Goal: Task Accomplishment & Management: Complete application form

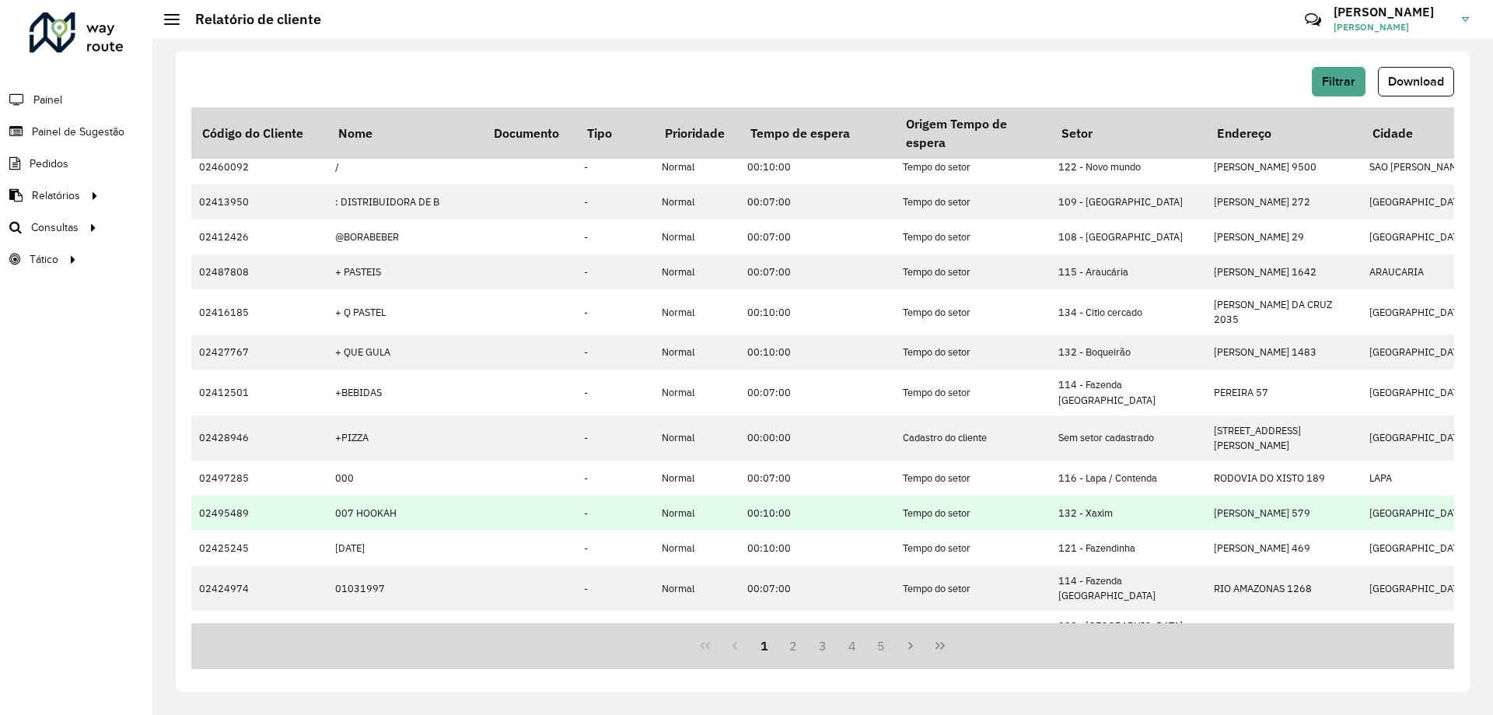
scroll to position [334, 0]
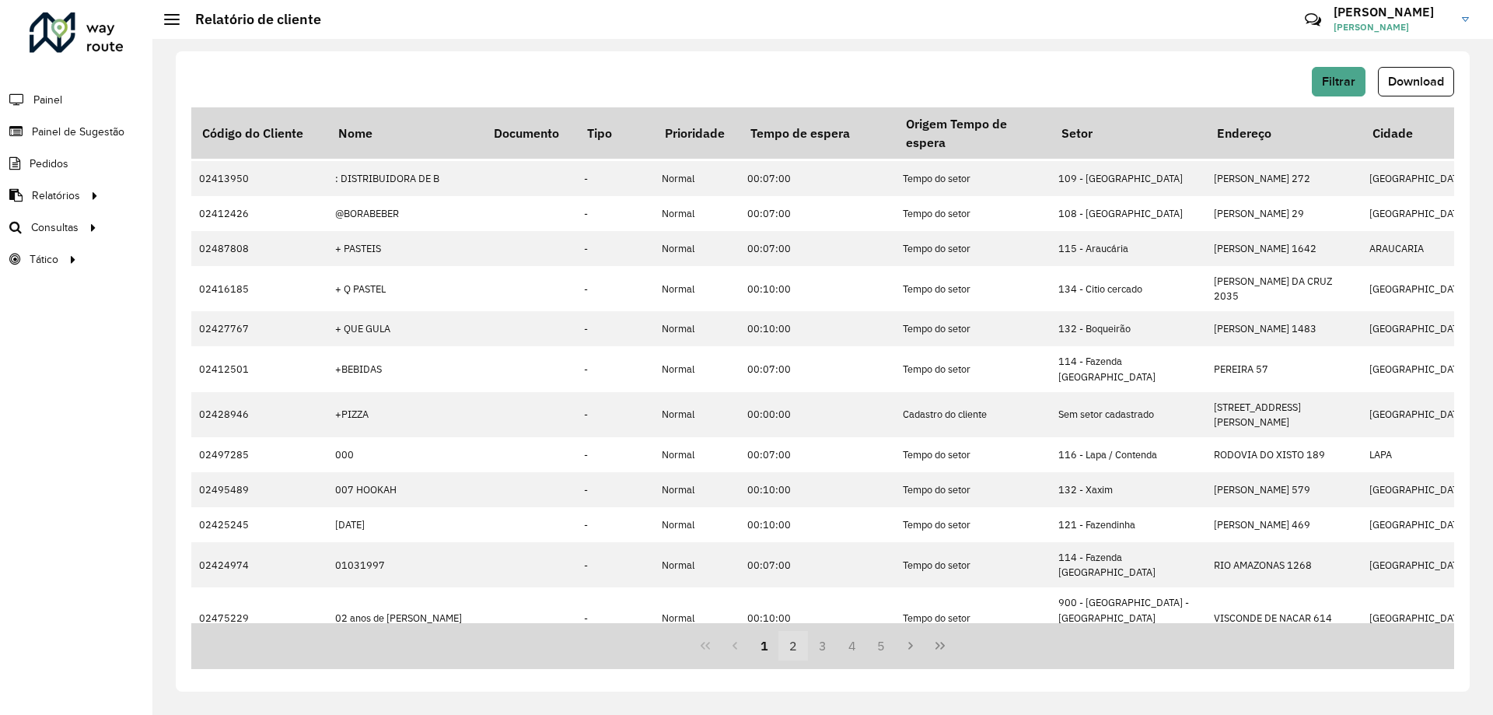
click at [790, 654] on button "2" at bounding box center [794, 646] width 30 height 30
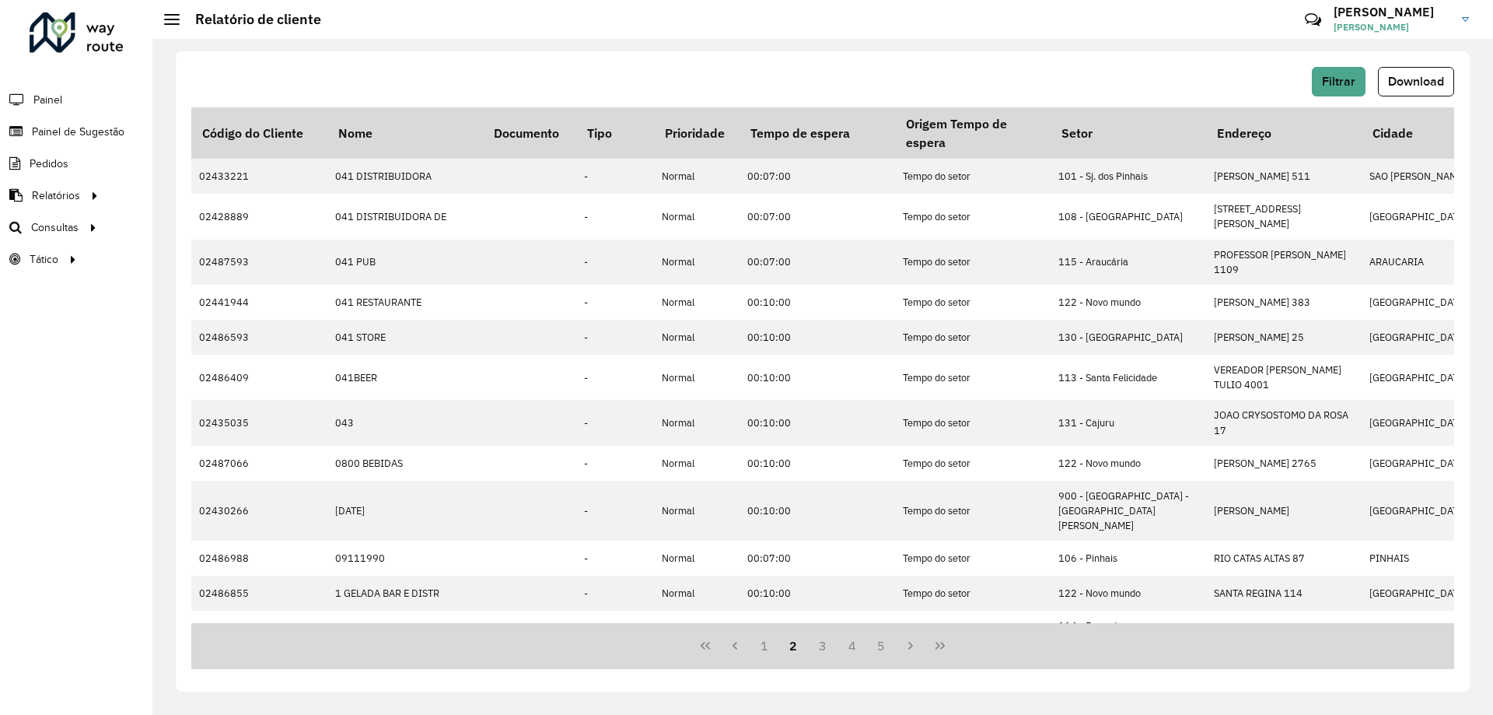
scroll to position [156, 0]
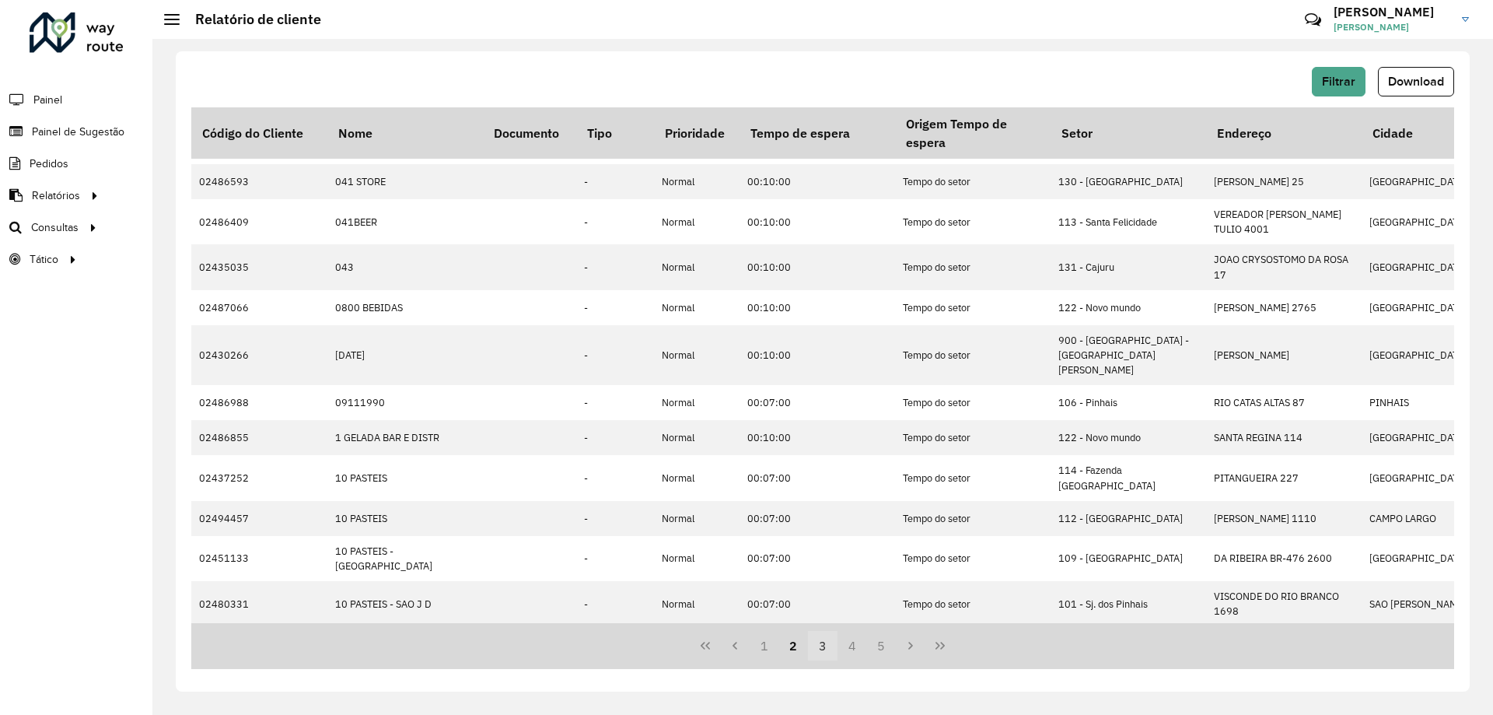
click at [829, 652] on button "3" at bounding box center [823, 646] width 30 height 30
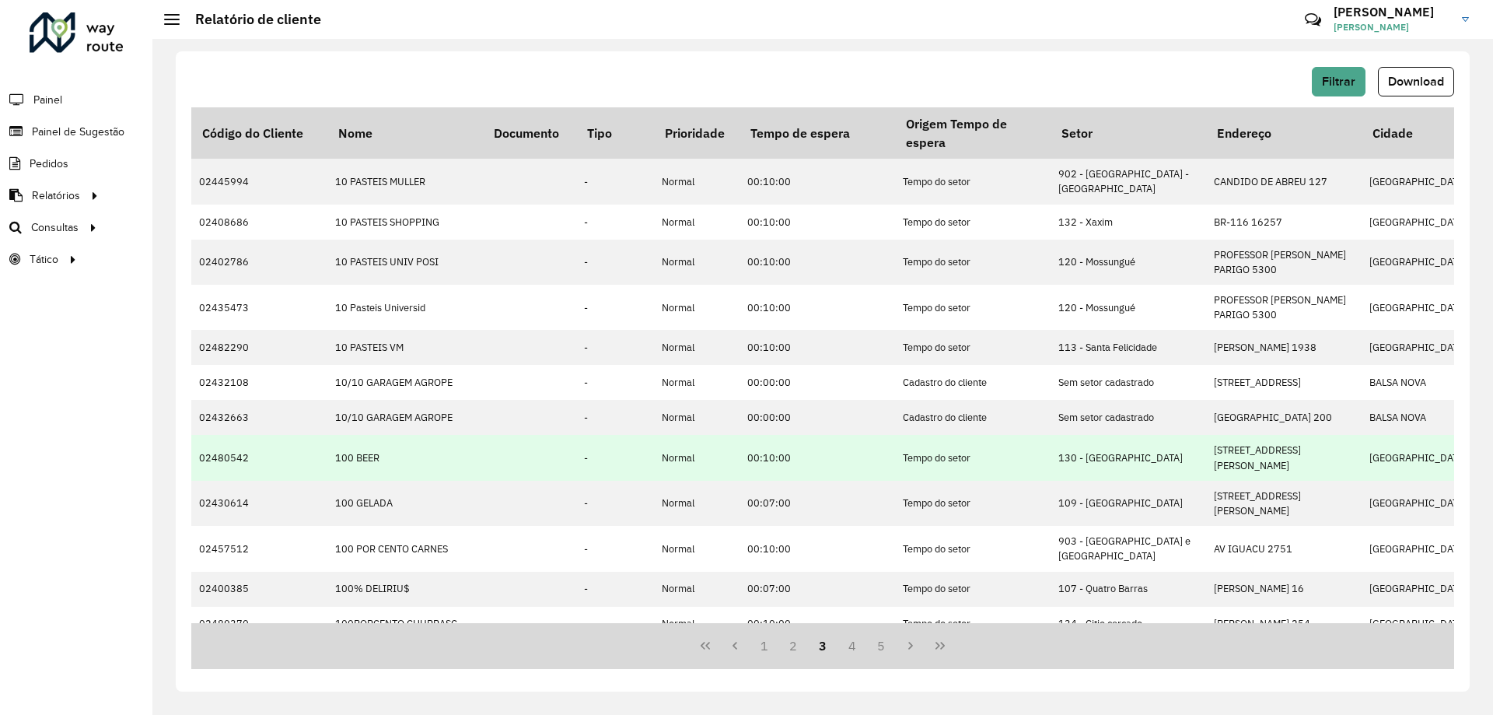
scroll to position [355, 0]
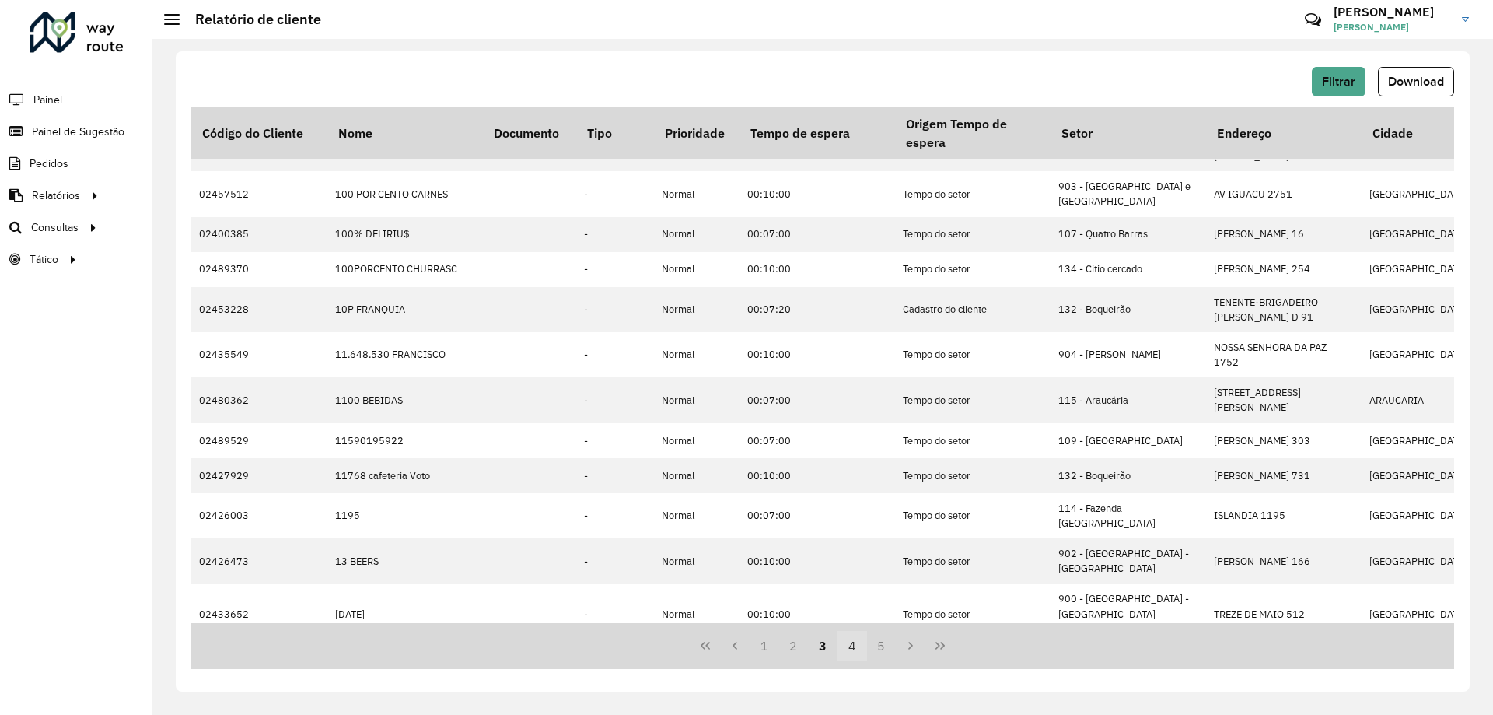
click at [848, 652] on button "4" at bounding box center [853, 646] width 30 height 30
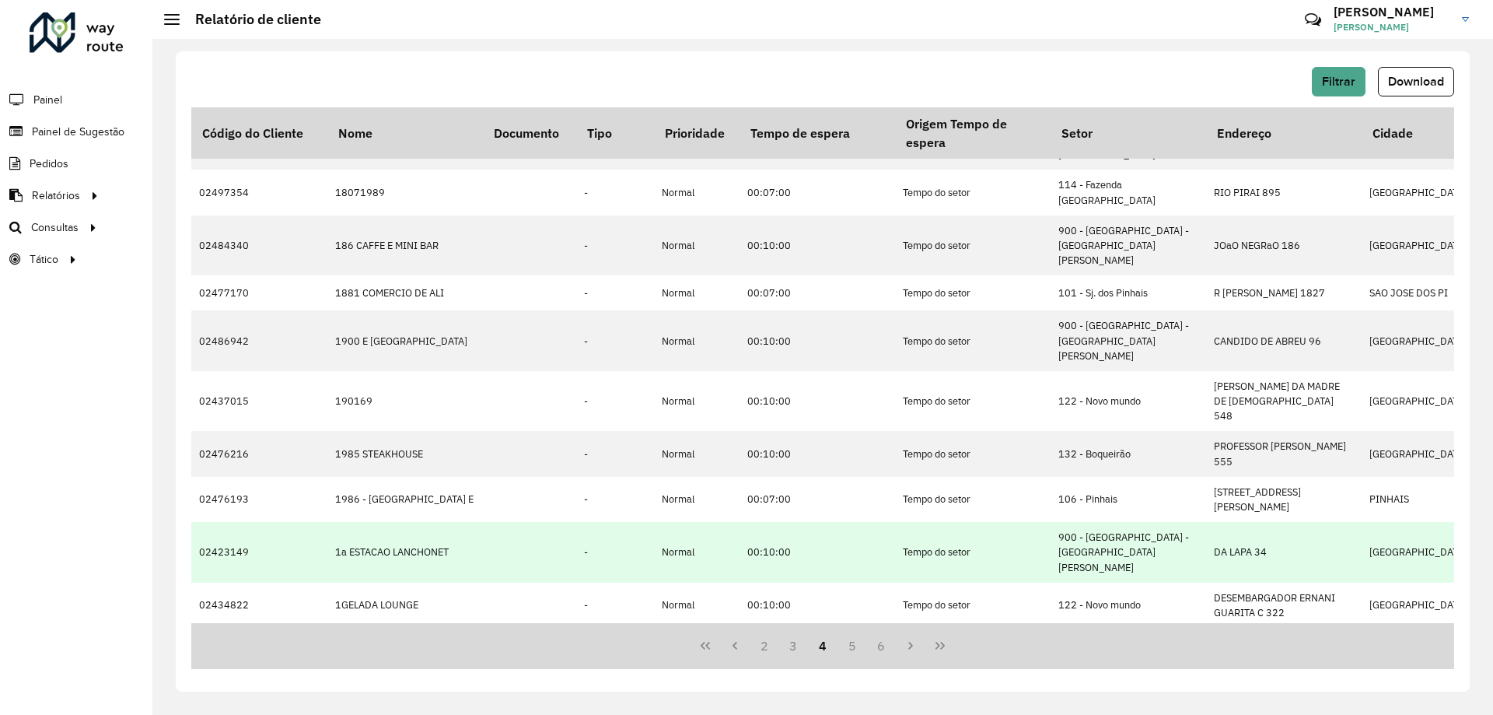
scroll to position [0, 0]
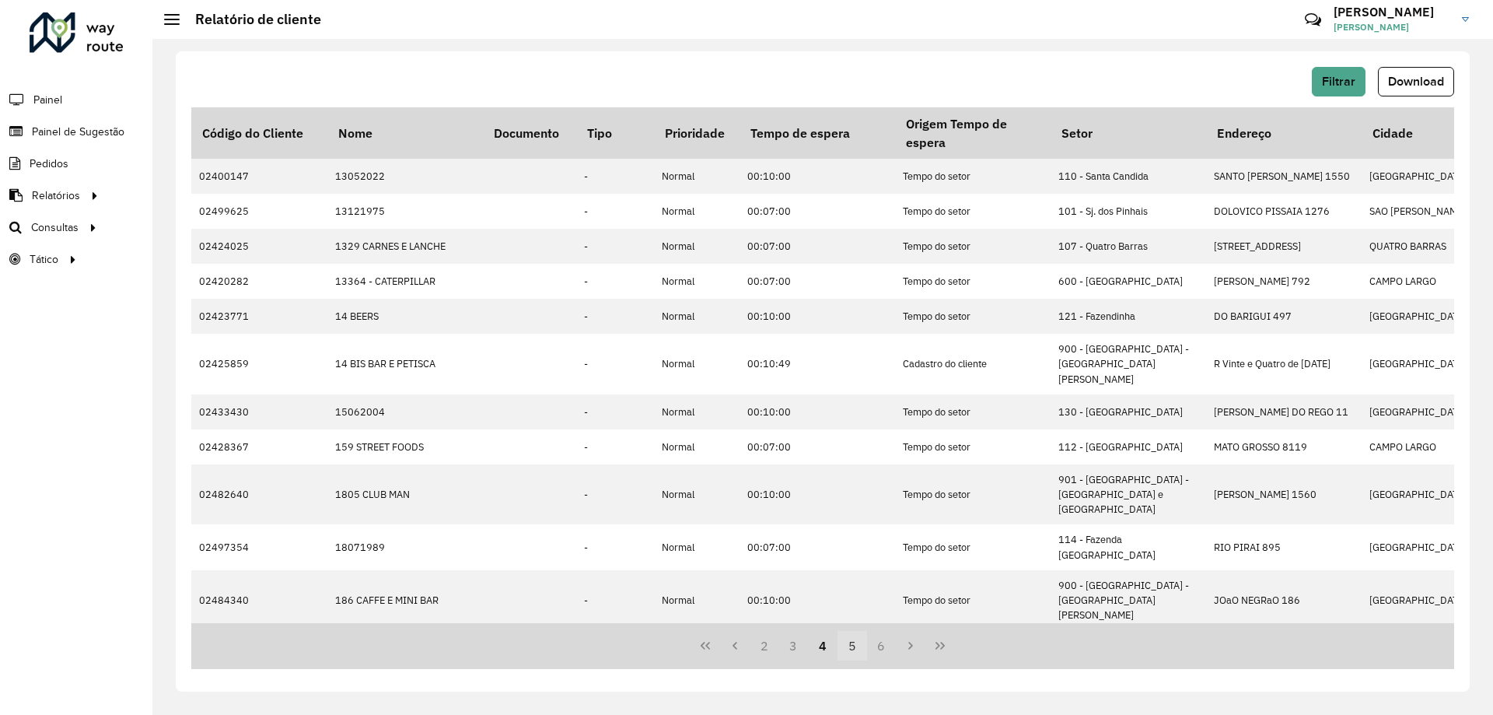
click at [864, 644] on button "5" at bounding box center [853, 646] width 30 height 30
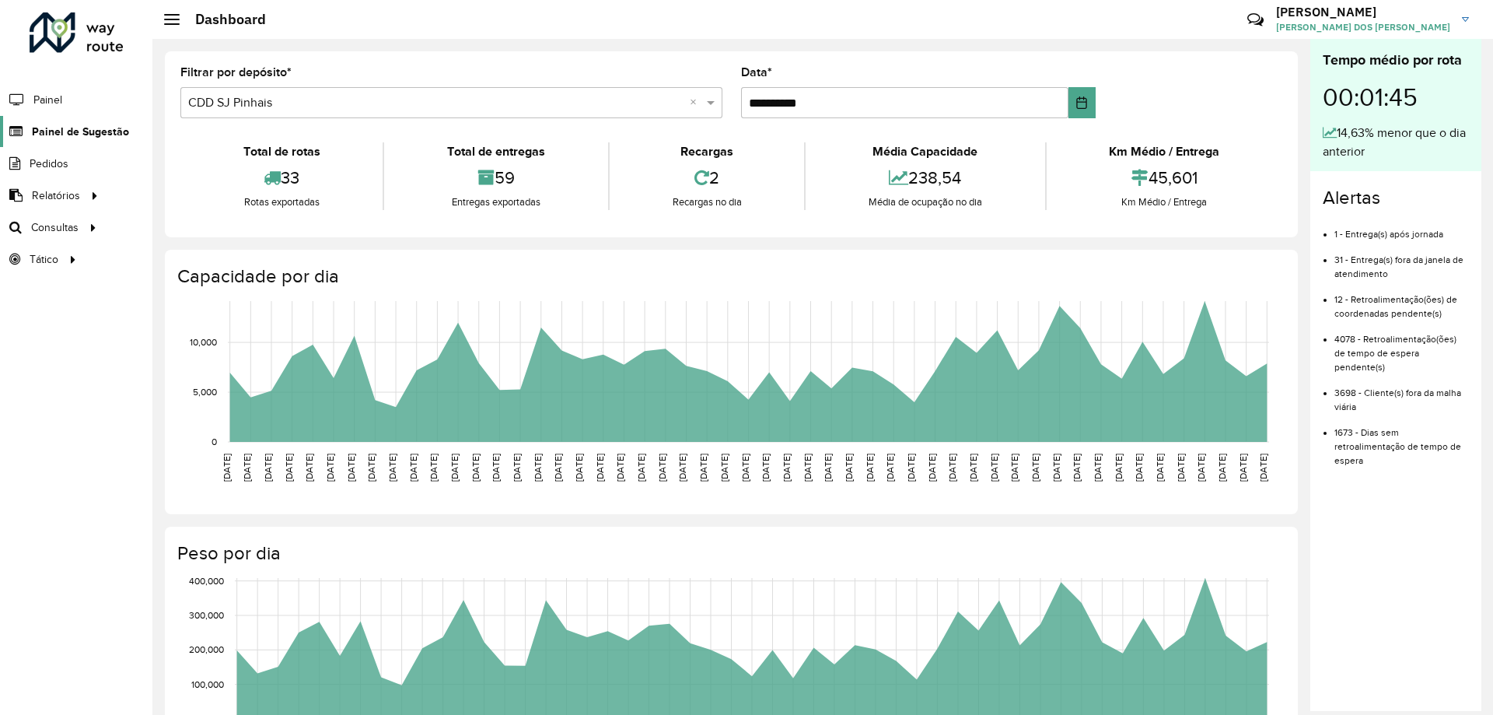
click at [47, 133] on span "Painel de Sugestão" at bounding box center [80, 132] width 97 height 16
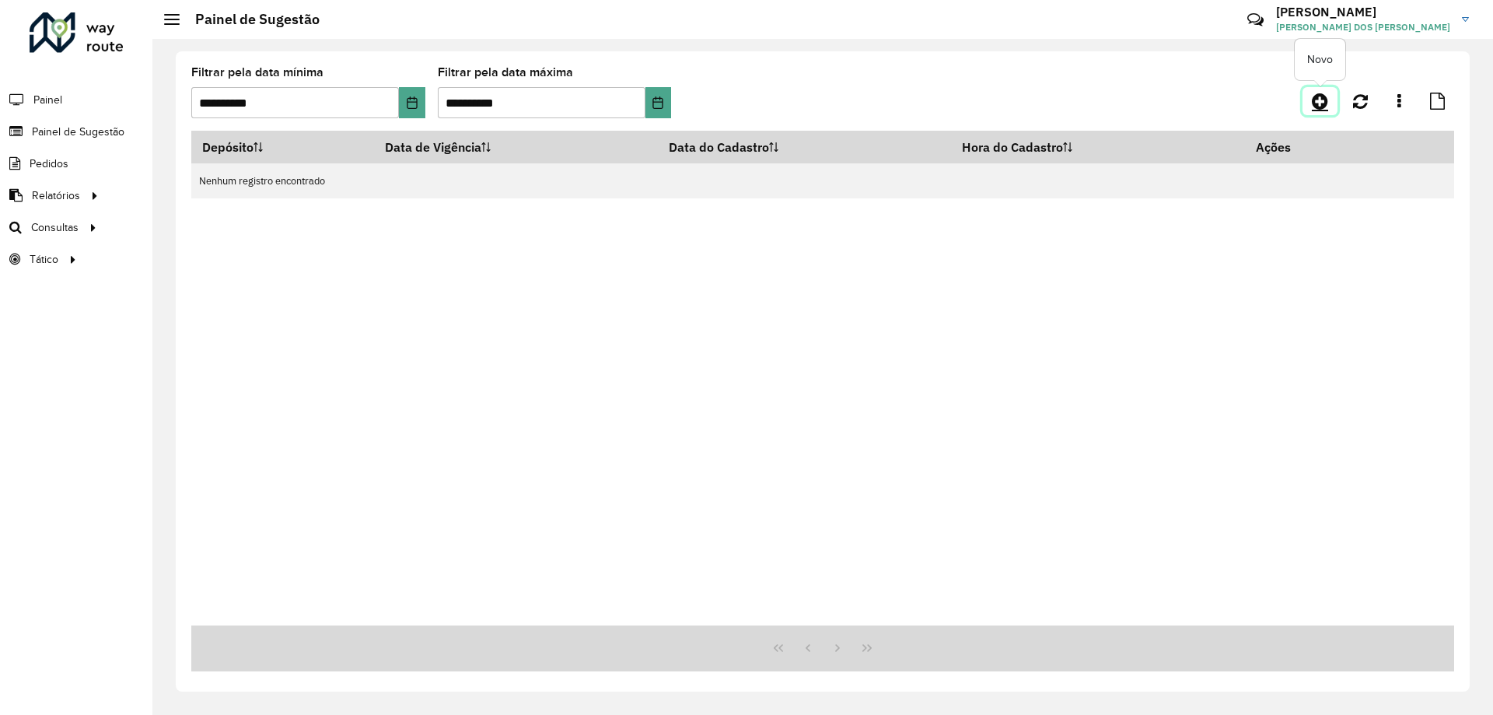
click at [1312, 103] on icon at bounding box center [1320, 101] width 16 height 19
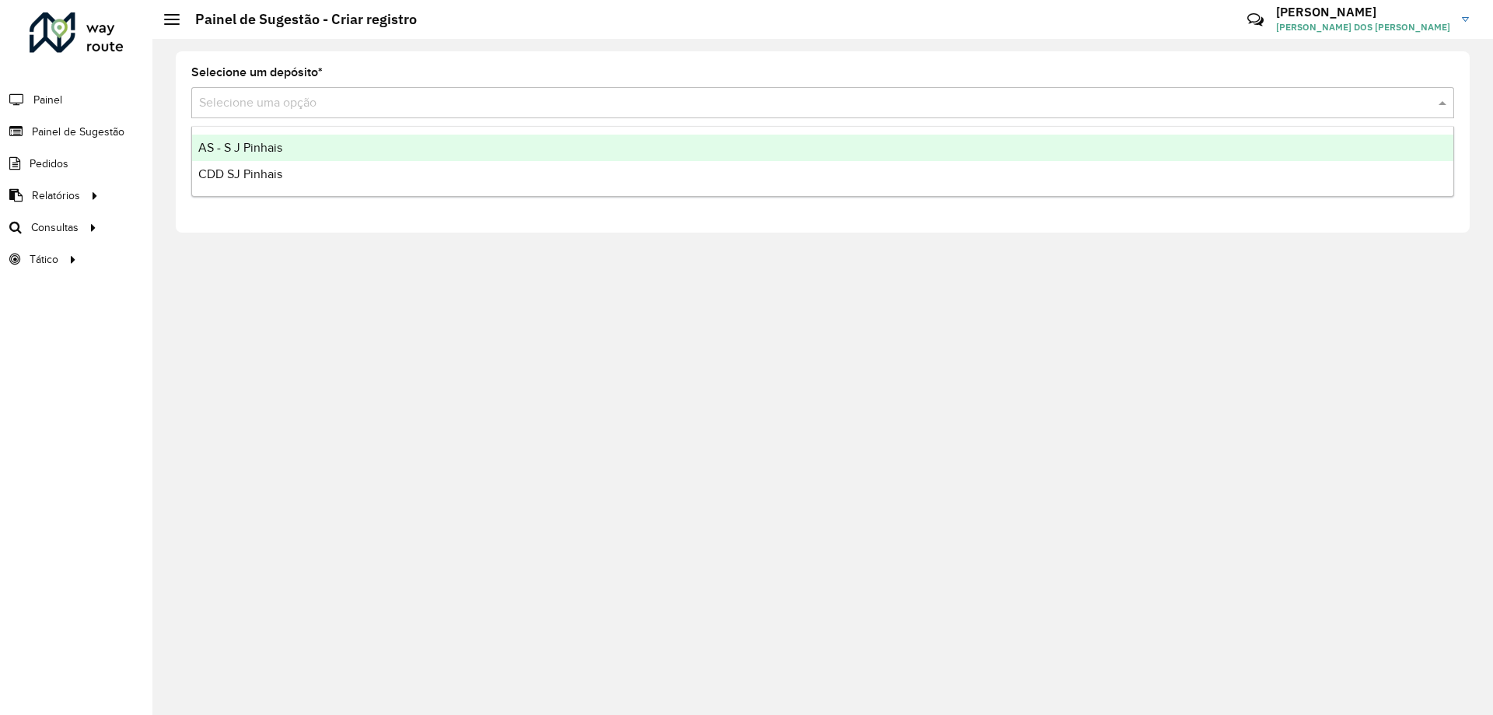
click at [338, 113] on div "Selecione uma opção" at bounding box center [822, 102] width 1263 height 31
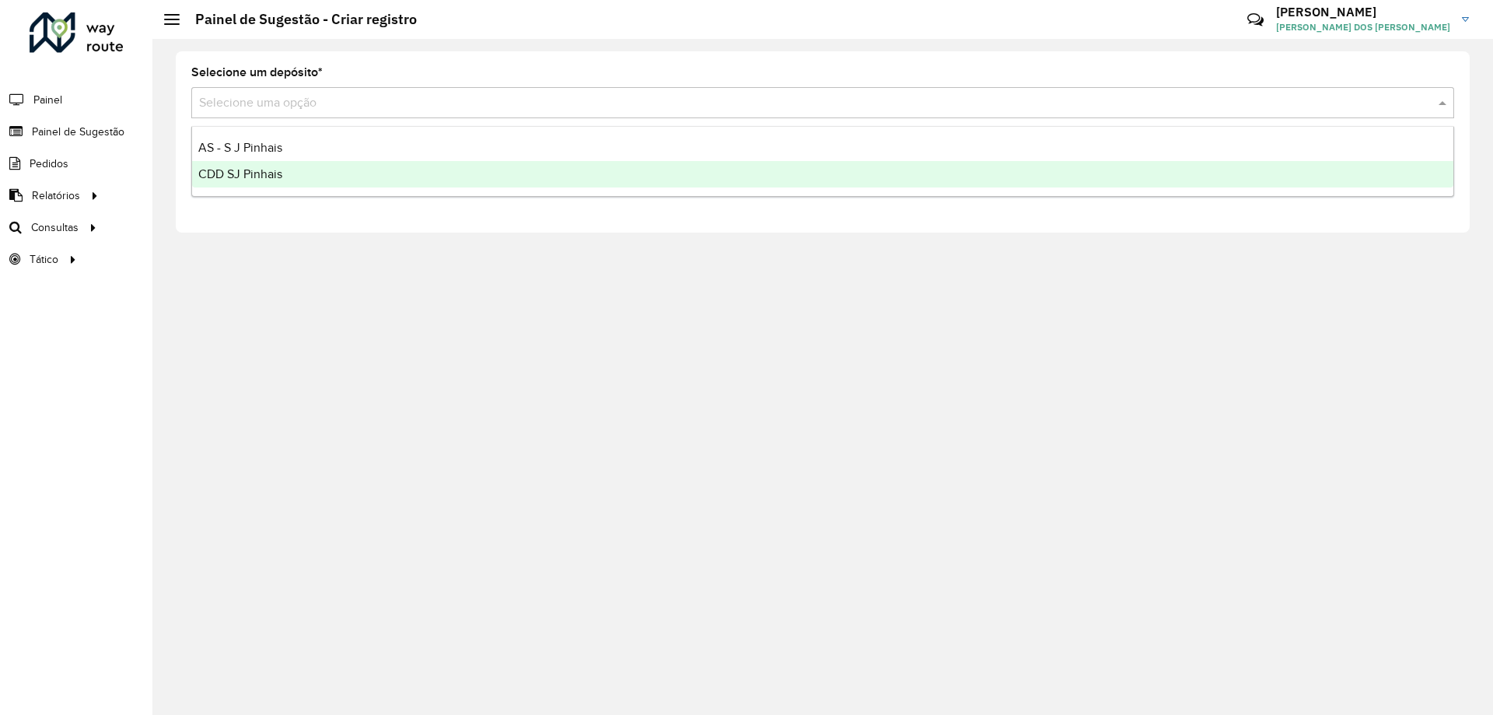
click at [247, 172] on span "CDD SJ Pinhais" at bounding box center [240, 173] width 84 height 13
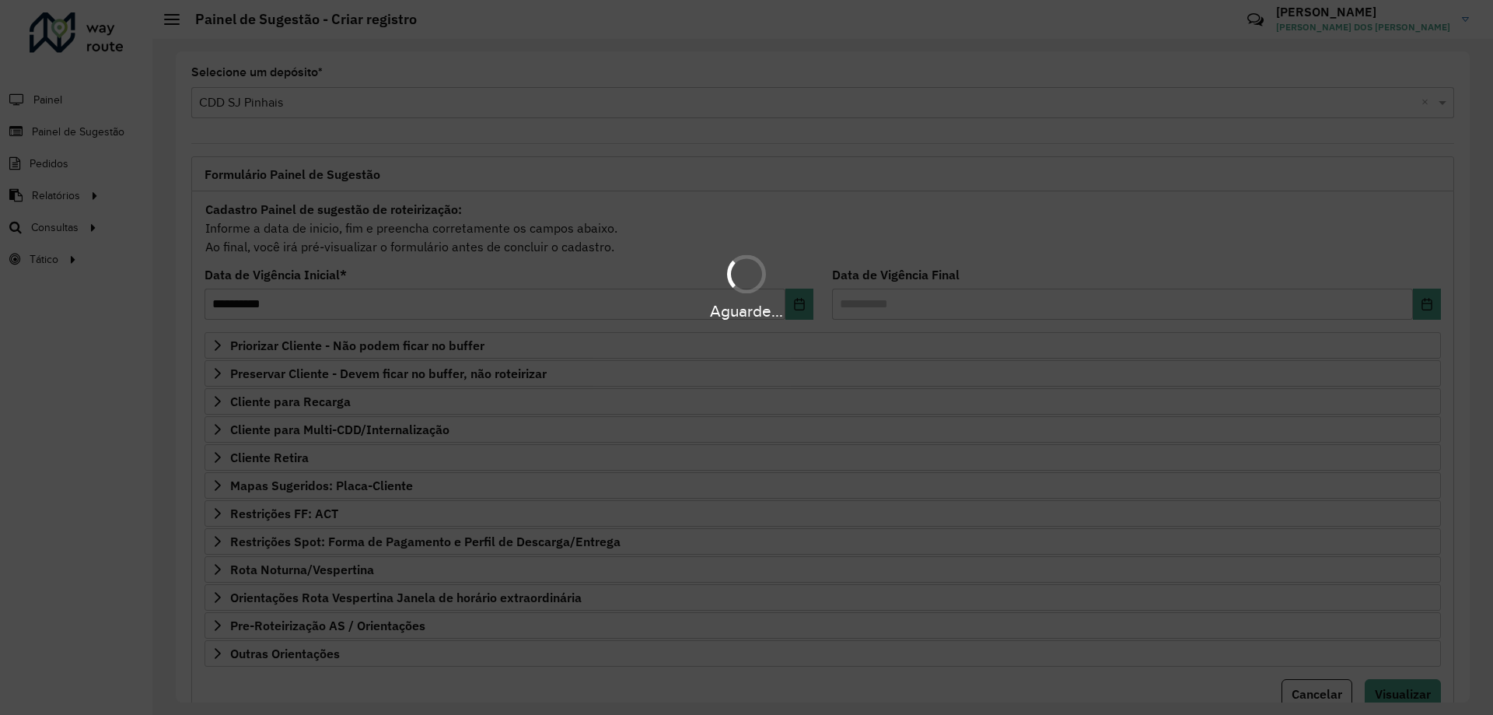
click at [1206, 283] on div "Aguarde..." at bounding box center [746, 286] width 1493 height 74
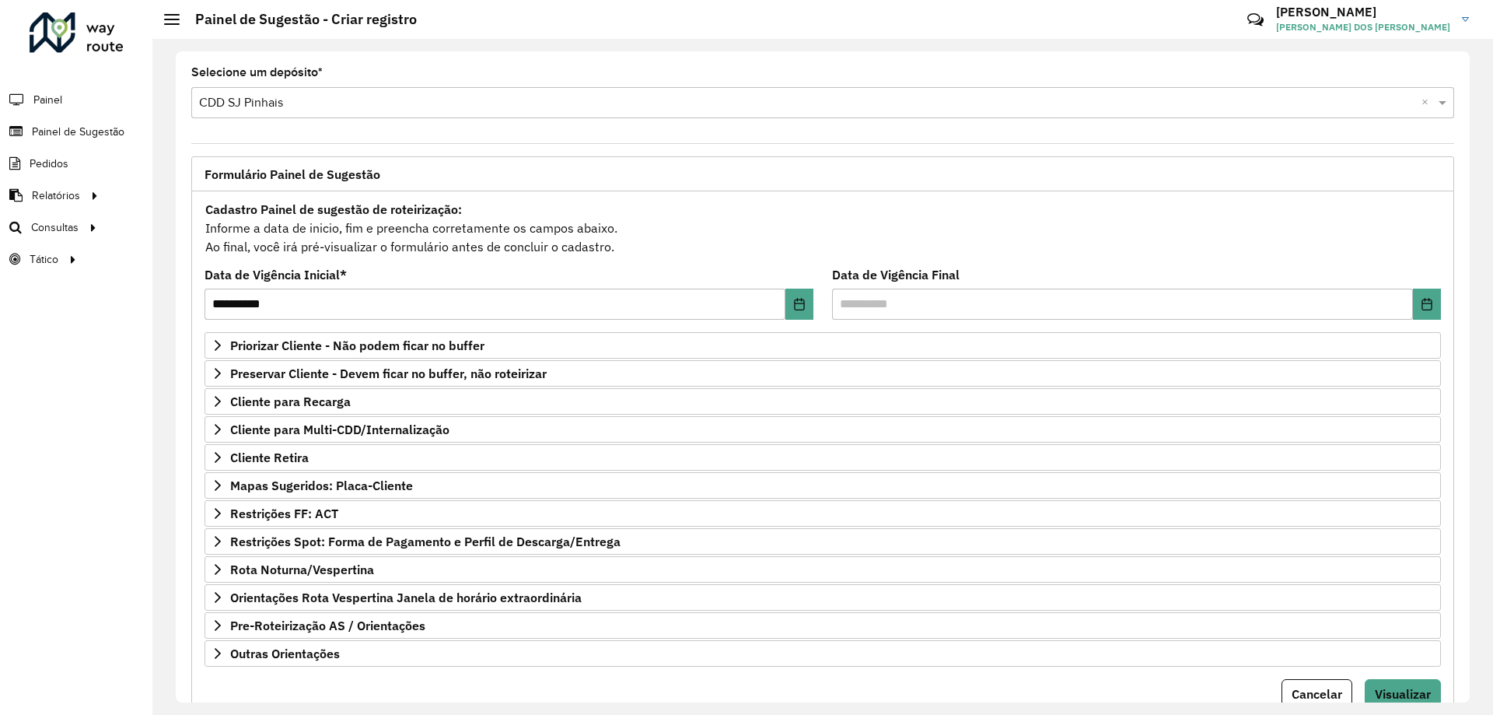
click at [1200, 250] on div "Cadastro Painel de sugestão de roteirização: Informe a data de inicio, fim e pr…" at bounding box center [823, 228] width 1237 height 58
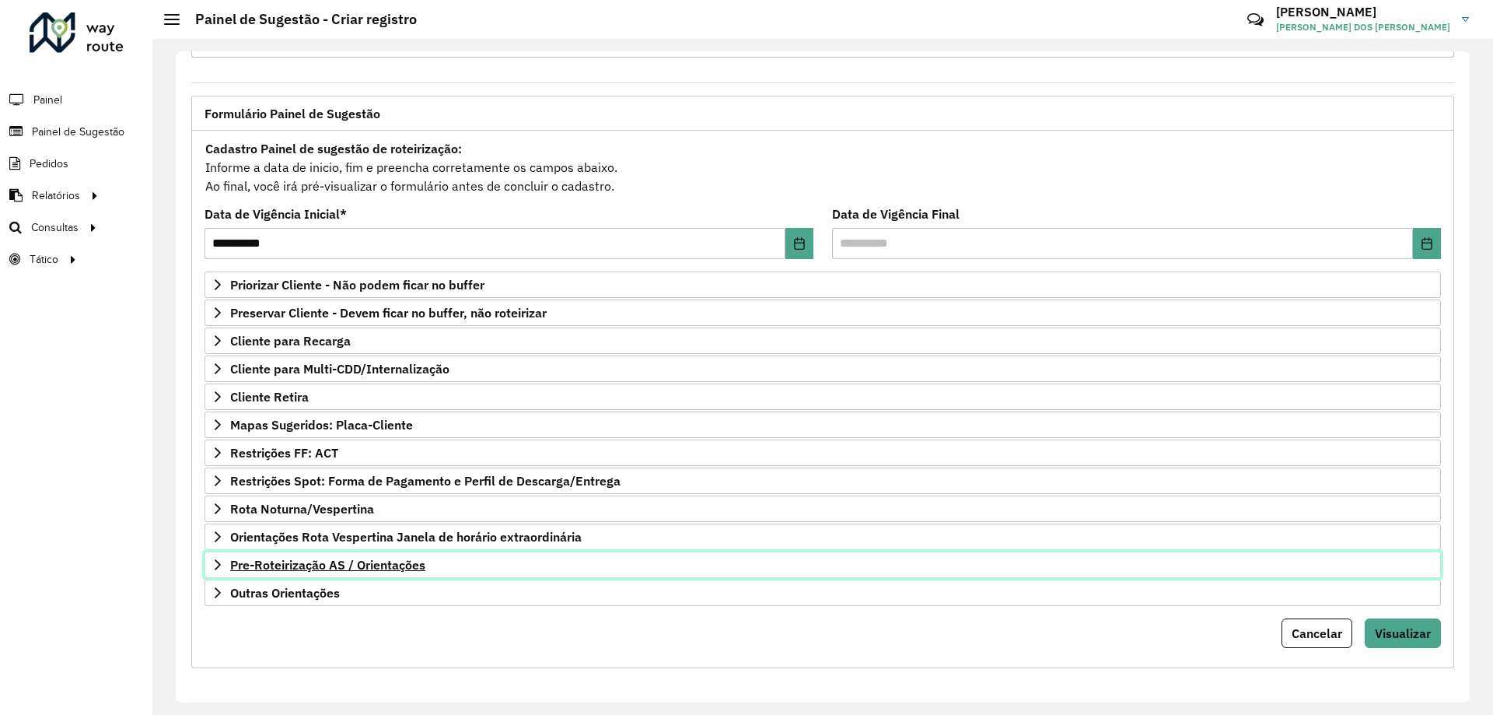
click at [235, 558] on span "Pre-Roteirização AS / Orientações" at bounding box center [327, 564] width 195 height 12
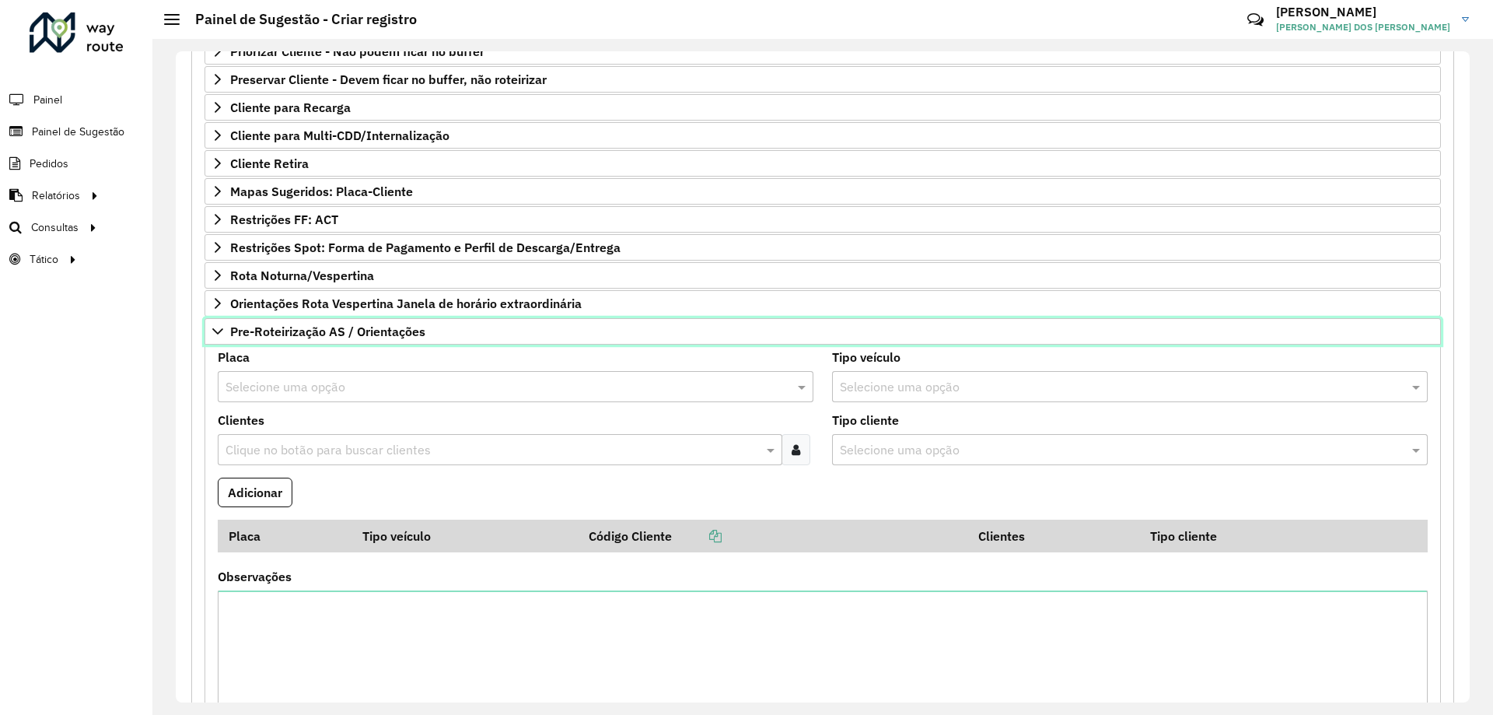
scroll to position [372, 0]
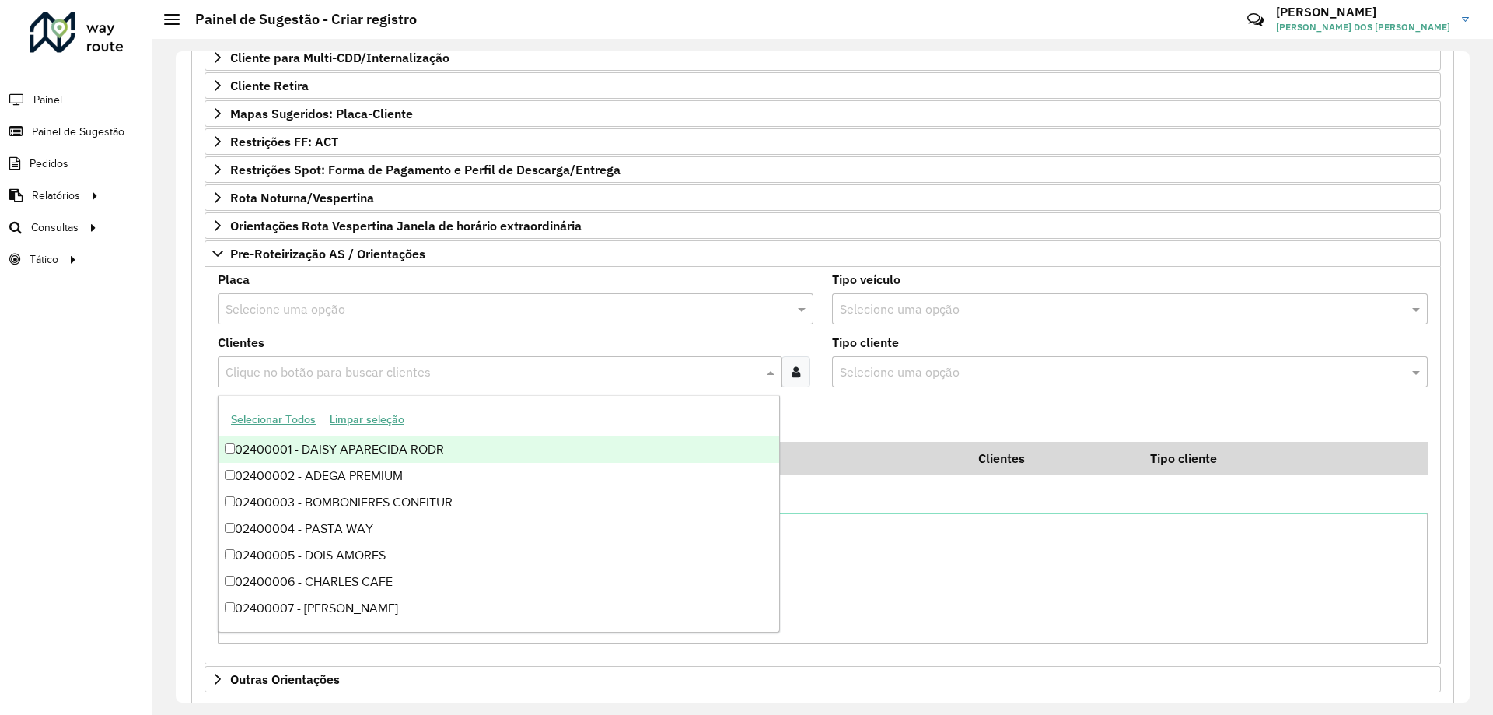
click at [290, 369] on input "text" at bounding box center [492, 372] width 541 height 19
type input "***"
click at [330, 447] on div "02400955 - FESTVAL CENTRAL" at bounding box center [499, 449] width 561 height 26
click at [302, 305] on input "text" at bounding box center [500, 309] width 549 height 19
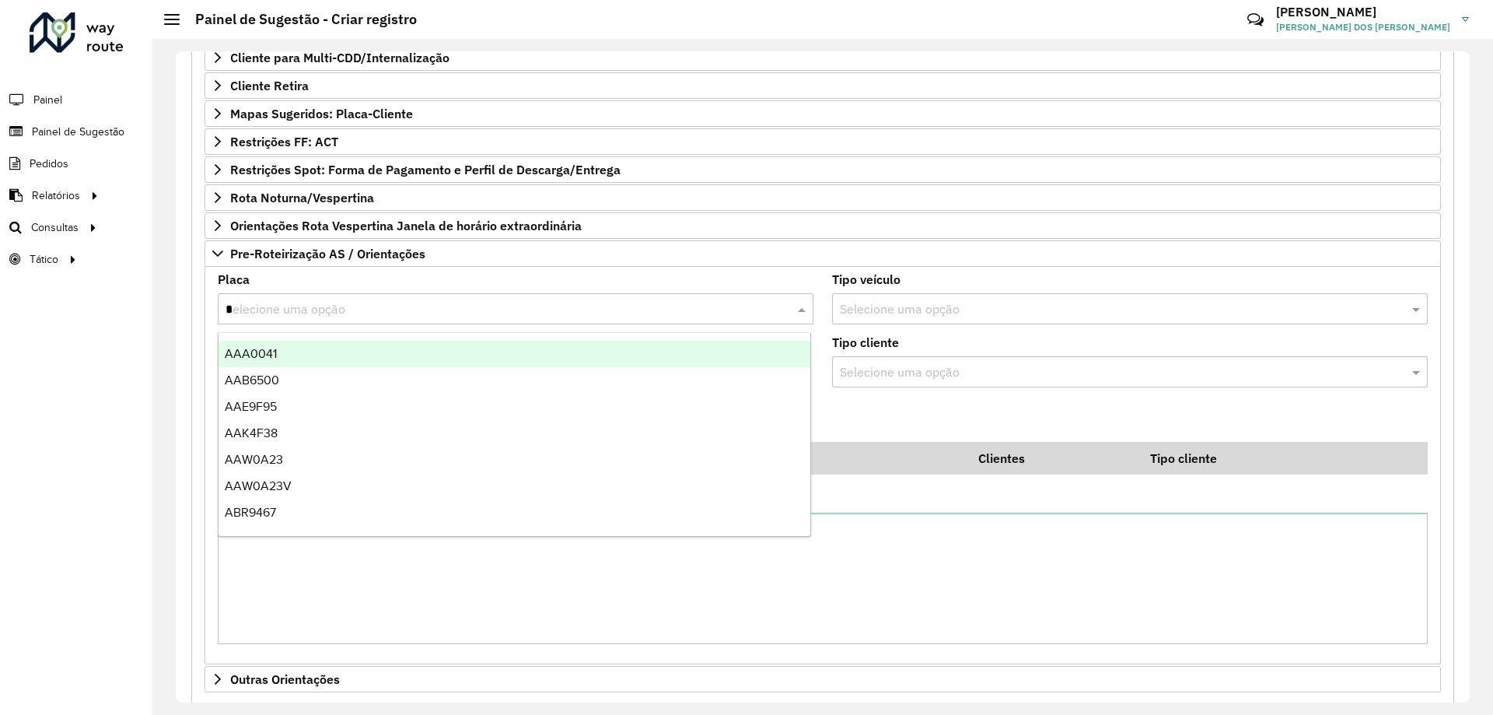
type input "**"
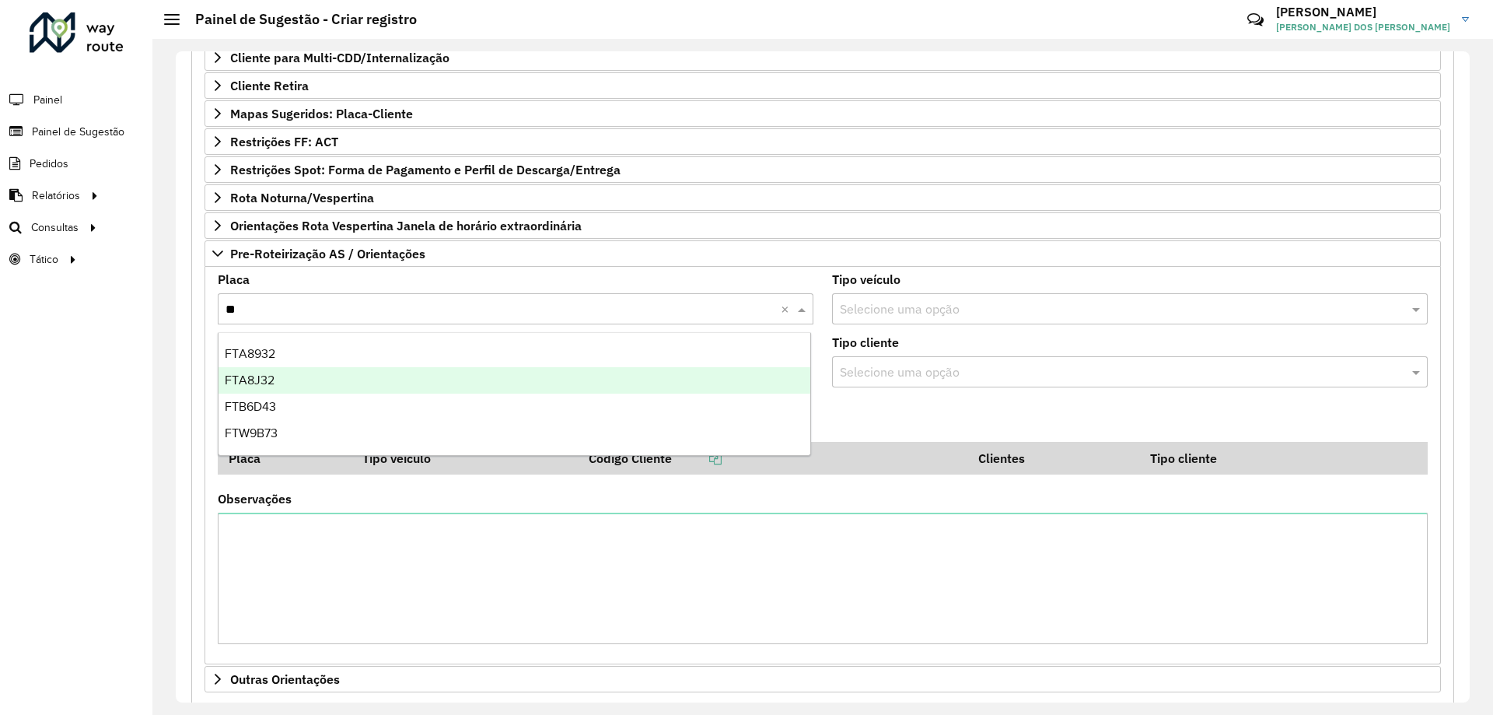
click at [303, 385] on div "FTA8J32" at bounding box center [515, 380] width 592 height 26
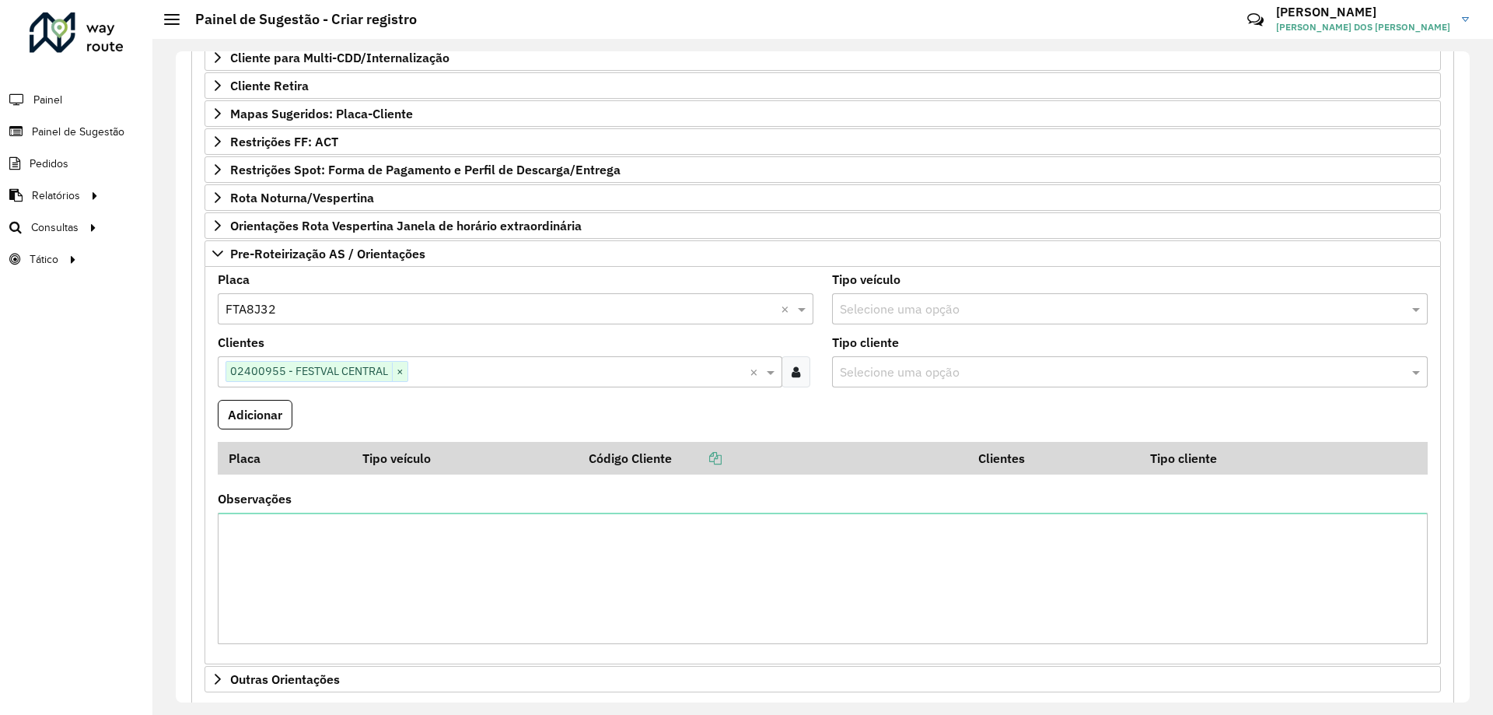
click at [631, 419] on formly-field "Adicionar" at bounding box center [822, 421] width 1229 height 42
click at [281, 405] on button "Adicionar" at bounding box center [255, 415] width 75 height 30
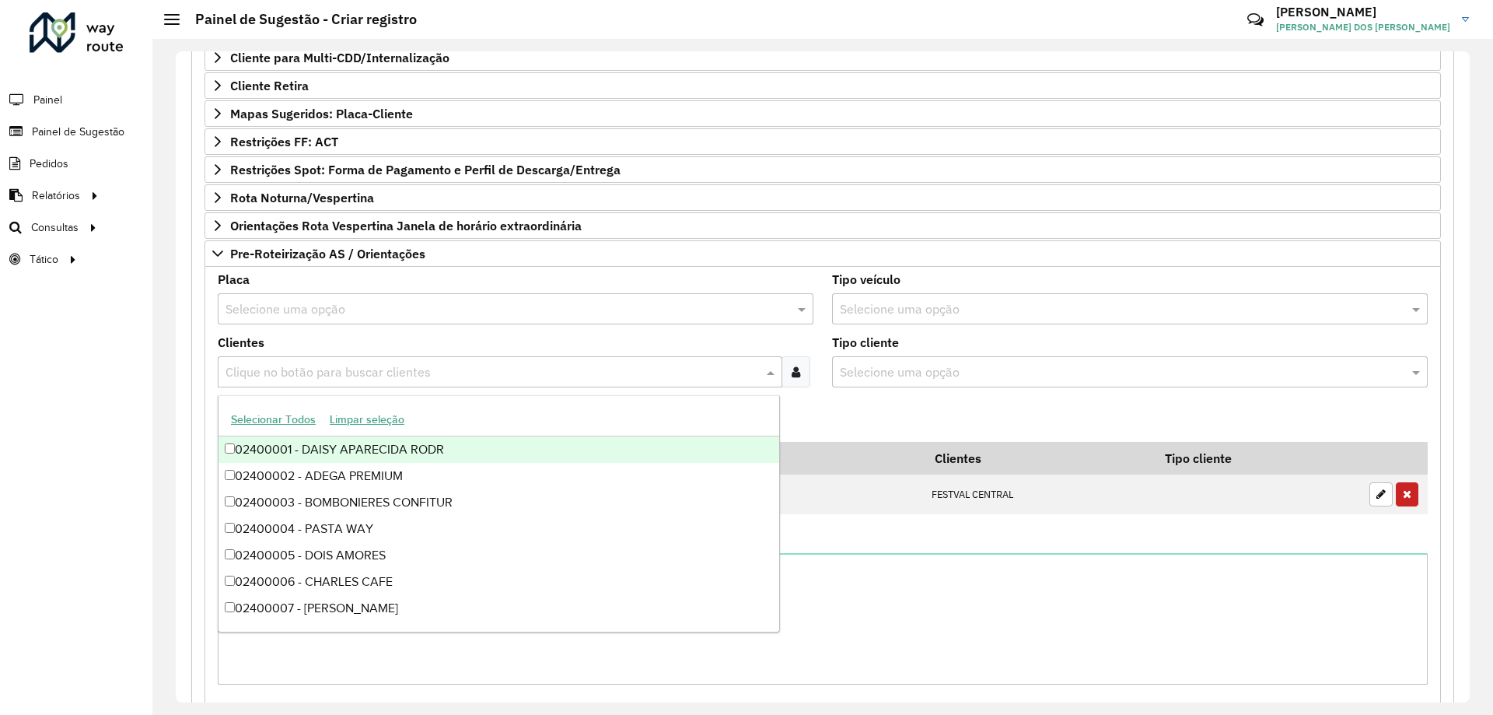
click at [338, 368] on input "text" at bounding box center [492, 372] width 541 height 19
type input "***"
click at [390, 446] on div "02400955 - FESTVAL CENTRAL" at bounding box center [499, 449] width 561 height 26
click at [853, 421] on formly-field "Adicionar" at bounding box center [822, 421] width 1229 height 42
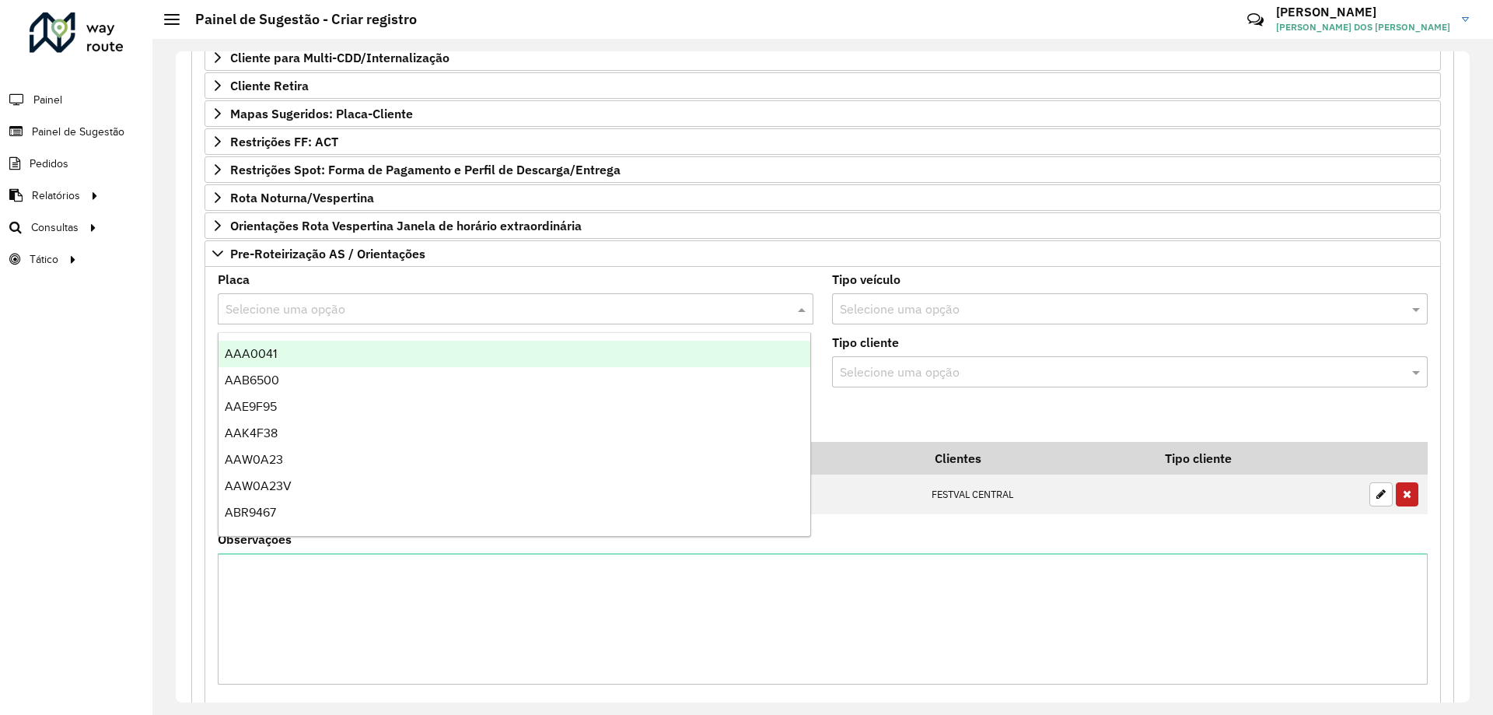
click at [307, 306] on input "text" at bounding box center [500, 309] width 549 height 19
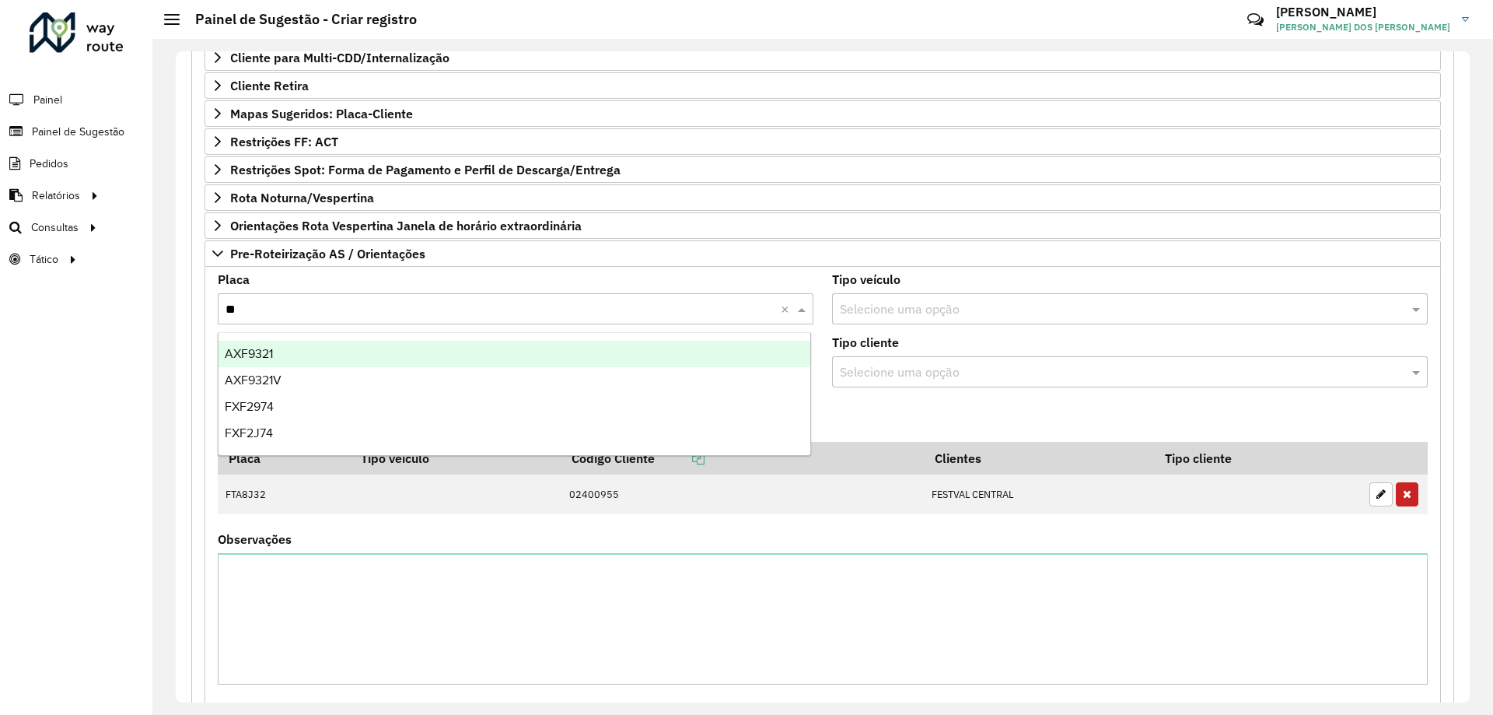
type input "*"
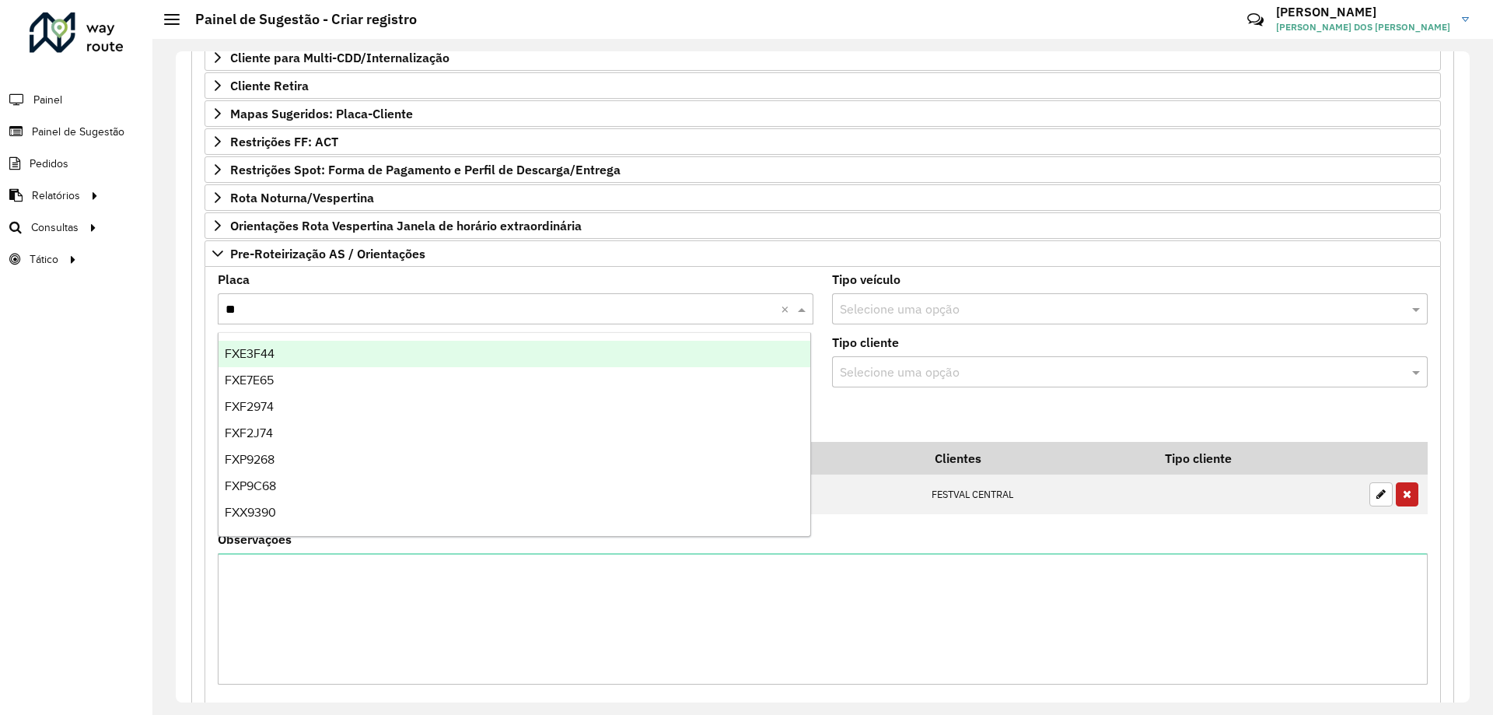
type input "***"
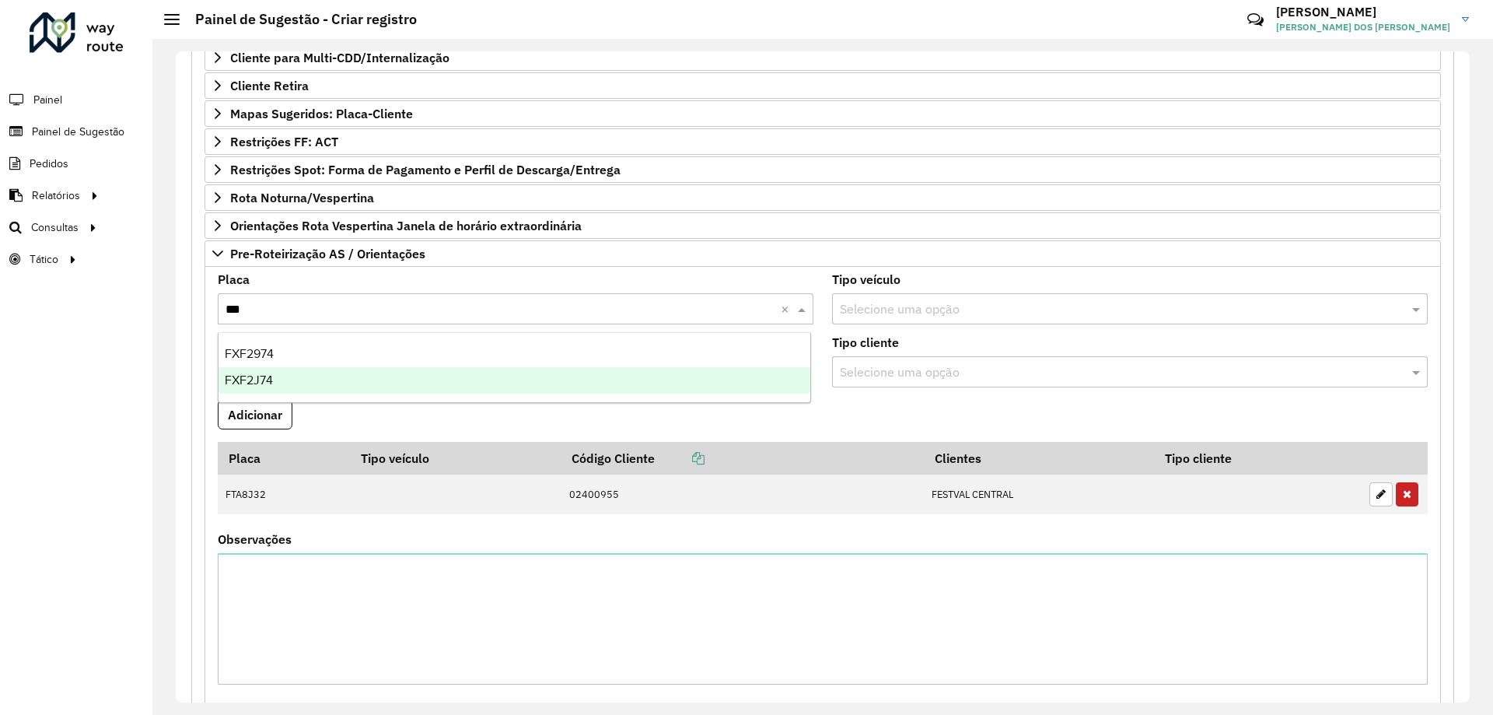
click at [294, 379] on div "FXF2J74" at bounding box center [515, 380] width 592 height 26
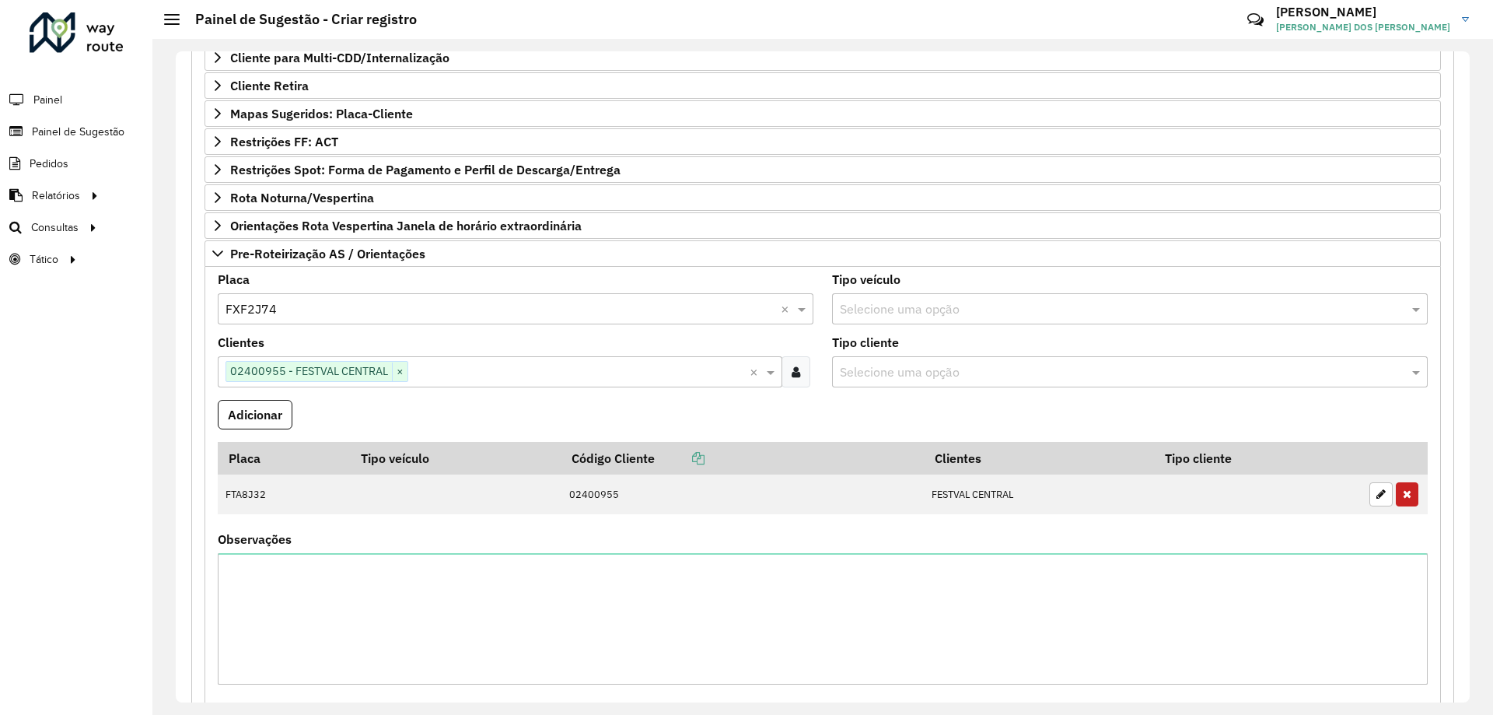
click at [376, 408] on formly-field "Adicionar" at bounding box center [822, 421] width 1229 height 42
click at [275, 413] on button "Adicionar" at bounding box center [255, 415] width 75 height 30
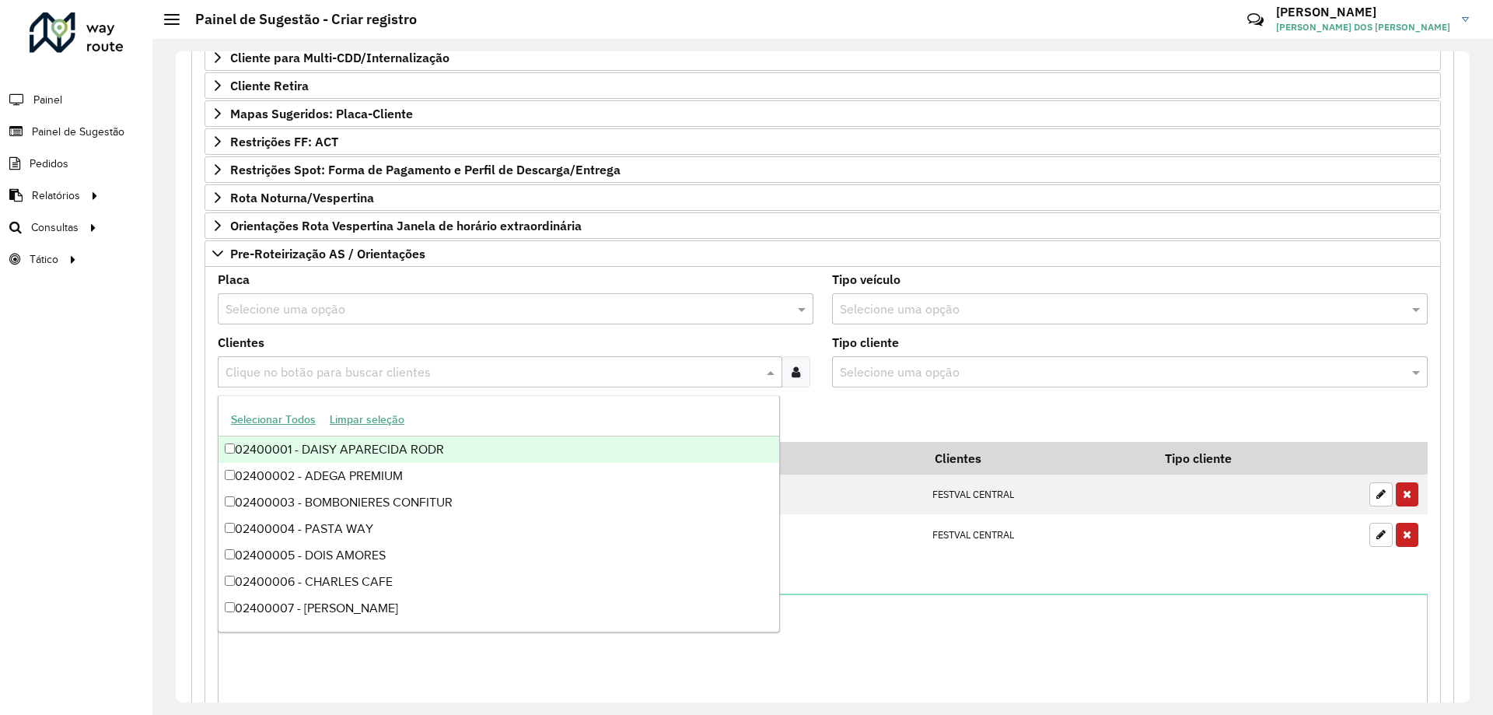
click at [311, 373] on input "text" at bounding box center [492, 372] width 541 height 19
type input "***"
click at [424, 452] on div "02400836 - SUPERMERCADO SUPERPA" at bounding box center [499, 449] width 561 height 26
click at [825, 401] on formly-field "Adicionar" at bounding box center [822, 421] width 1229 height 42
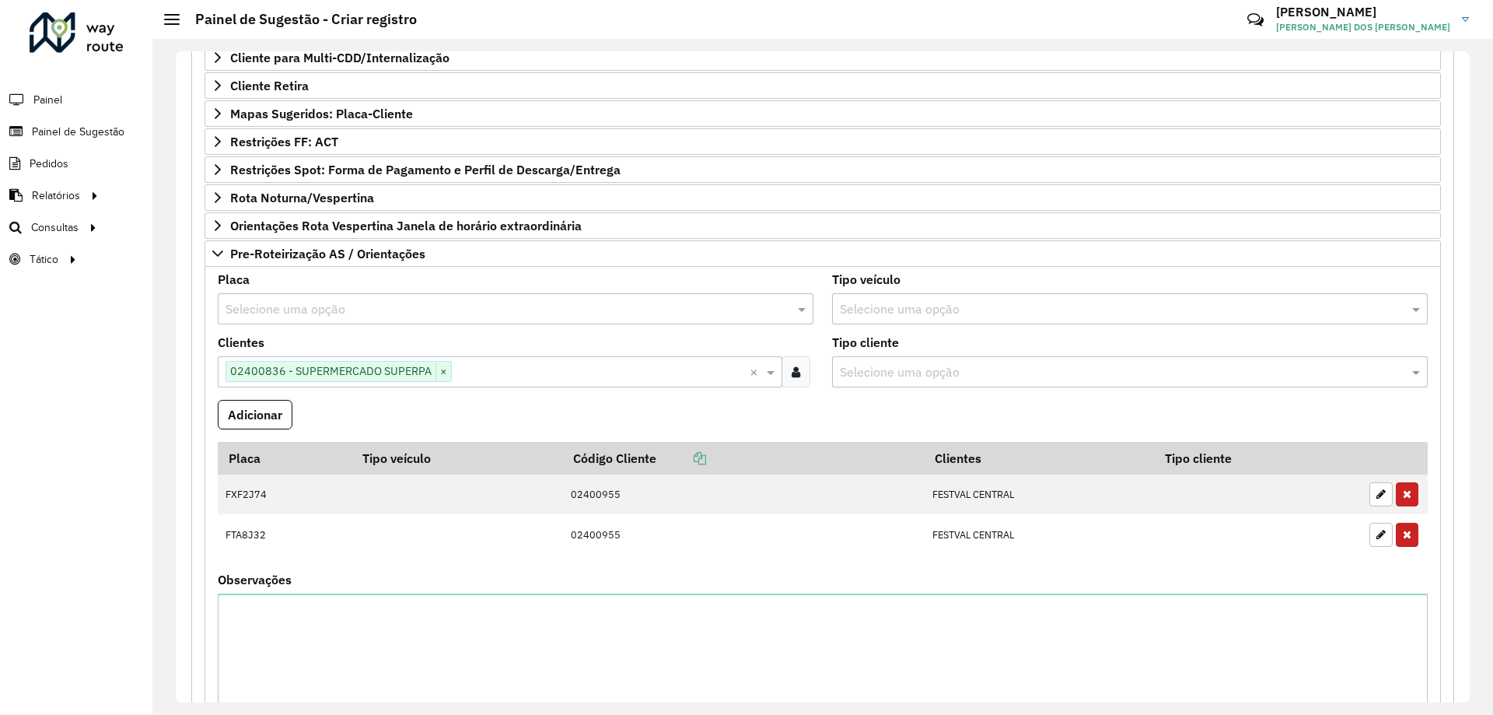
click at [427, 315] on input "text" at bounding box center [500, 309] width 549 height 19
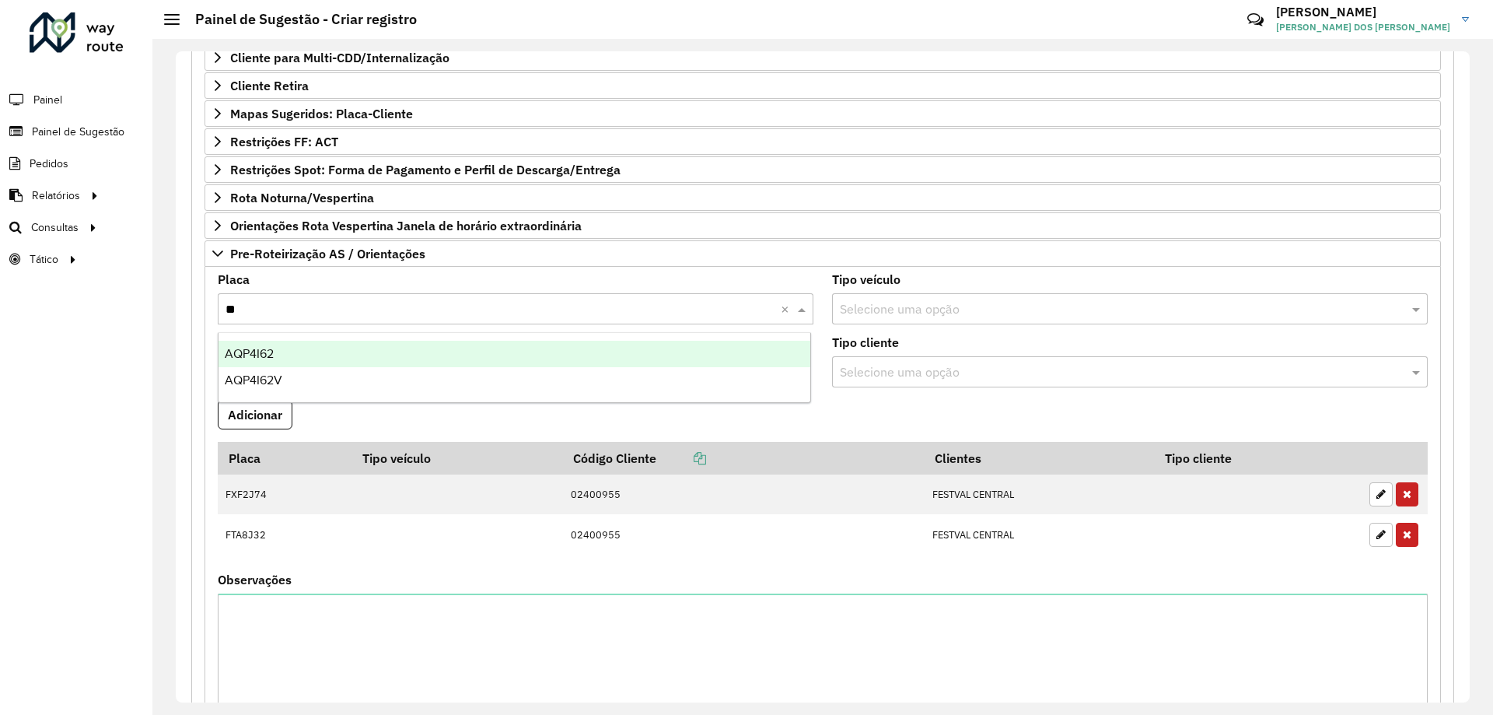
type input "***"
click at [294, 355] on div "AQP4I62" at bounding box center [515, 354] width 592 height 26
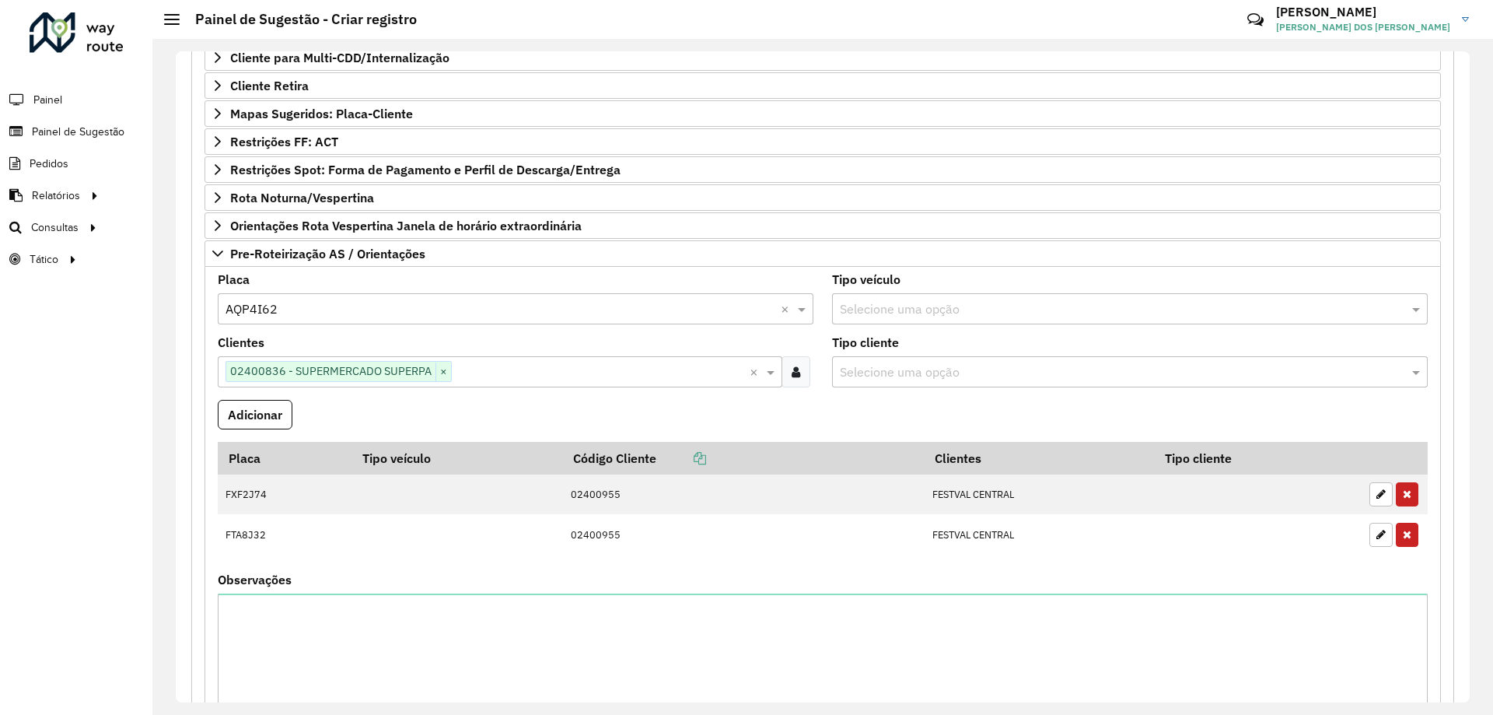
click at [793, 408] on formly-field "Adicionar" at bounding box center [822, 421] width 1229 height 42
click at [247, 421] on button "Adicionar" at bounding box center [255, 415] width 75 height 30
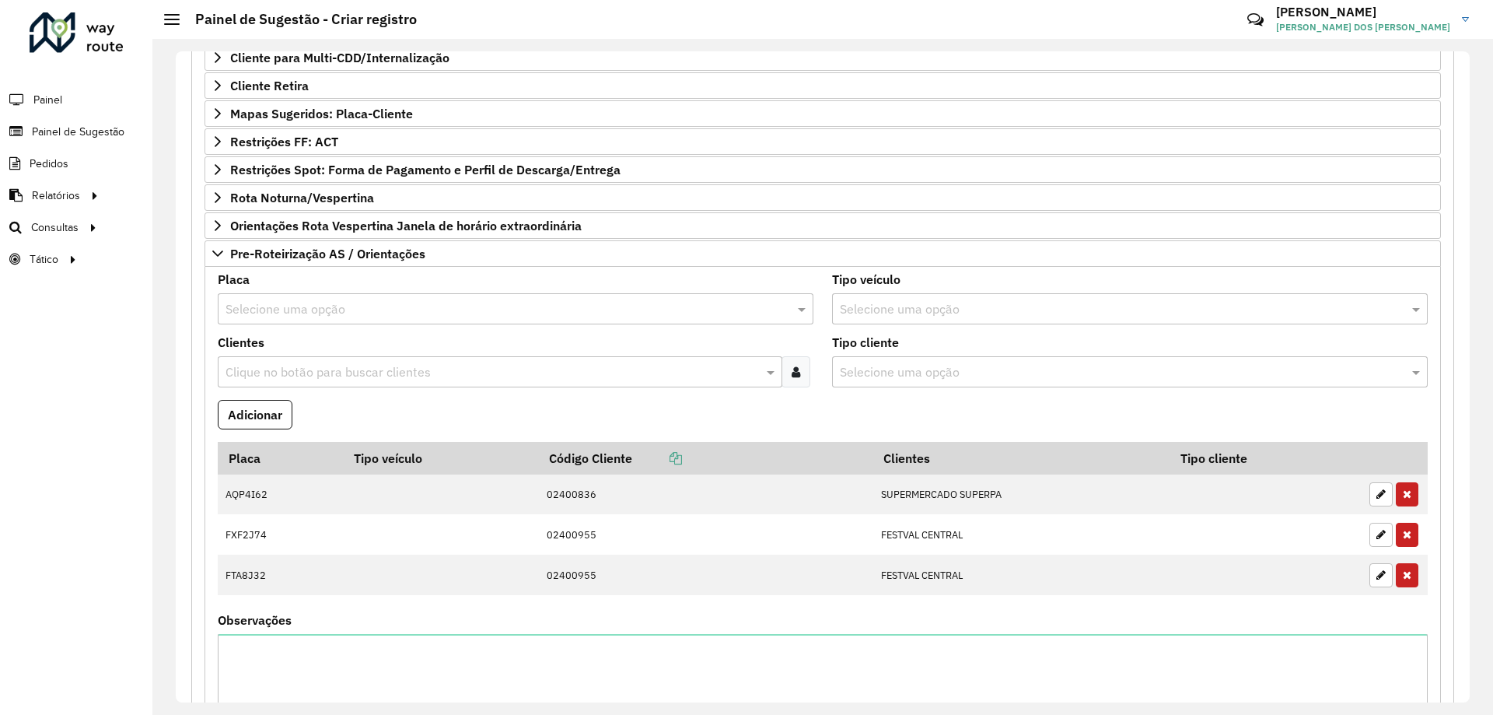
click at [362, 373] on input "text" at bounding box center [492, 372] width 541 height 19
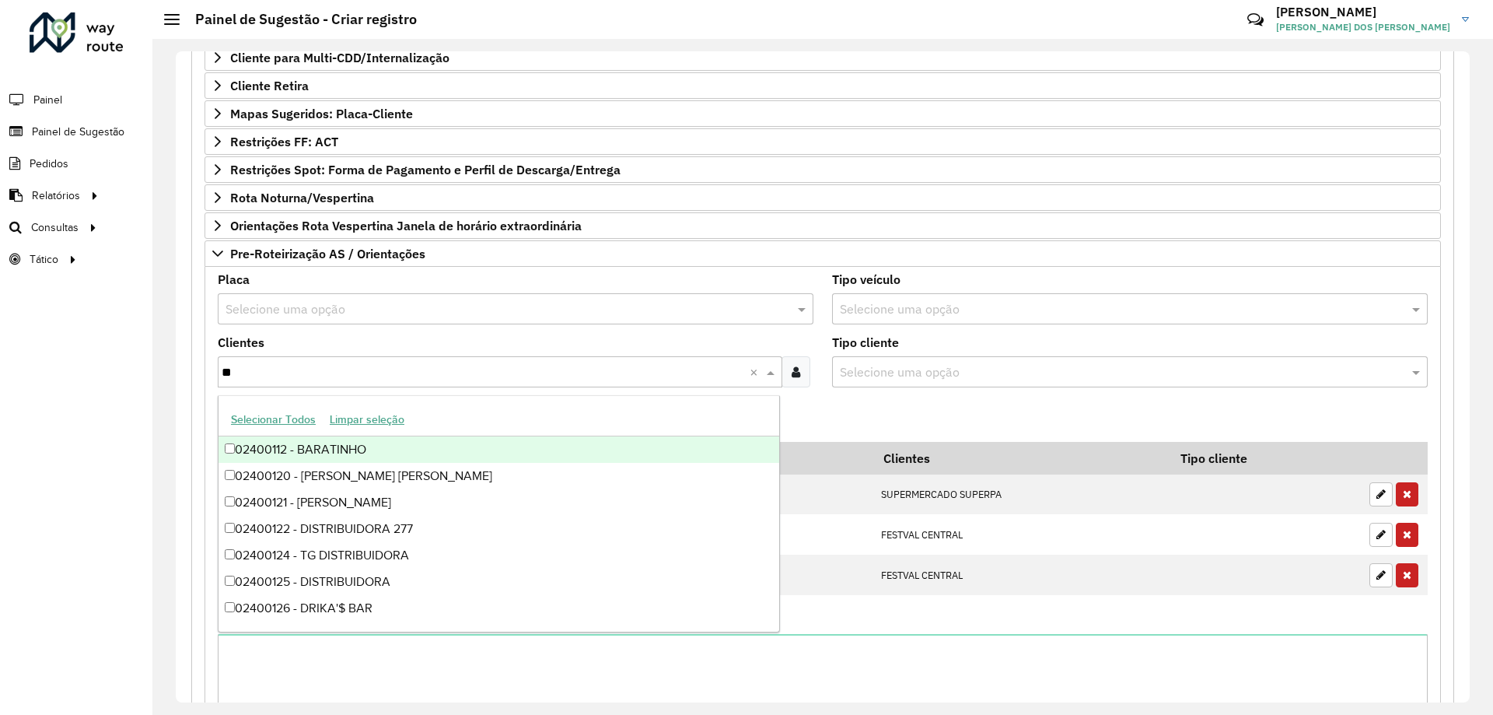
type input "***"
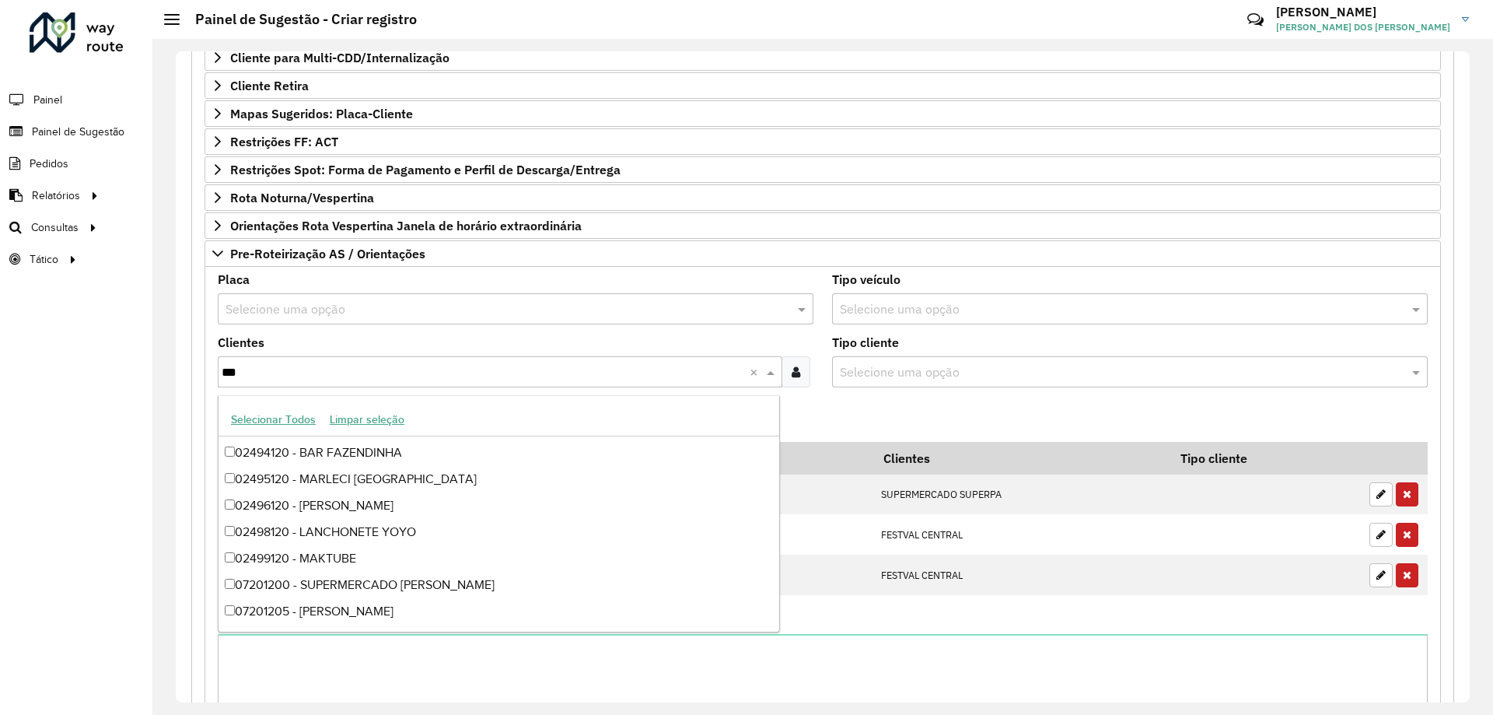
scroll to position [2908, 0]
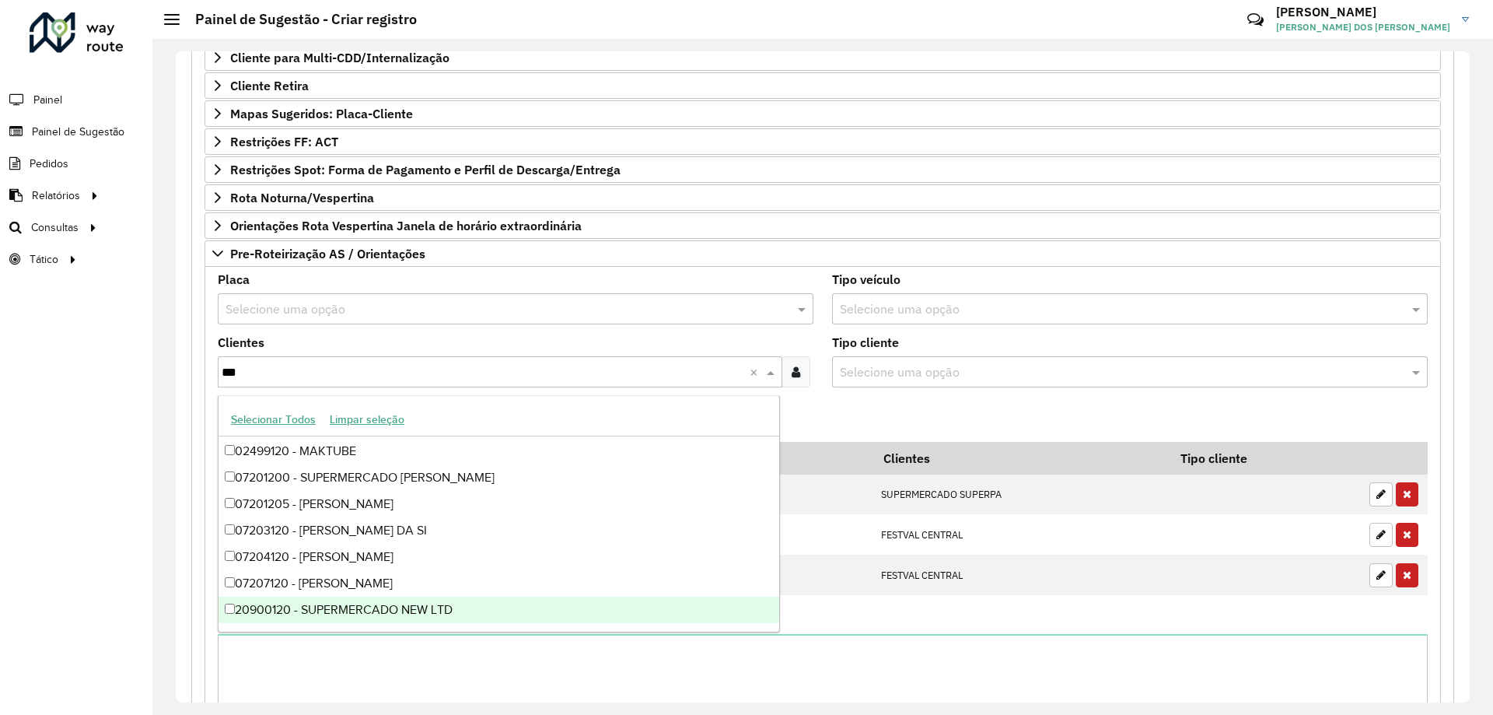
click at [509, 604] on div "20900120 - SUPERMERCADO NEW LTD" at bounding box center [499, 610] width 561 height 26
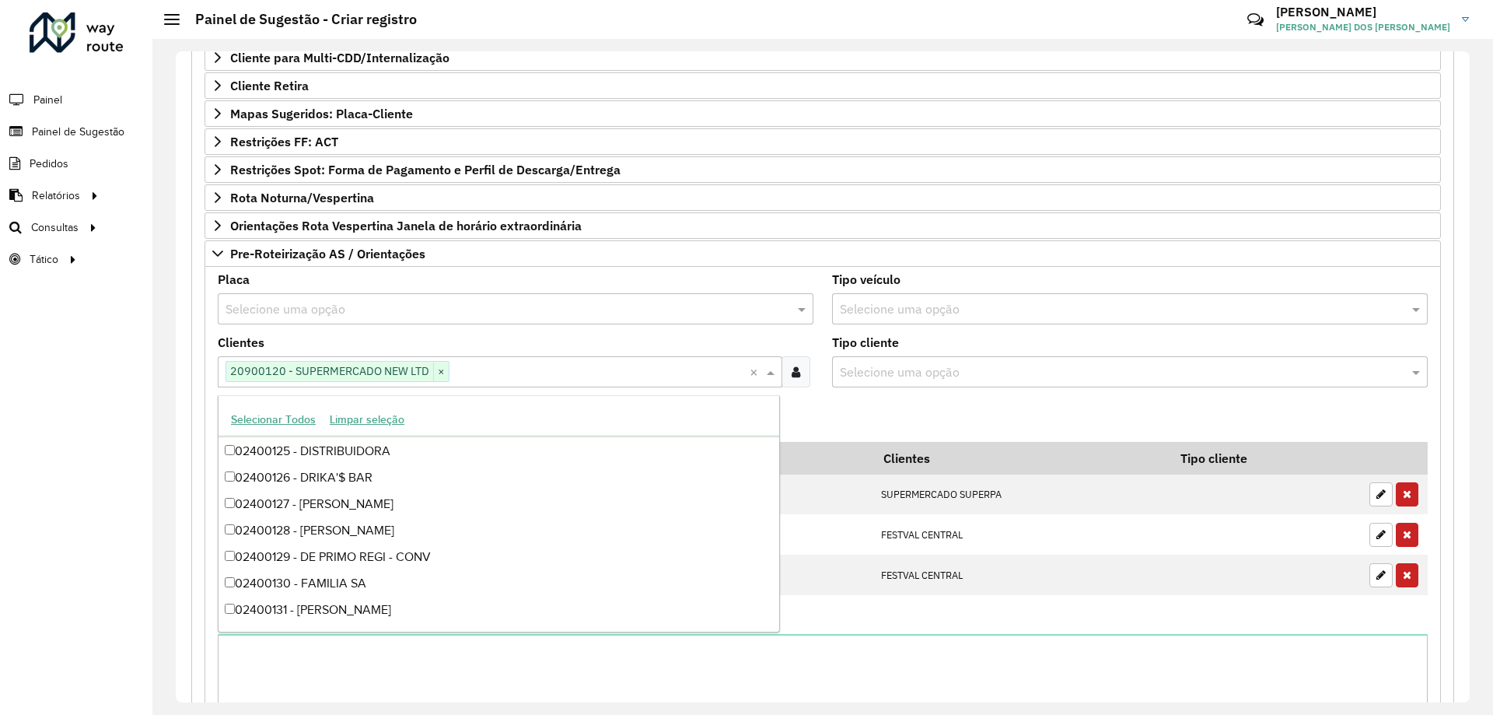
click at [836, 400] on formly-field "Adicionar" at bounding box center [822, 421] width 1229 height 42
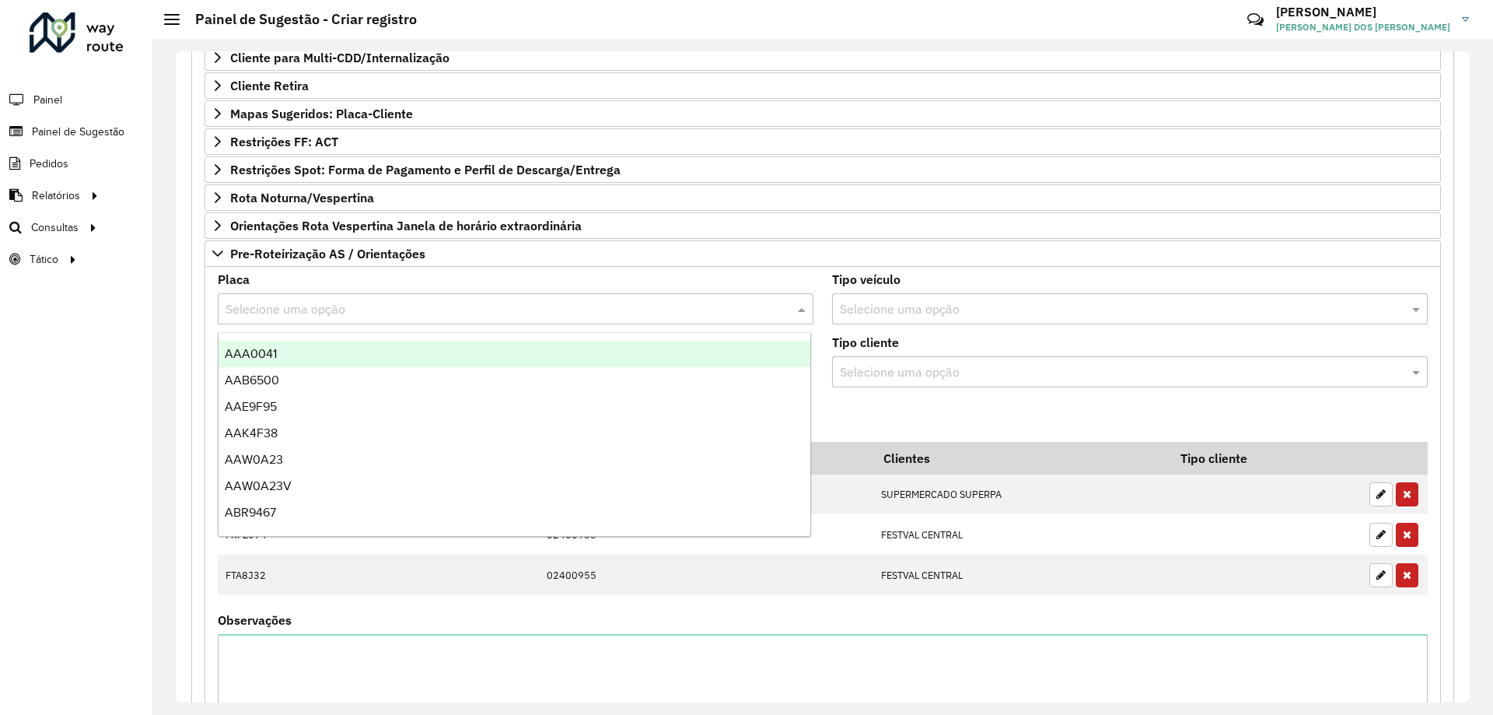
click at [295, 310] on input "text" at bounding box center [500, 309] width 549 height 19
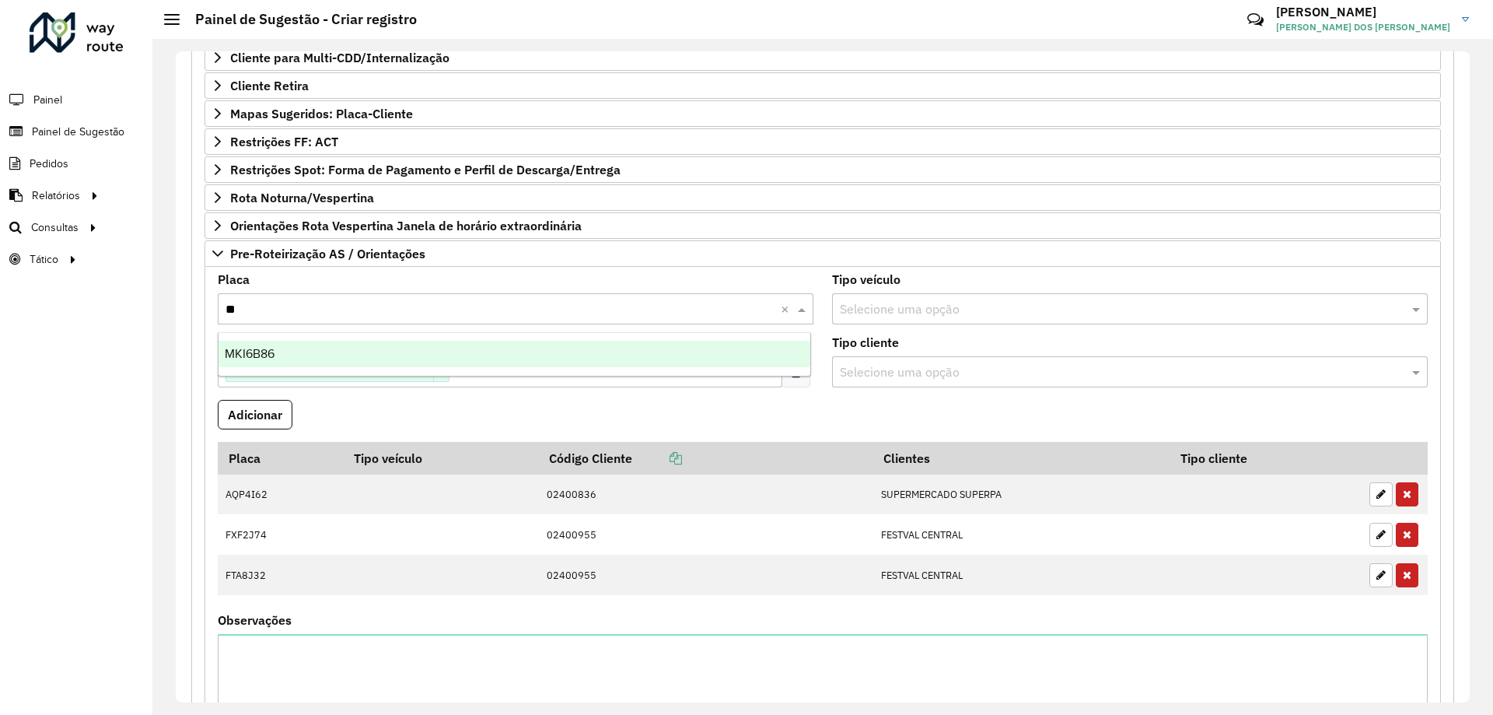
type input "***"
click at [317, 350] on div "MKI6B86" at bounding box center [515, 354] width 592 height 26
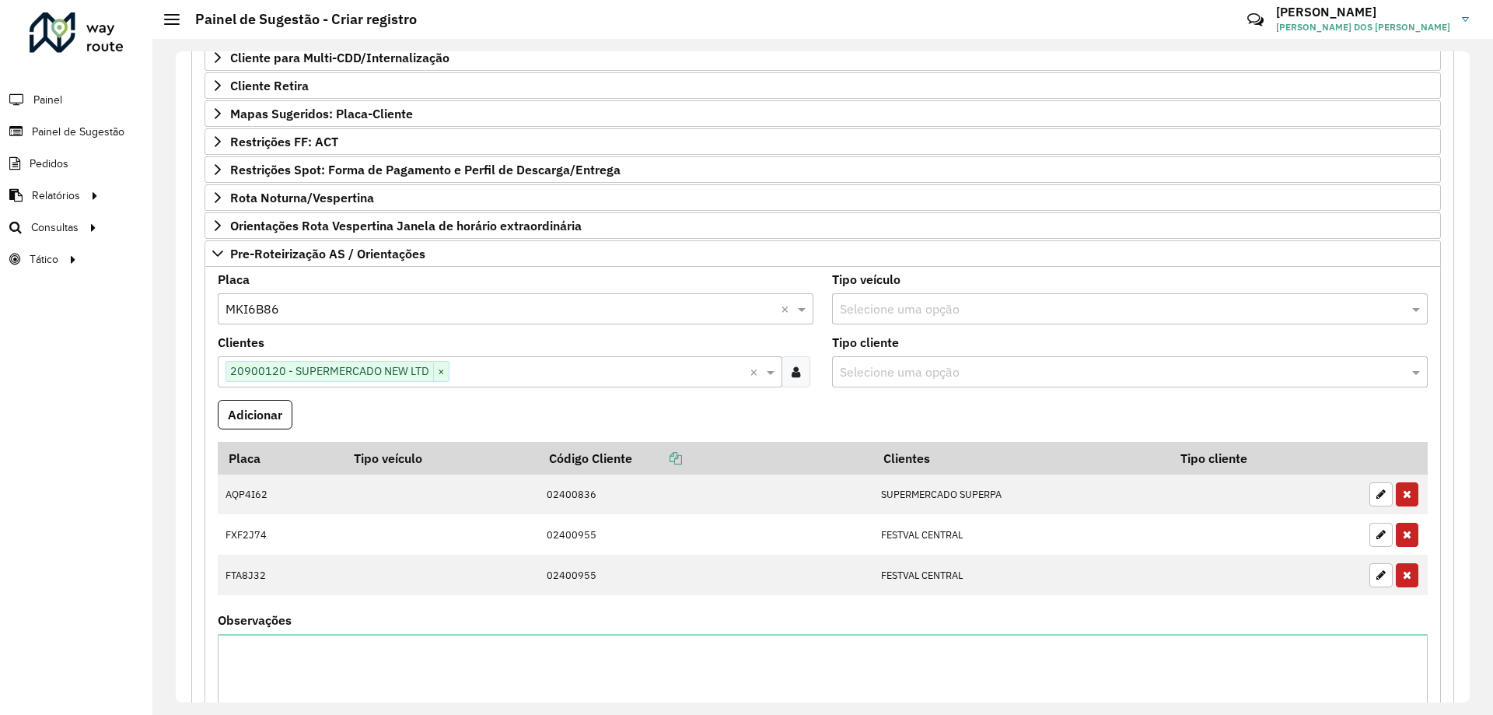
click at [330, 422] on formly-field "Adicionar" at bounding box center [822, 421] width 1229 height 42
click at [250, 421] on button "Adicionar" at bounding box center [255, 415] width 75 height 30
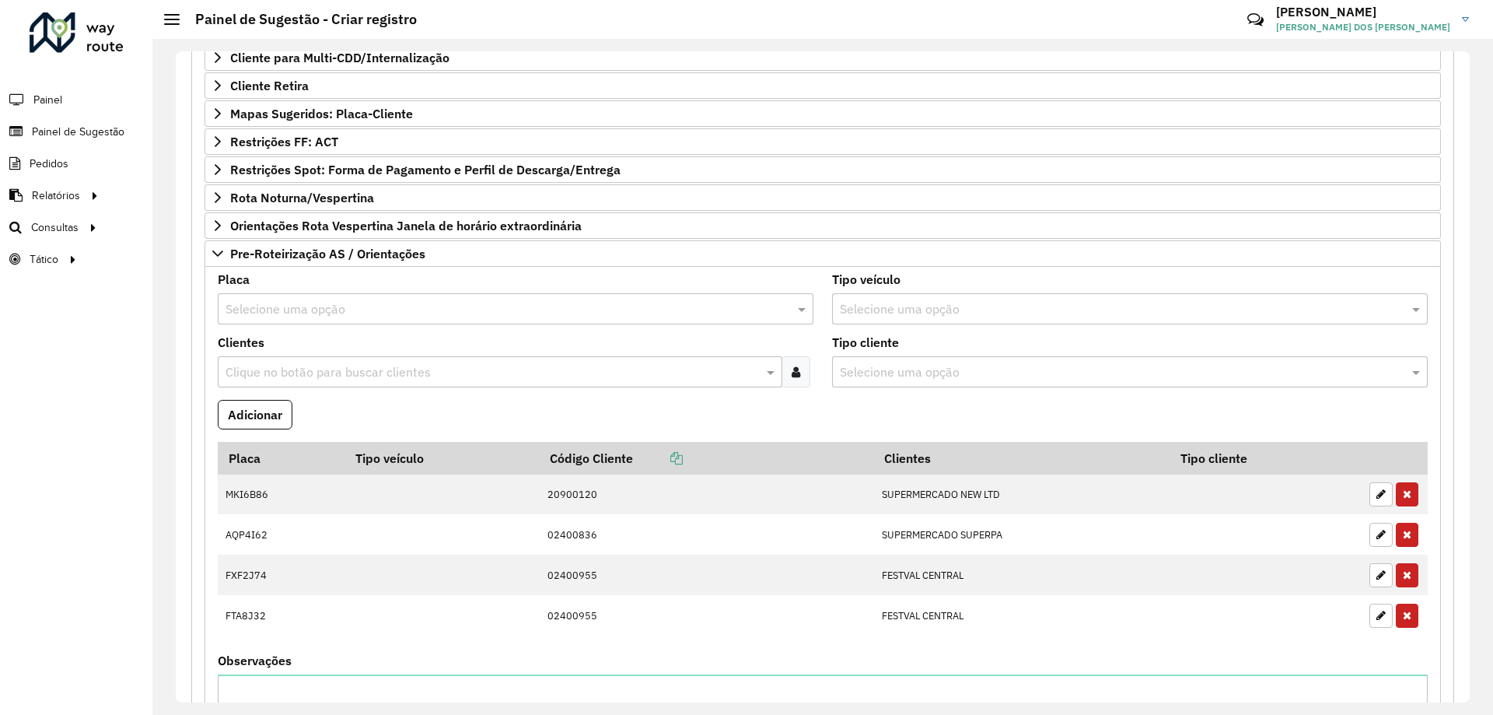
scroll to position [138, 0]
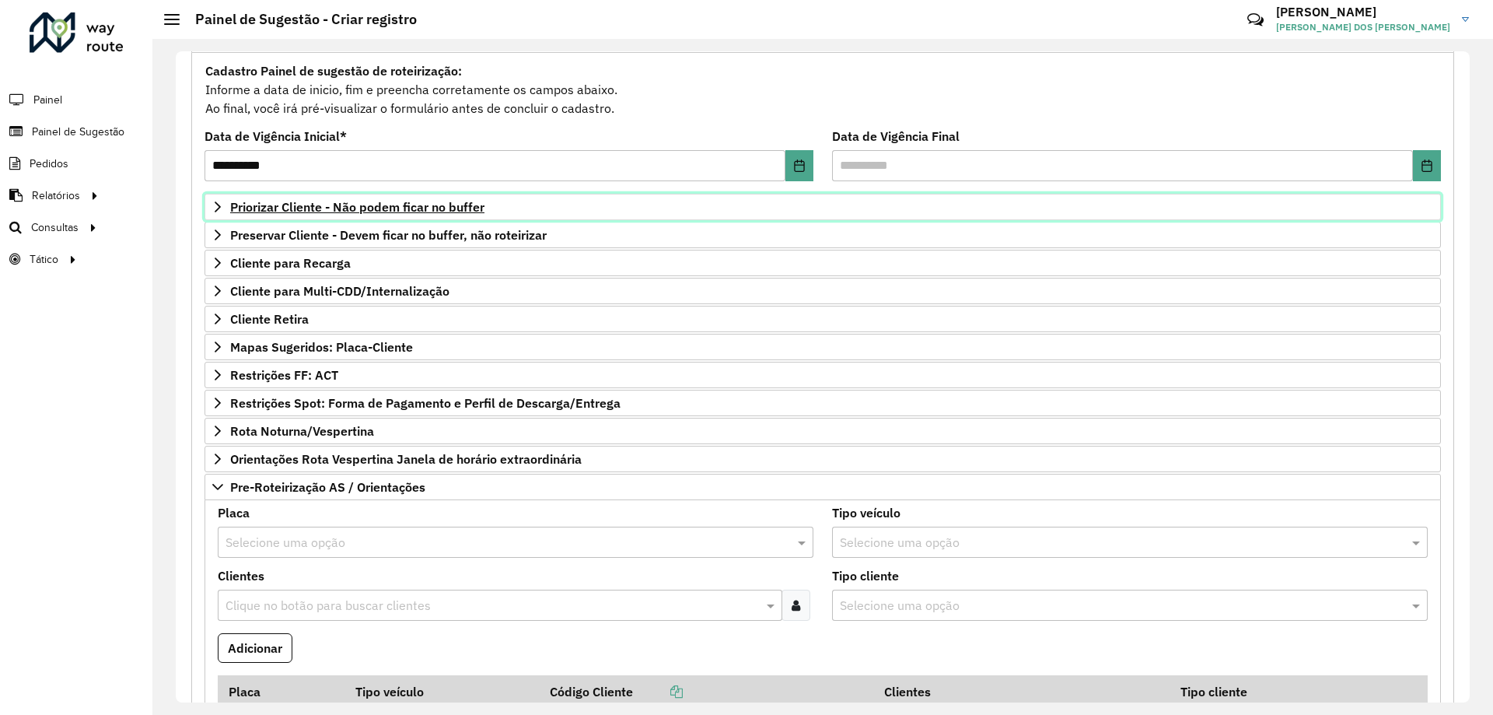
click at [250, 208] on span "Priorizar Cliente - Não podem ficar no buffer" at bounding box center [357, 207] width 254 height 12
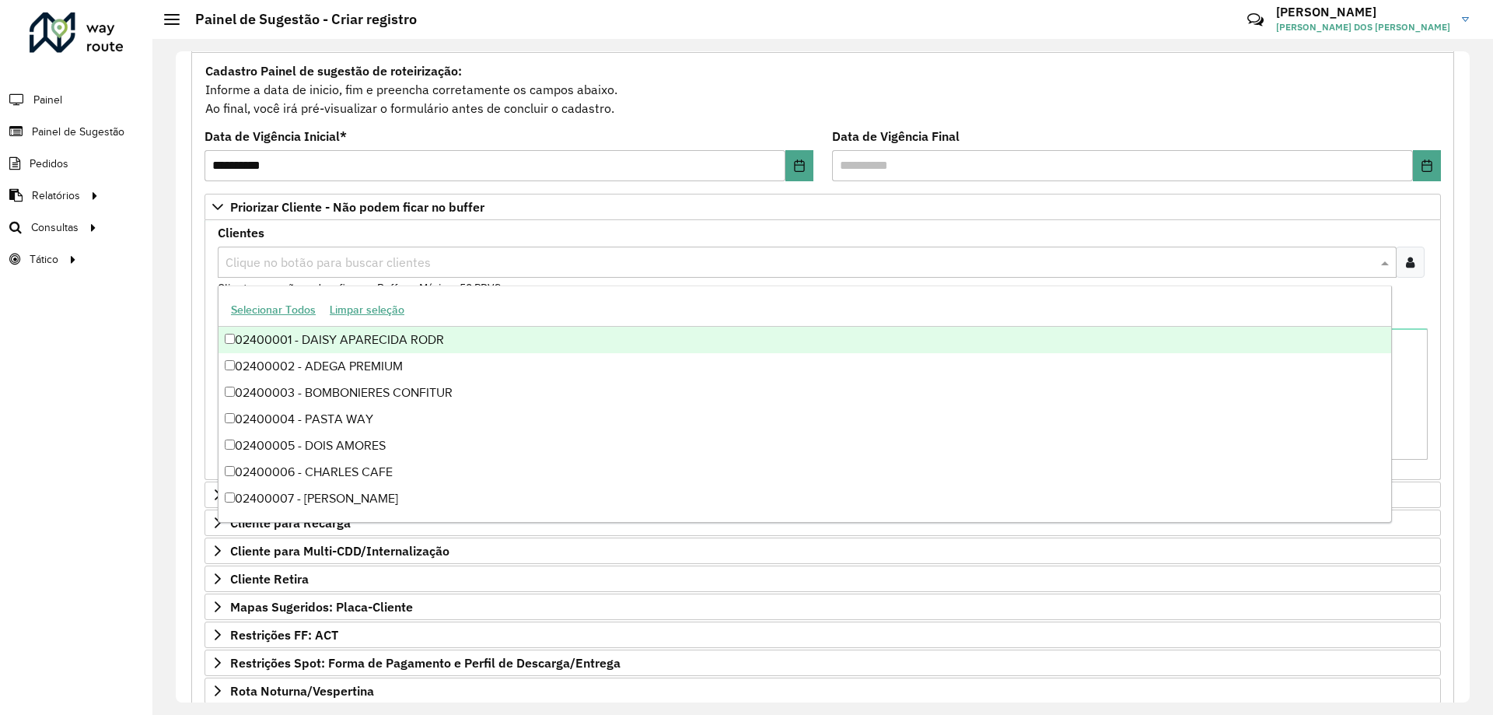
click at [323, 265] on input "text" at bounding box center [800, 263] width 1156 height 19
type input "***"
click at [405, 338] on div "02400836 - SUPERMERCADO SUPERPA" at bounding box center [805, 340] width 1173 height 26
click at [567, 235] on div "Clientes Clique no botão para buscar clientes 02400836 - SUPERMERCADO SUPERPA ×…" at bounding box center [823, 261] width 1210 height 69
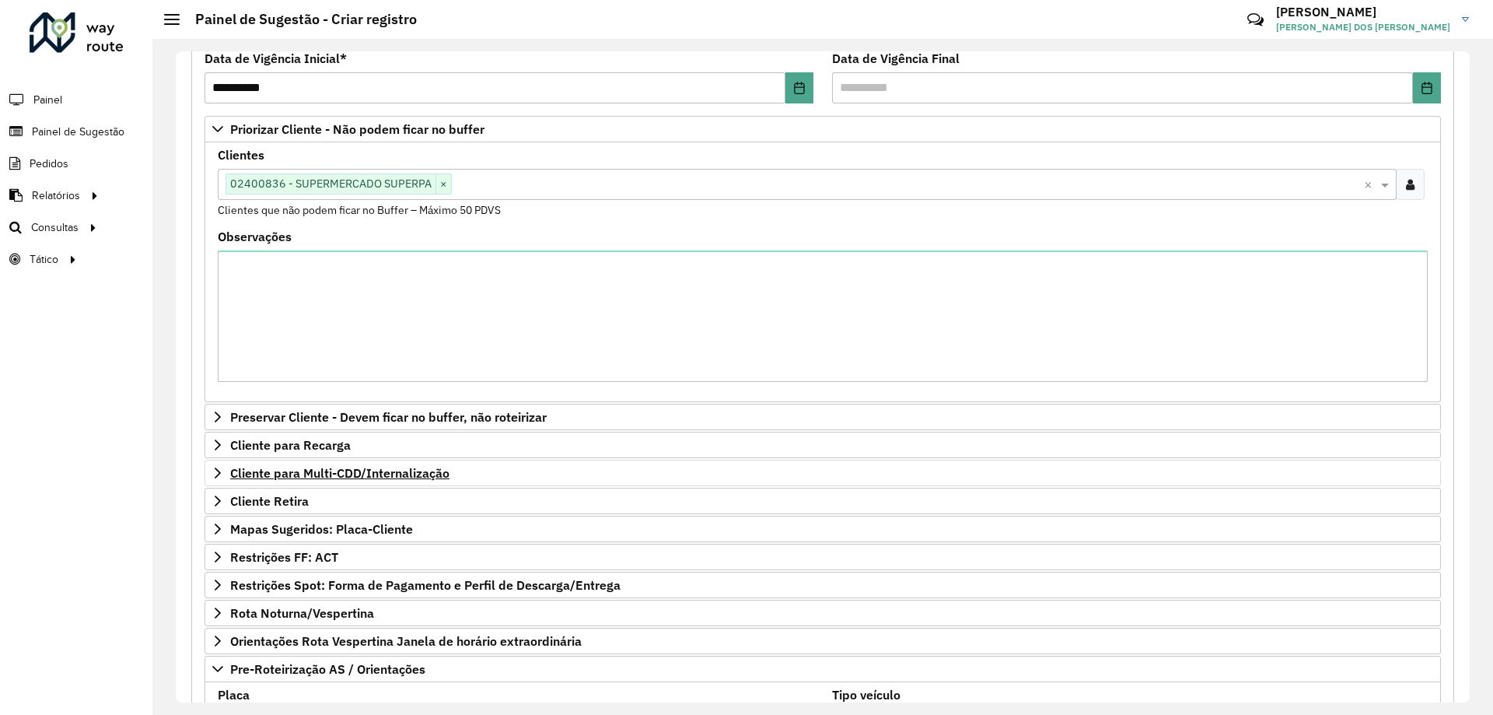
scroll to position [683, 0]
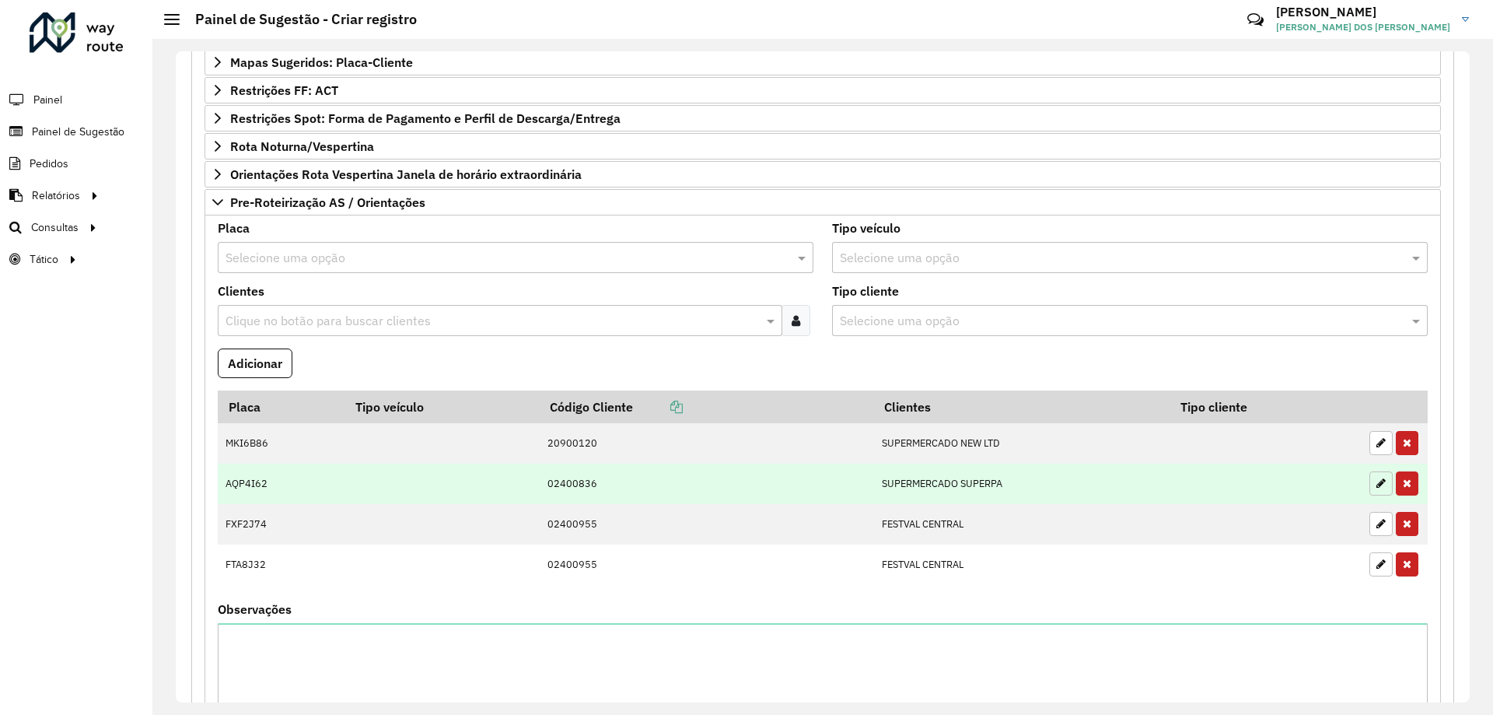
click at [1370, 487] on button "button" at bounding box center [1381, 483] width 23 height 24
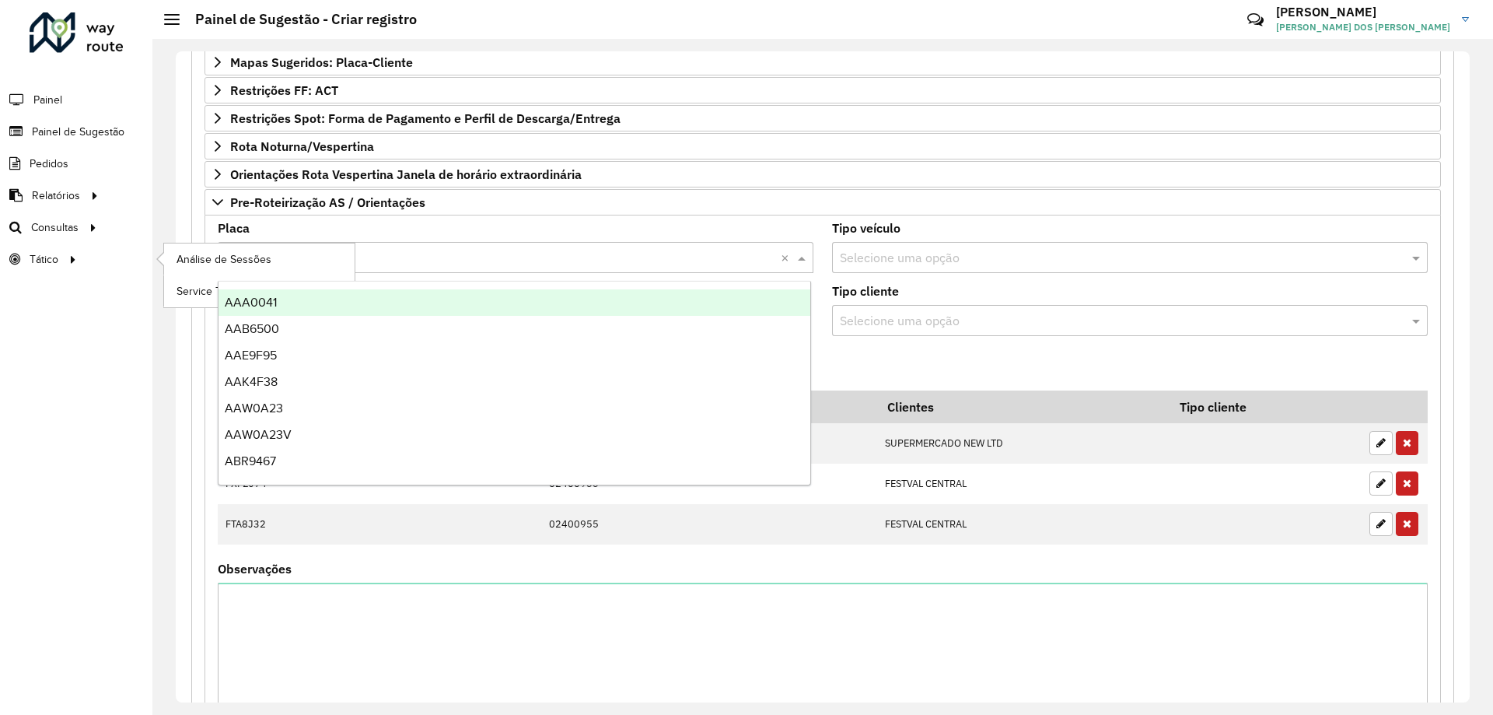
drag, startPoint x: 323, startPoint y: 254, endPoint x: 90, endPoint y: 248, distance: 232.7
click at [90, 248] on div "**********" at bounding box center [746, 357] width 1493 height 715
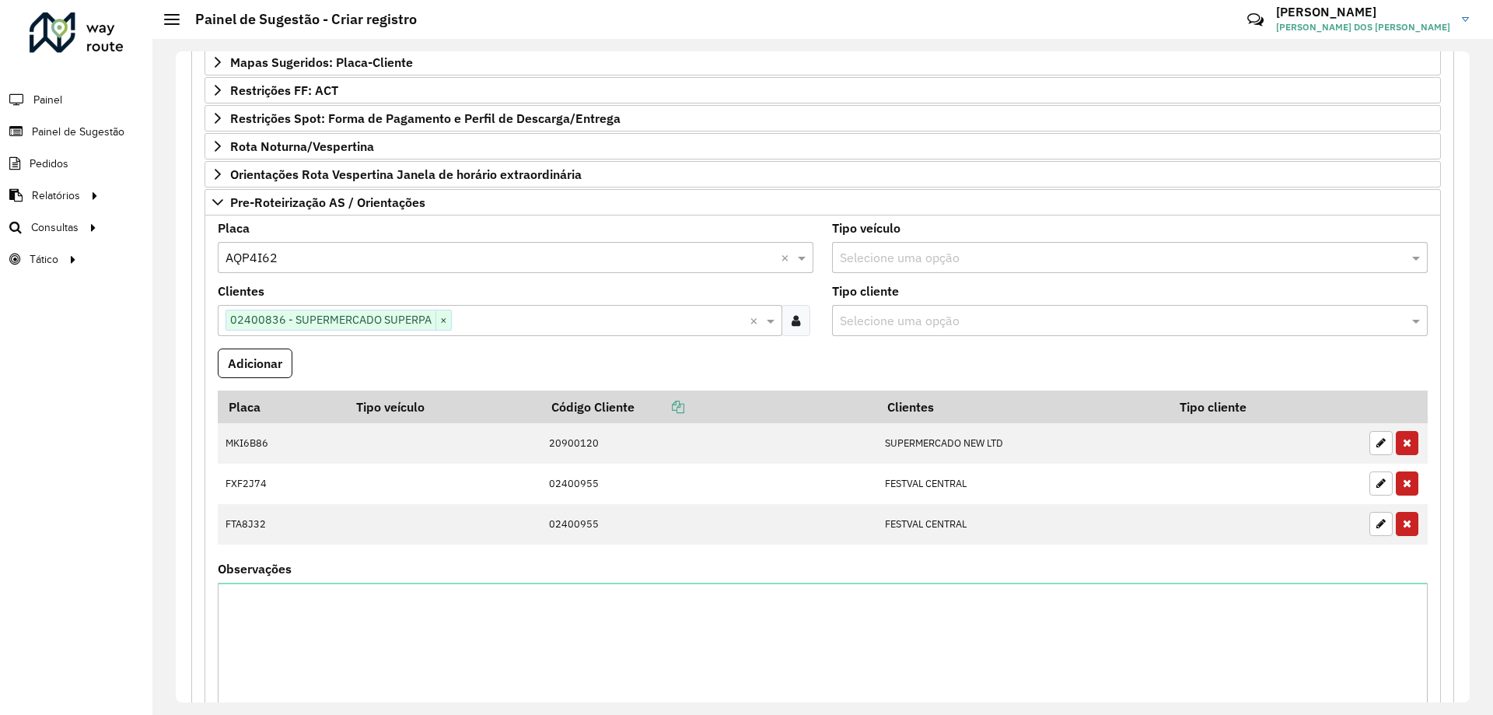
click at [465, 283] on formly-field "Placa Selecione uma opção × AQP4I62 ×" at bounding box center [515, 253] width 615 height 63
click at [376, 253] on input "text" at bounding box center [500, 258] width 549 height 19
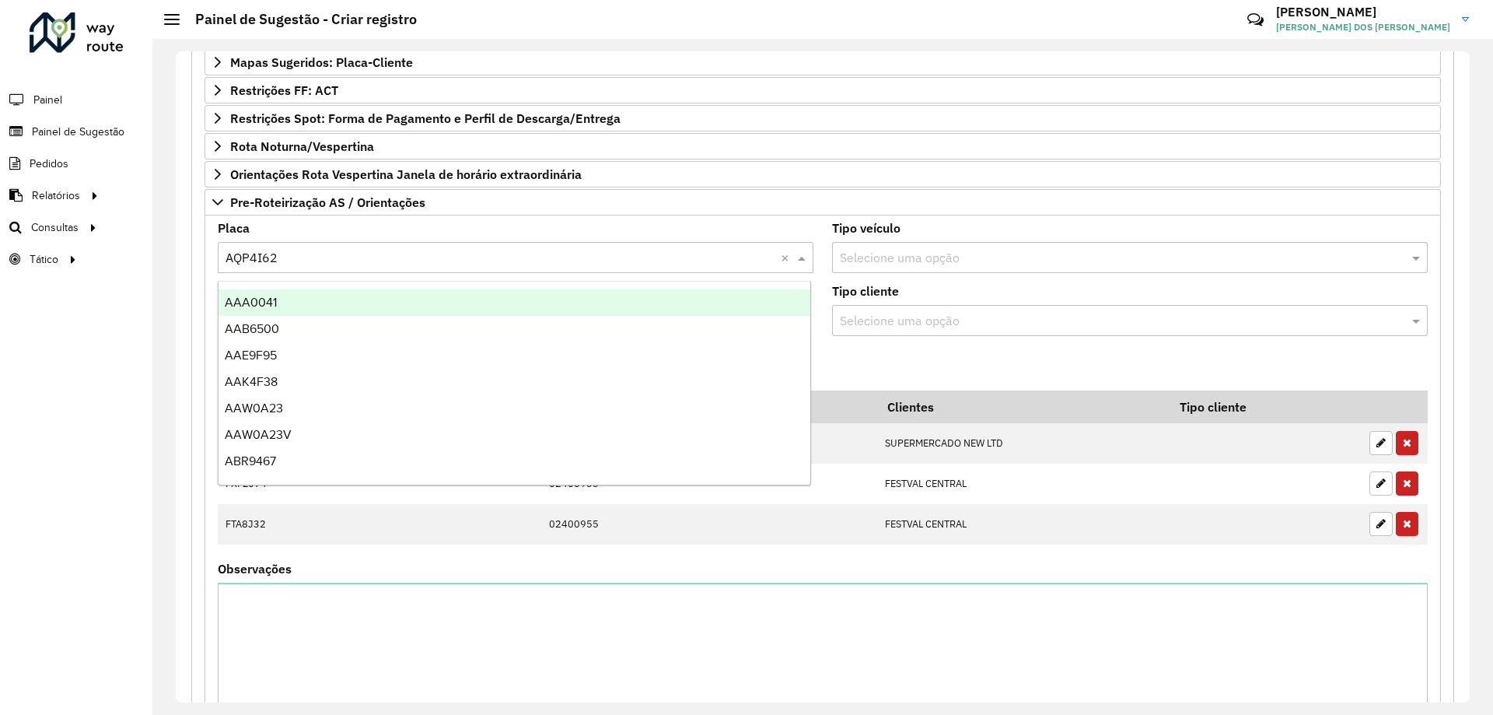
click at [777, 257] on div at bounding box center [516, 257] width 596 height 20
type input "***"
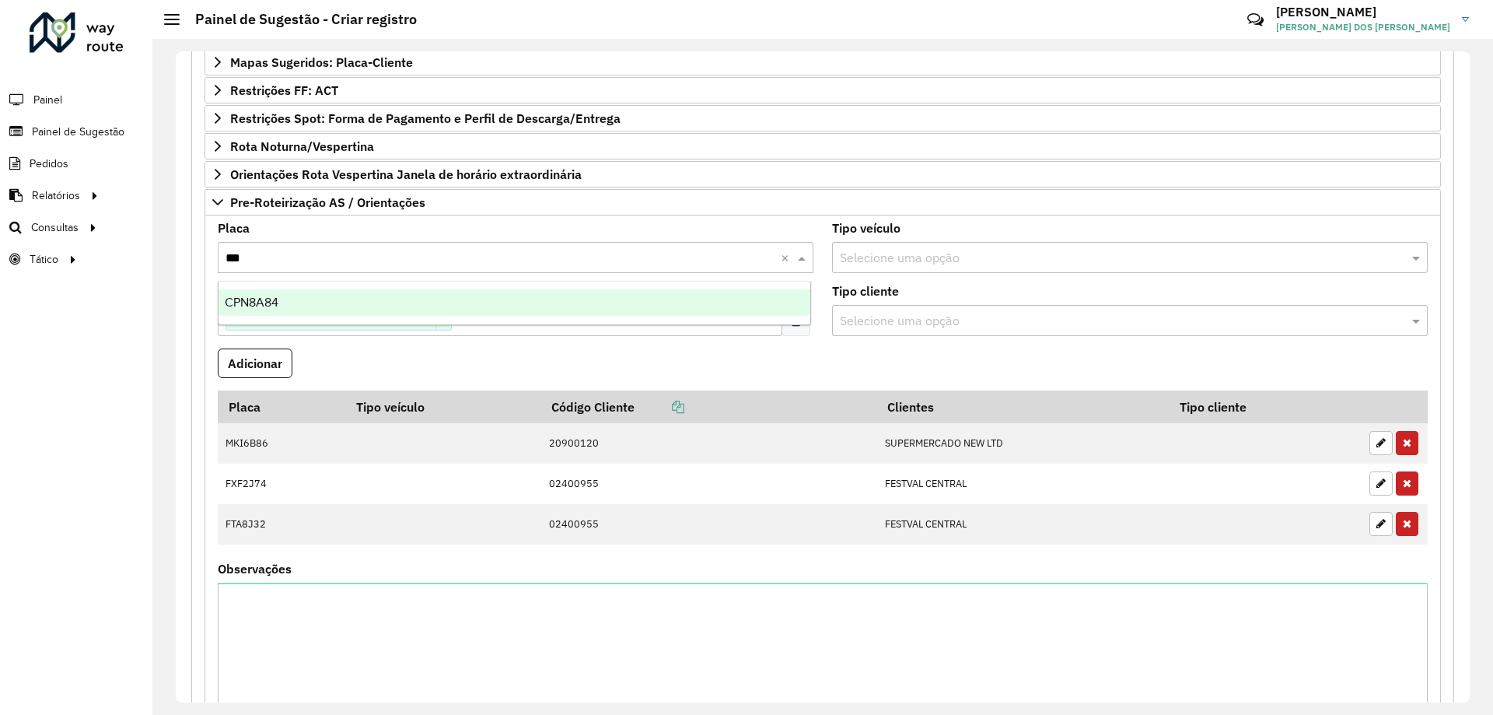
click at [426, 300] on div "CPN8A84" at bounding box center [515, 302] width 592 height 26
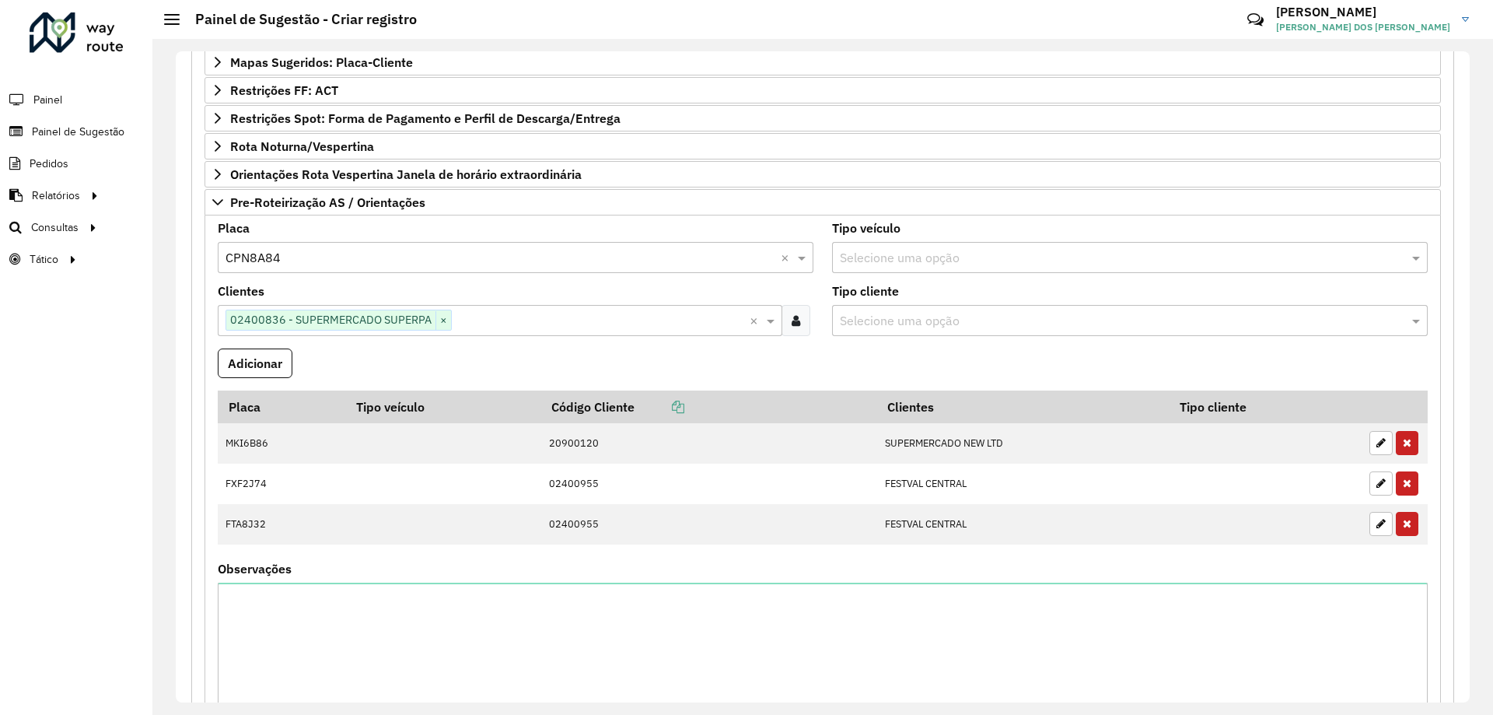
click at [492, 355] on formly-field "Adicionar" at bounding box center [822, 369] width 1229 height 42
click at [250, 367] on button "Adicionar" at bounding box center [255, 363] width 75 height 30
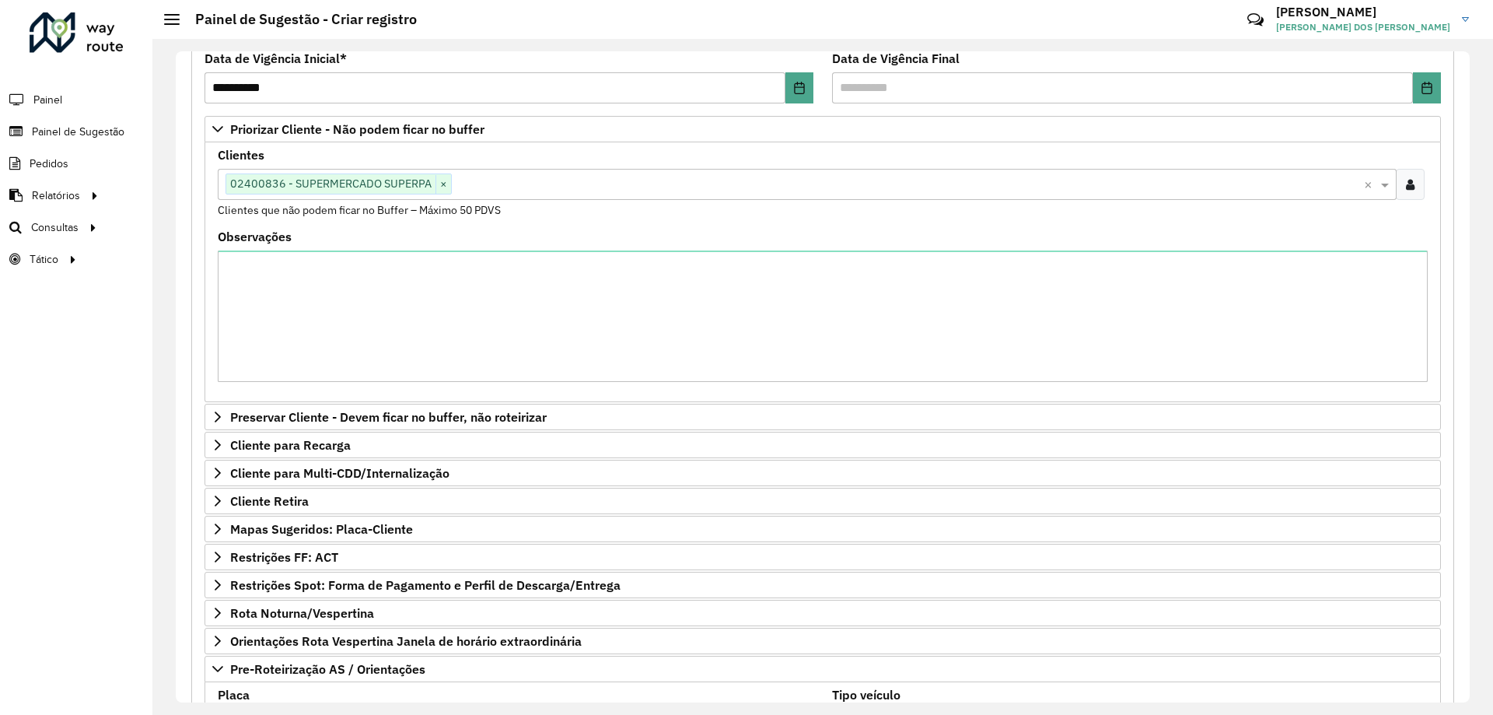
scroll to position [138, 0]
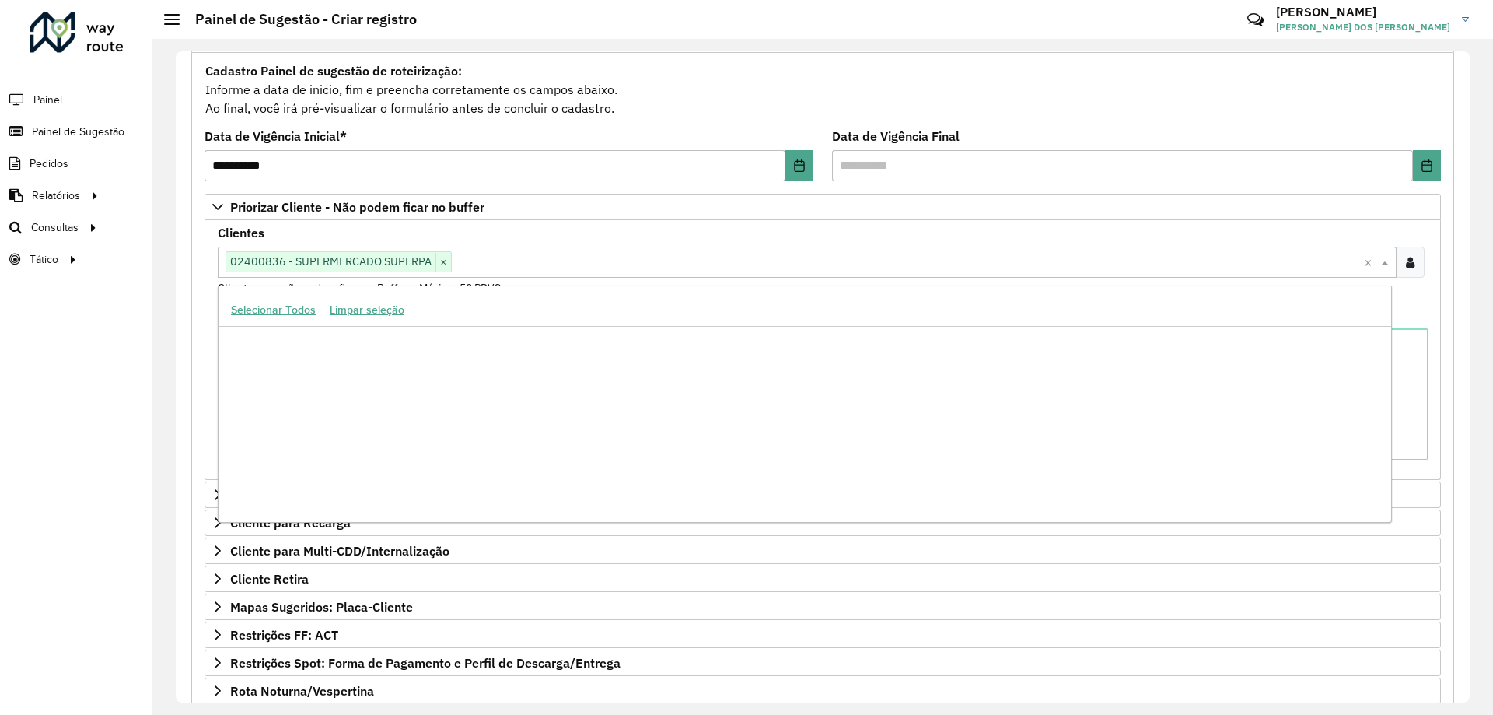
click at [479, 263] on input "text" at bounding box center [908, 263] width 912 height 19
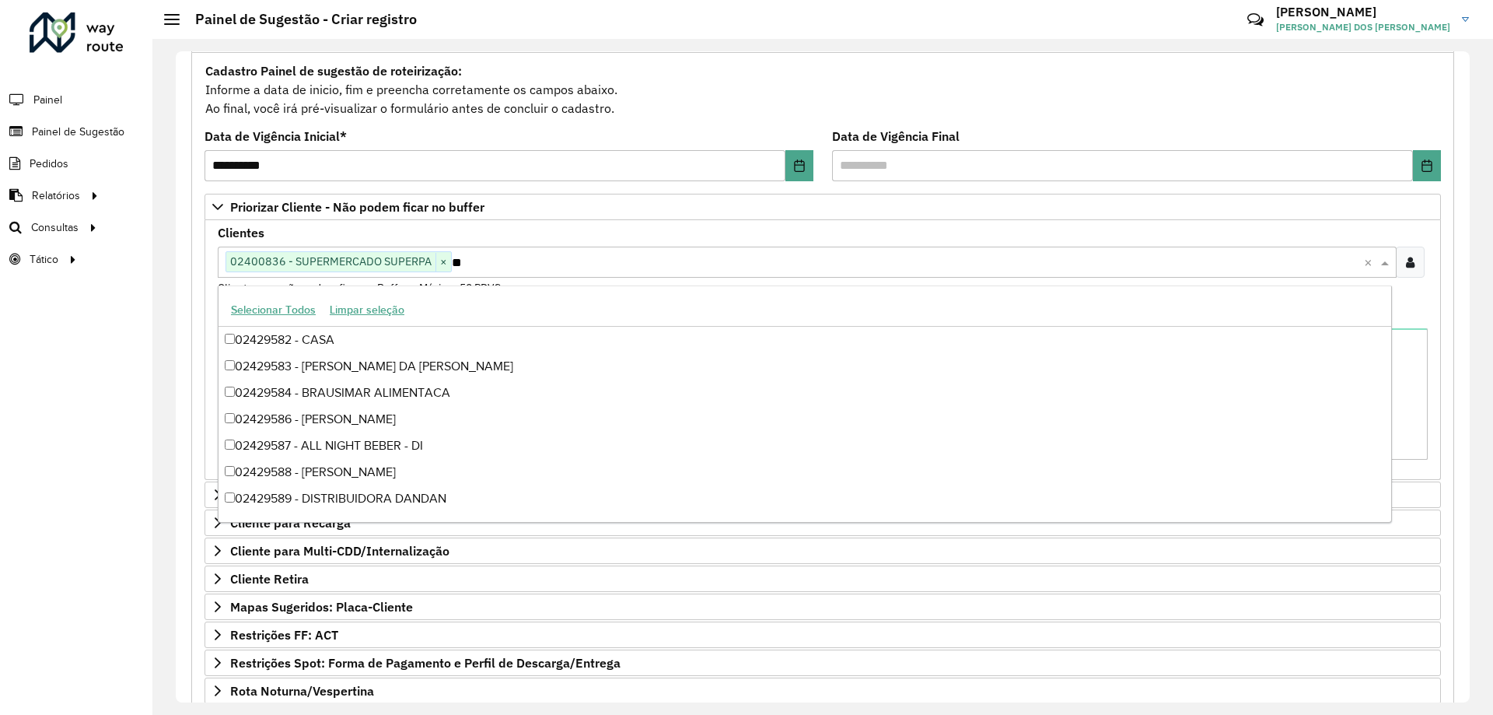
type input "***"
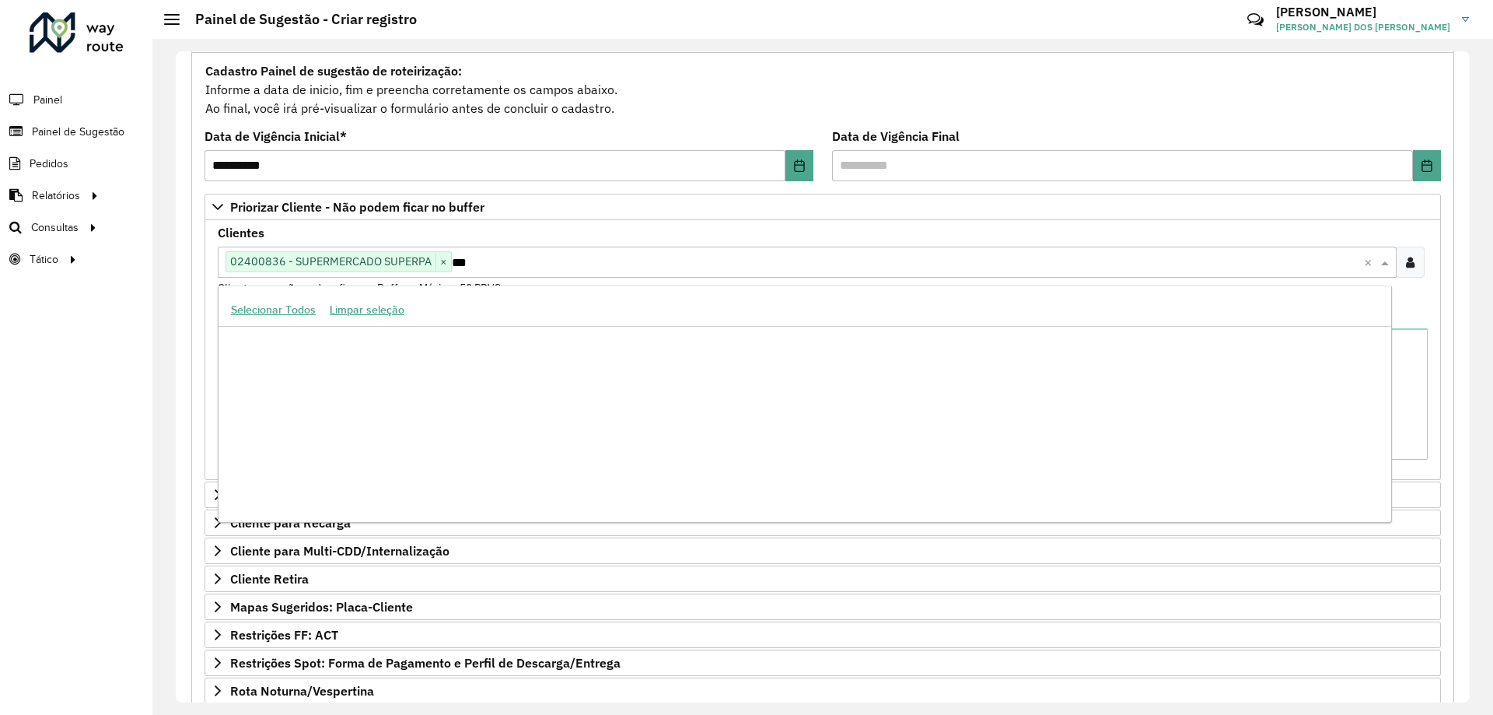
scroll to position [0, 0]
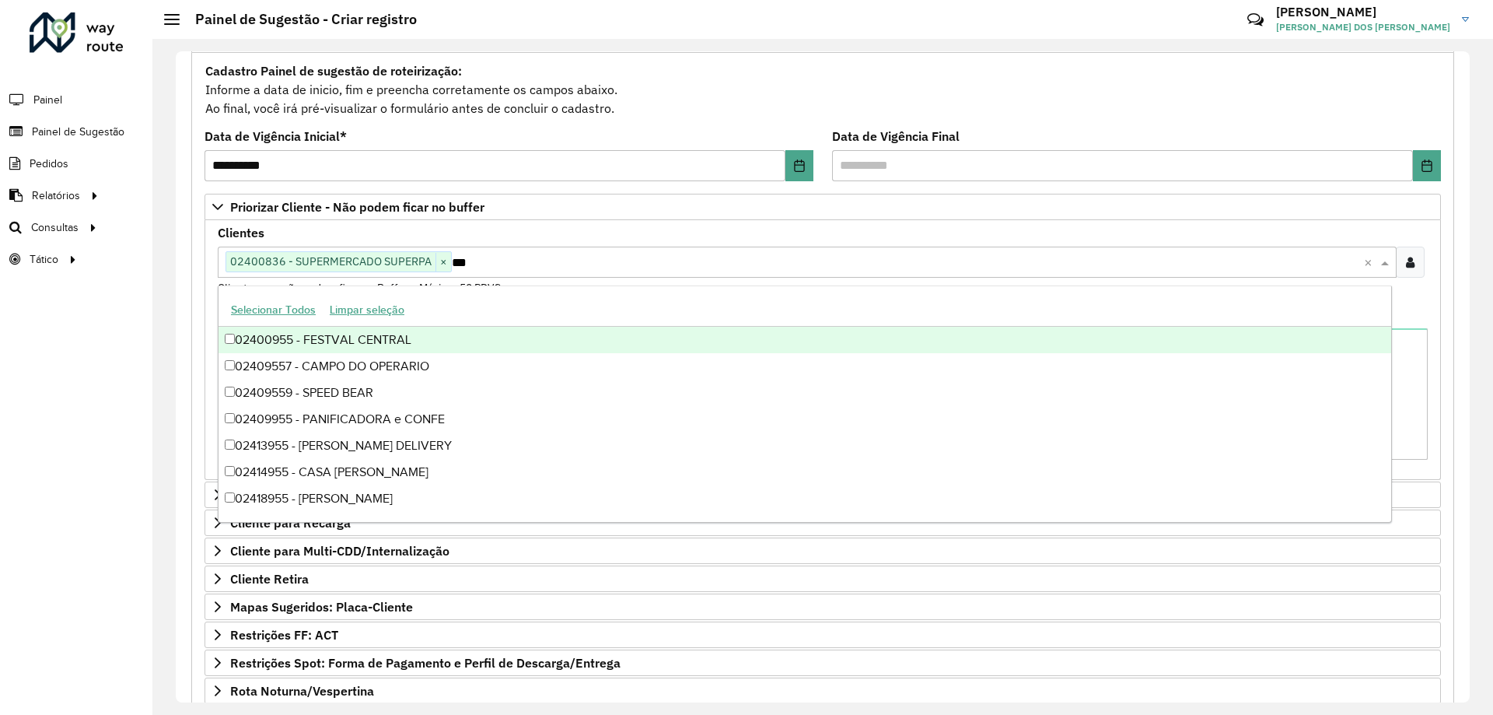
click at [406, 331] on div "02400955 - FESTVAL CENTRAL" at bounding box center [805, 340] width 1173 height 26
click at [49, 327] on div "Roteirizador AmbevTech Painel Painel de Sugestão Pedidos Relatórios Clientes Cl…" at bounding box center [76, 357] width 152 height 715
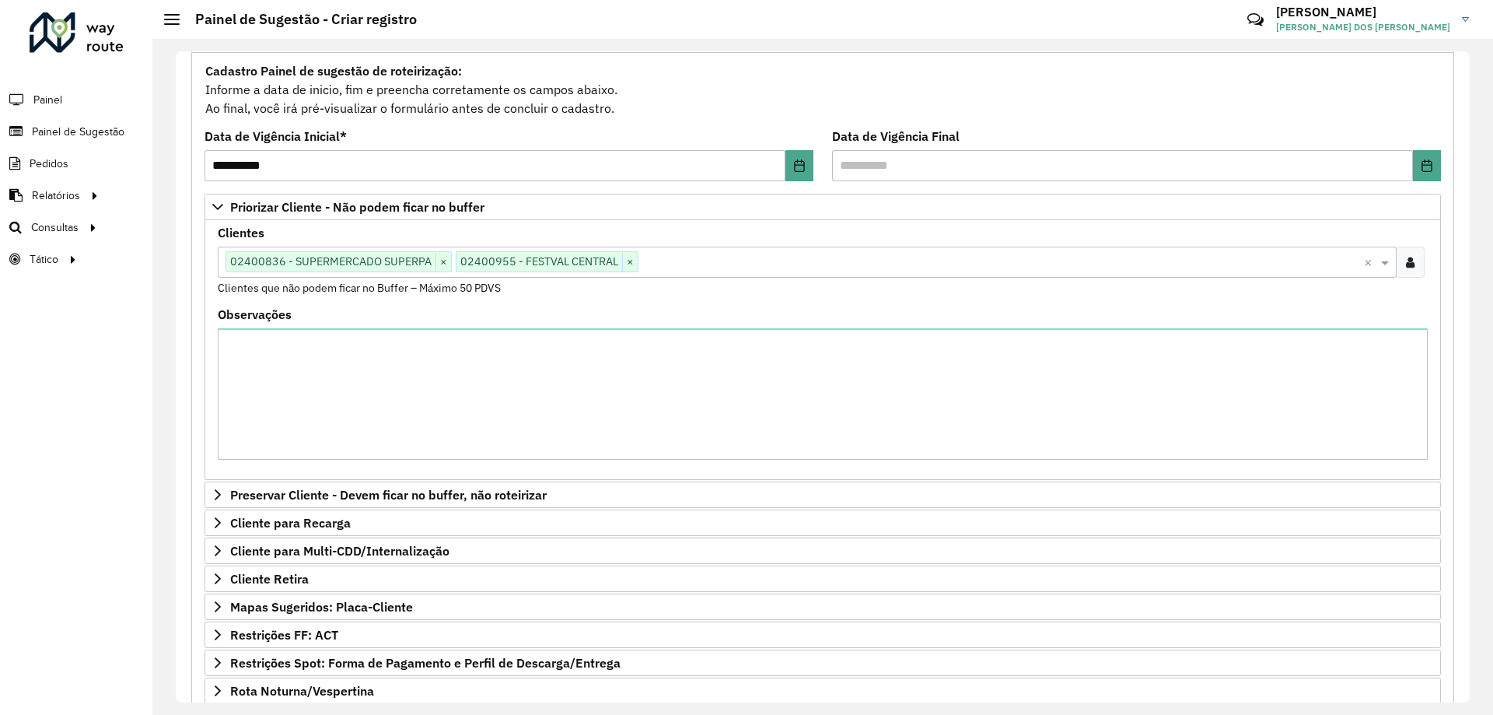
drag, startPoint x: 7, startPoint y: 534, endPoint x: 145, endPoint y: 433, distance: 170.8
click at [7, 534] on div "Roteirizador AmbevTech Painel Painel de Sugestão Pedidos Relatórios Clientes Cl…" at bounding box center [76, 357] width 152 height 715
click at [725, 260] on input "text" at bounding box center [1002, 263] width 726 height 19
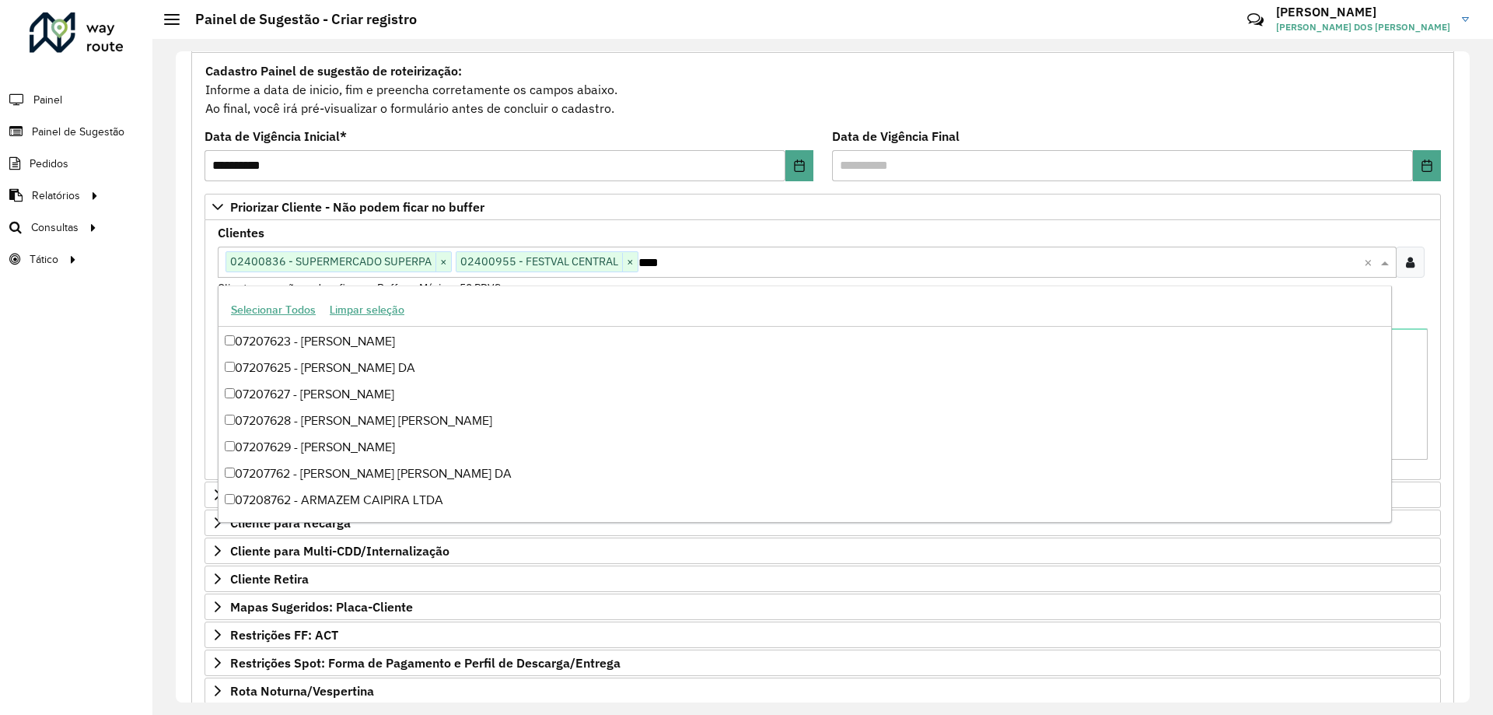
scroll to position [210, 0]
type input "*****"
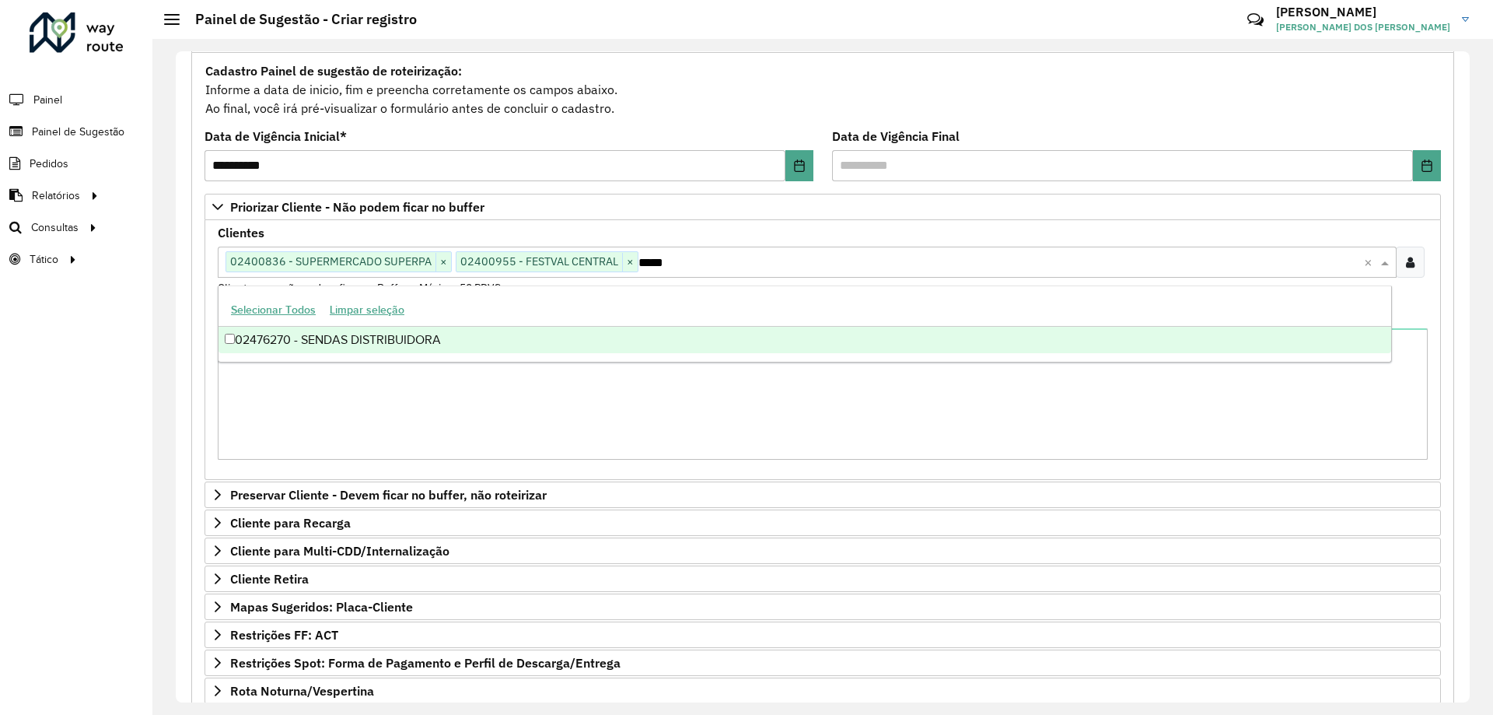
click at [383, 347] on div "02476270 - SENDAS DISTRIBUIDORA" at bounding box center [805, 340] width 1173 height 26
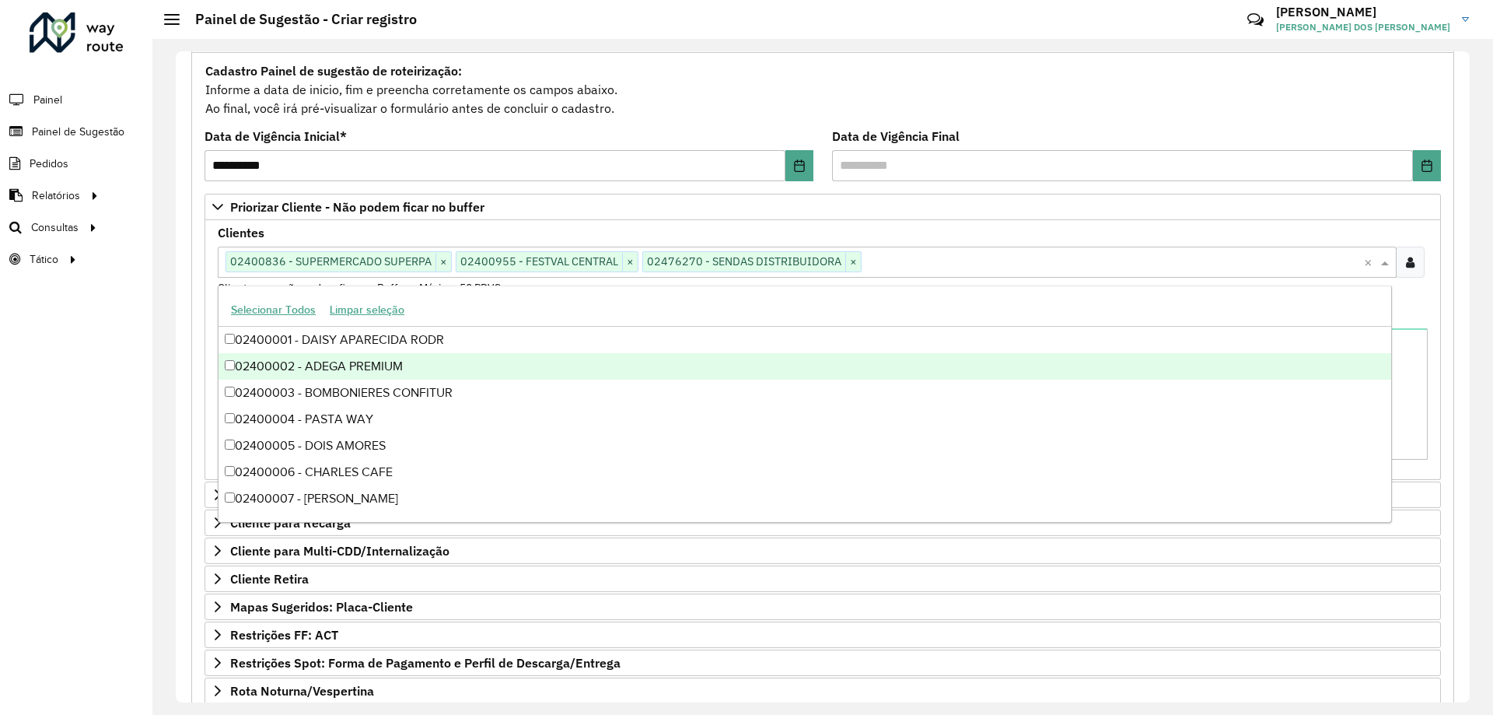
click at [114, 353] on div "Roteirizador AmbevTech Painel Painel de Sugestão Pedidos Relatórios Clientes Cl…" at bounding box center [76, 357] width 152 height 715
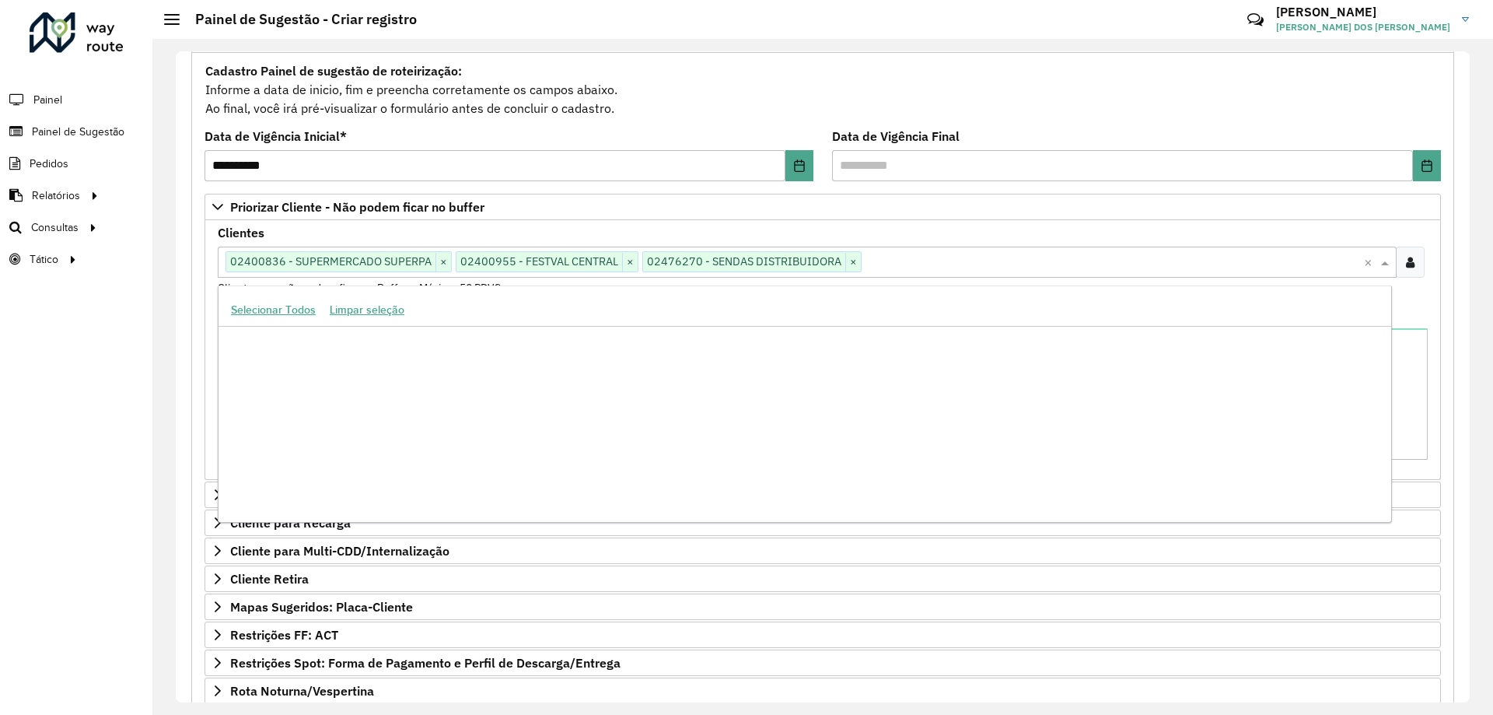
click at [903, 251] on div "Clique no botão para buscar clientes 02400836 - SUPERMERCADO SUPERPA × 02400955…" at bounding box center [791, 261] width 1147 height 29
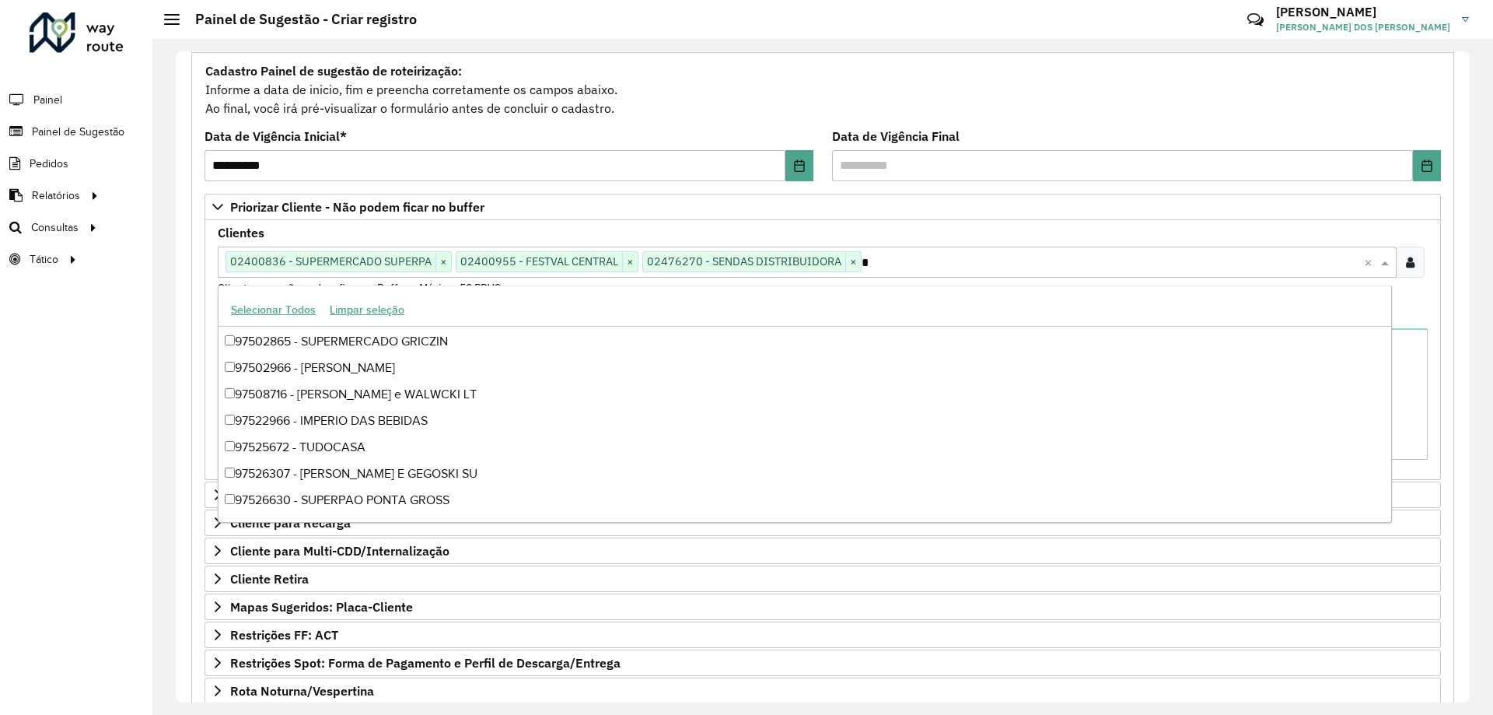
type input "**"
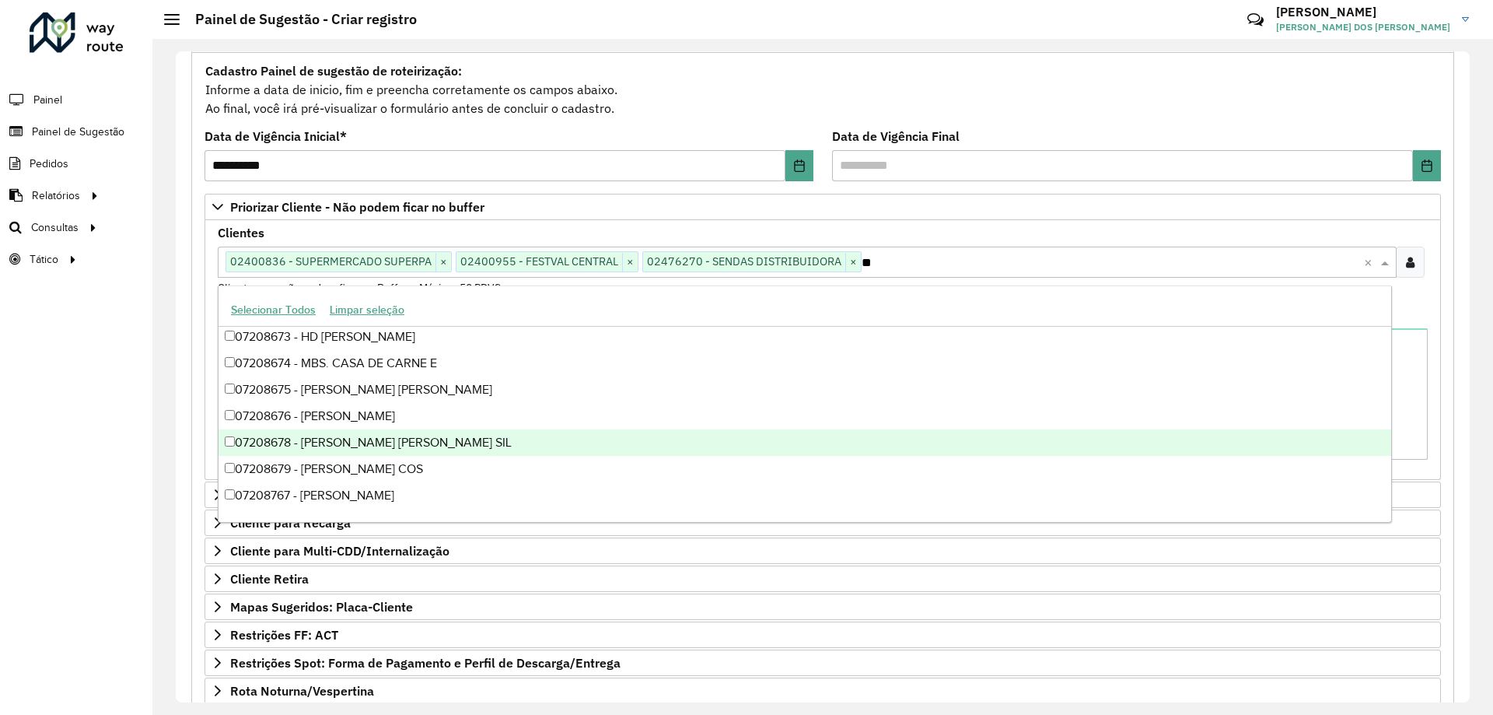
scroll to position [57732, 0]
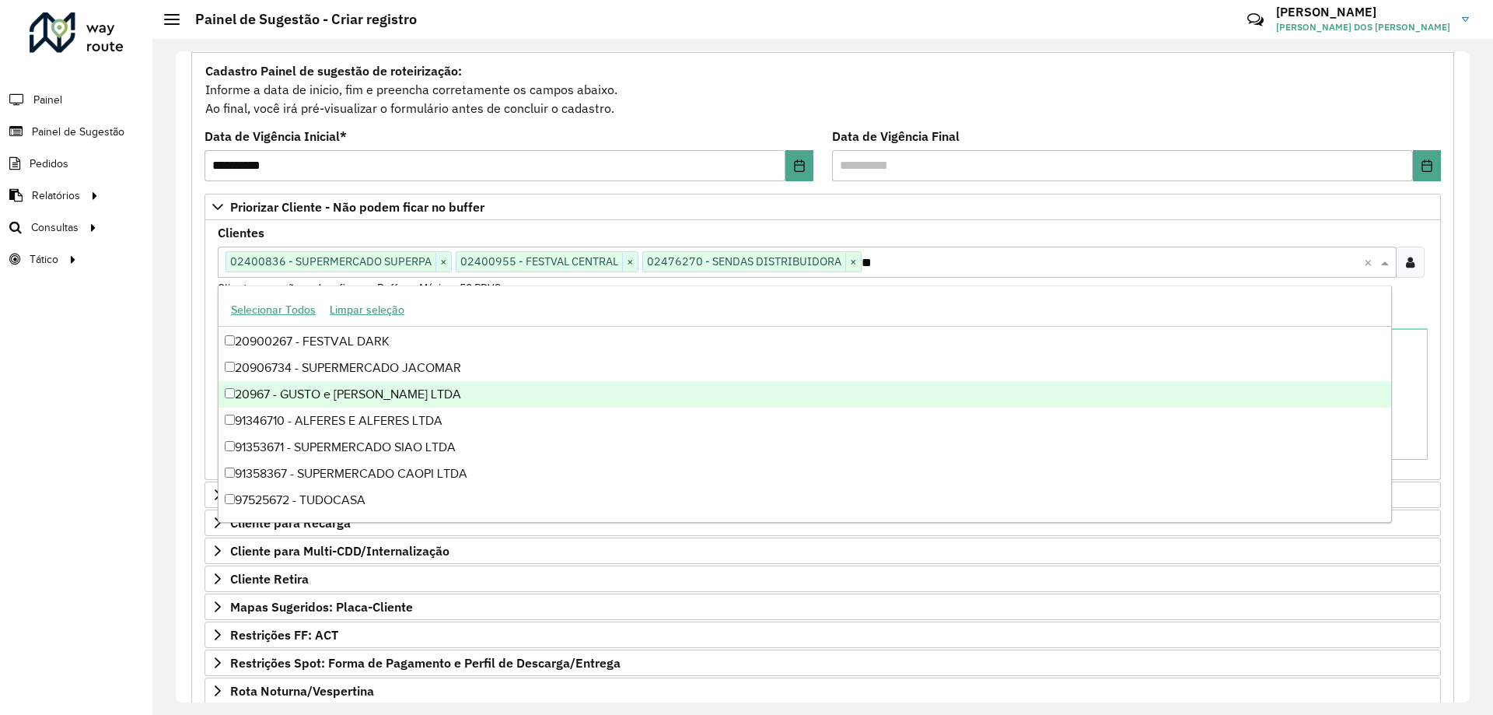
click at [481, 397] on div "20967 - GUSTO e HENRI SUPERMERCADOS LTDA" at bounding box center [805, 394] width 1173 height 26
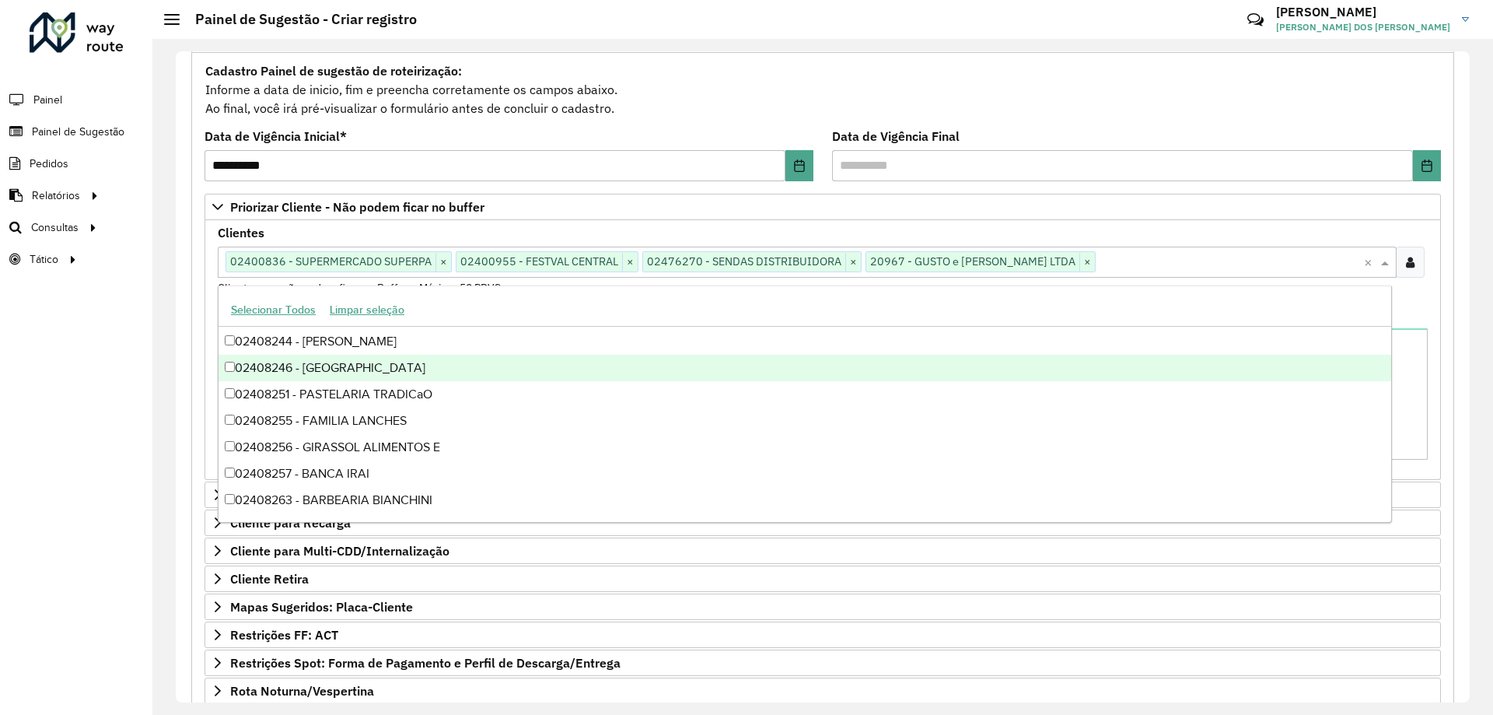
drag, startPoint x: 38, startPoint y: 352, endPoint x: 118, endPoint y: 337, distance: 81.6
click at [39, 353] on div "Roteirizador AmbevTech Painel Painel de Sugestão Pedidos Relatórios Clientes Cl…" at bounding box center [76, 357] width 152 height 715
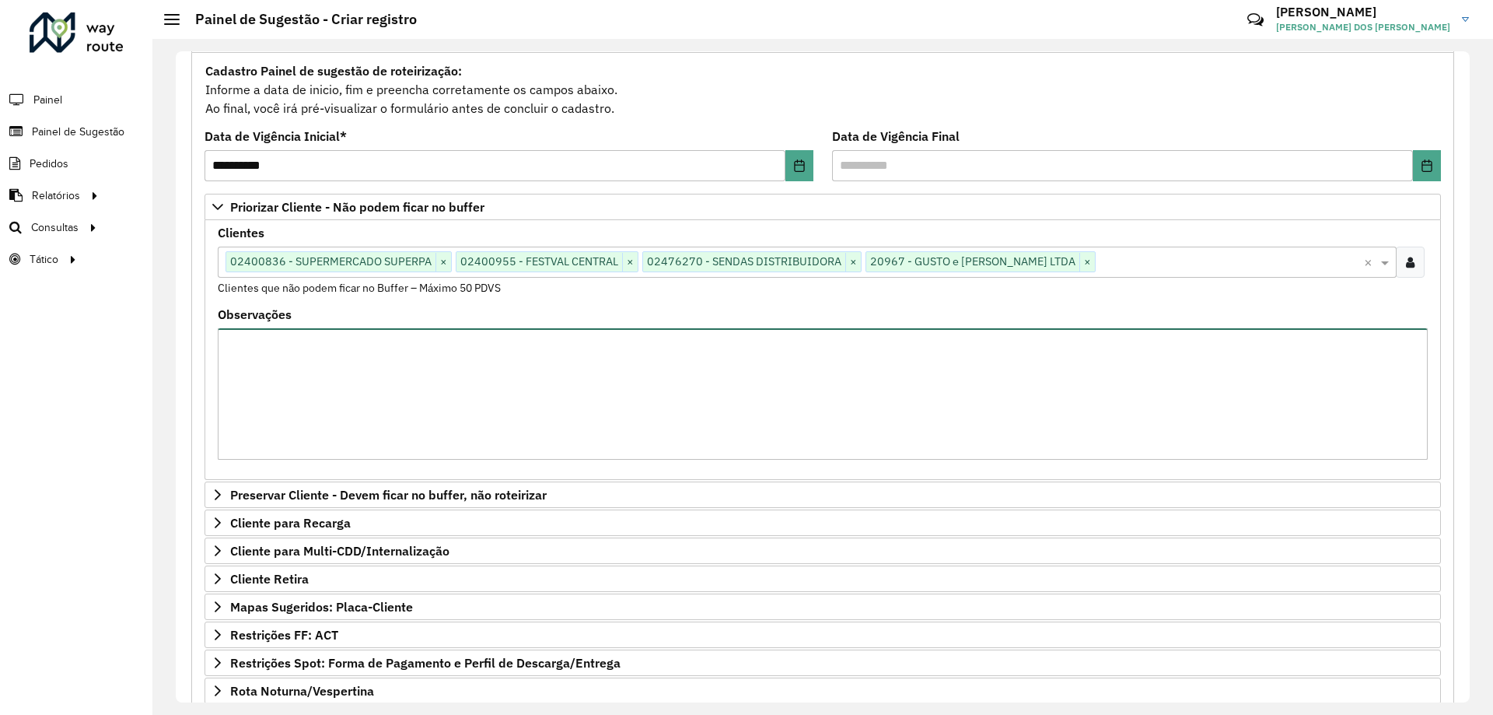
click at [294, 355] on textarea "Observações" at bounding box center [823, 393] width 1210 height 131
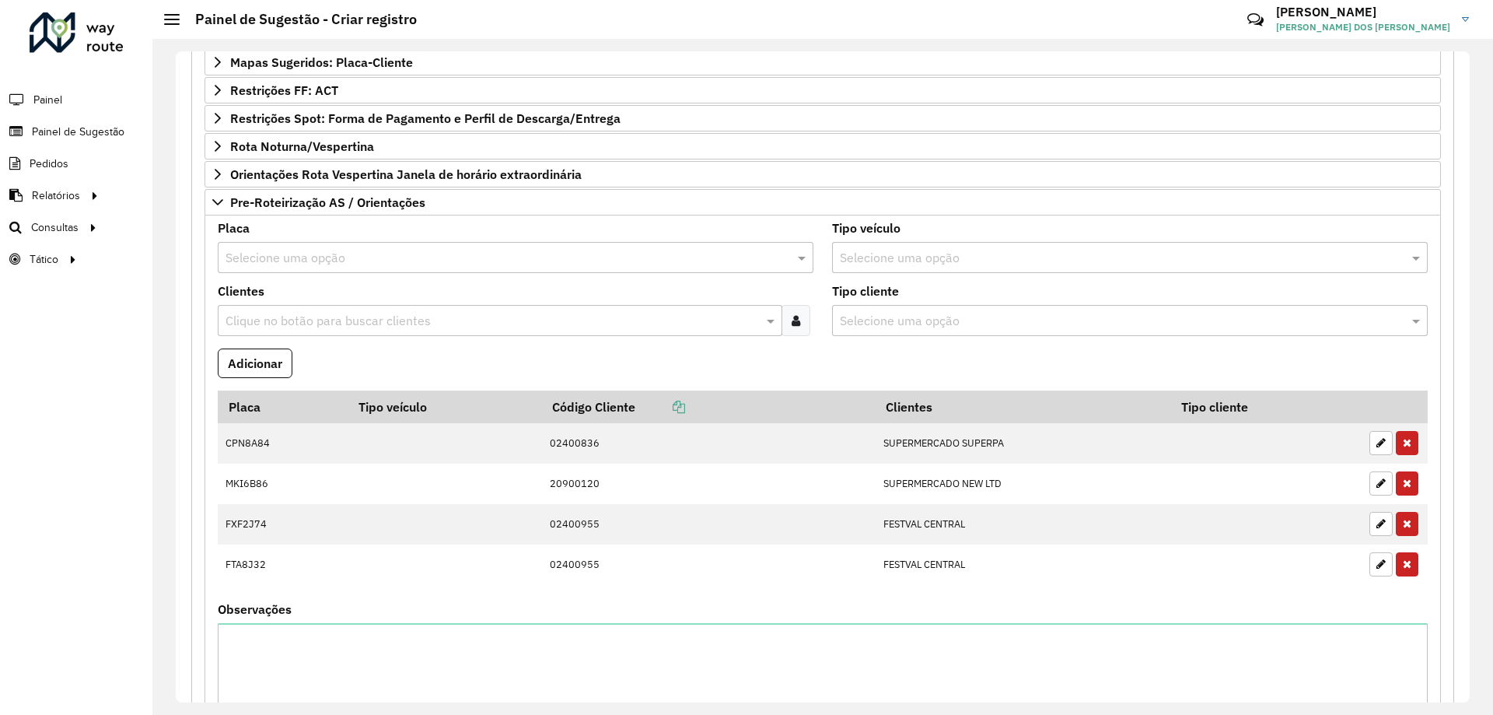
scroll to position [880, 0]
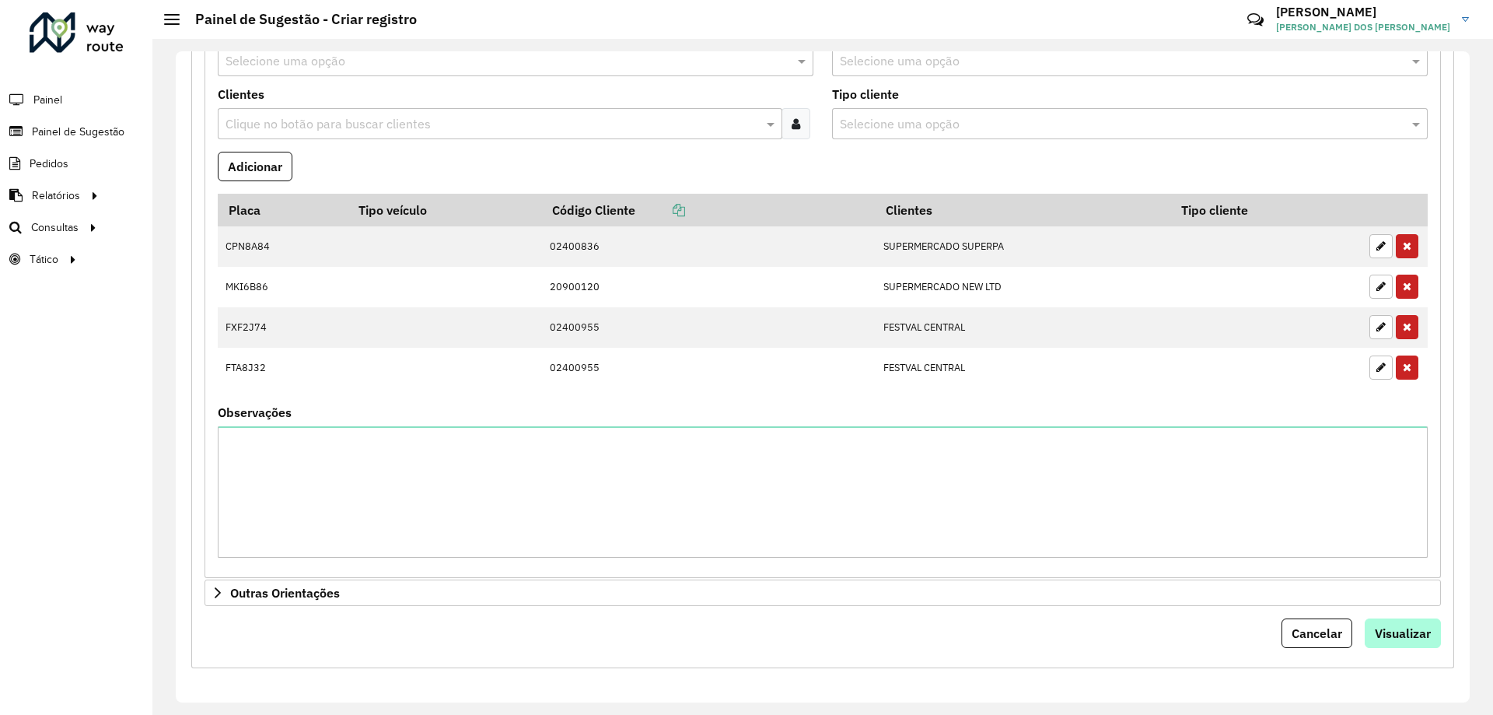
type textarea "*******"
click at [1393, 627] on span "Visualizar" at bounding box center [1403, 633] width 56 height 16
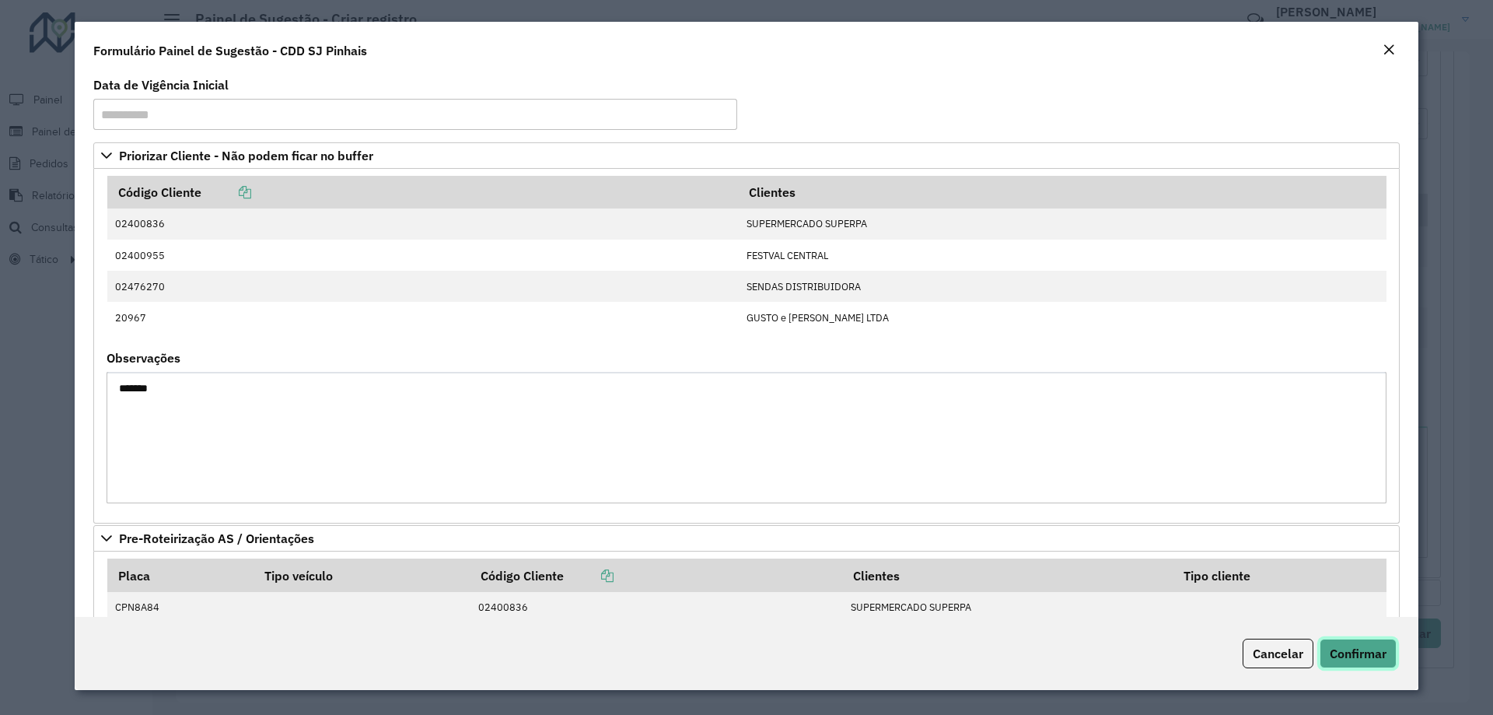
click at [1346, 650] on span "Confirmar" at bounding box center [1358, 654] width 57 height 16
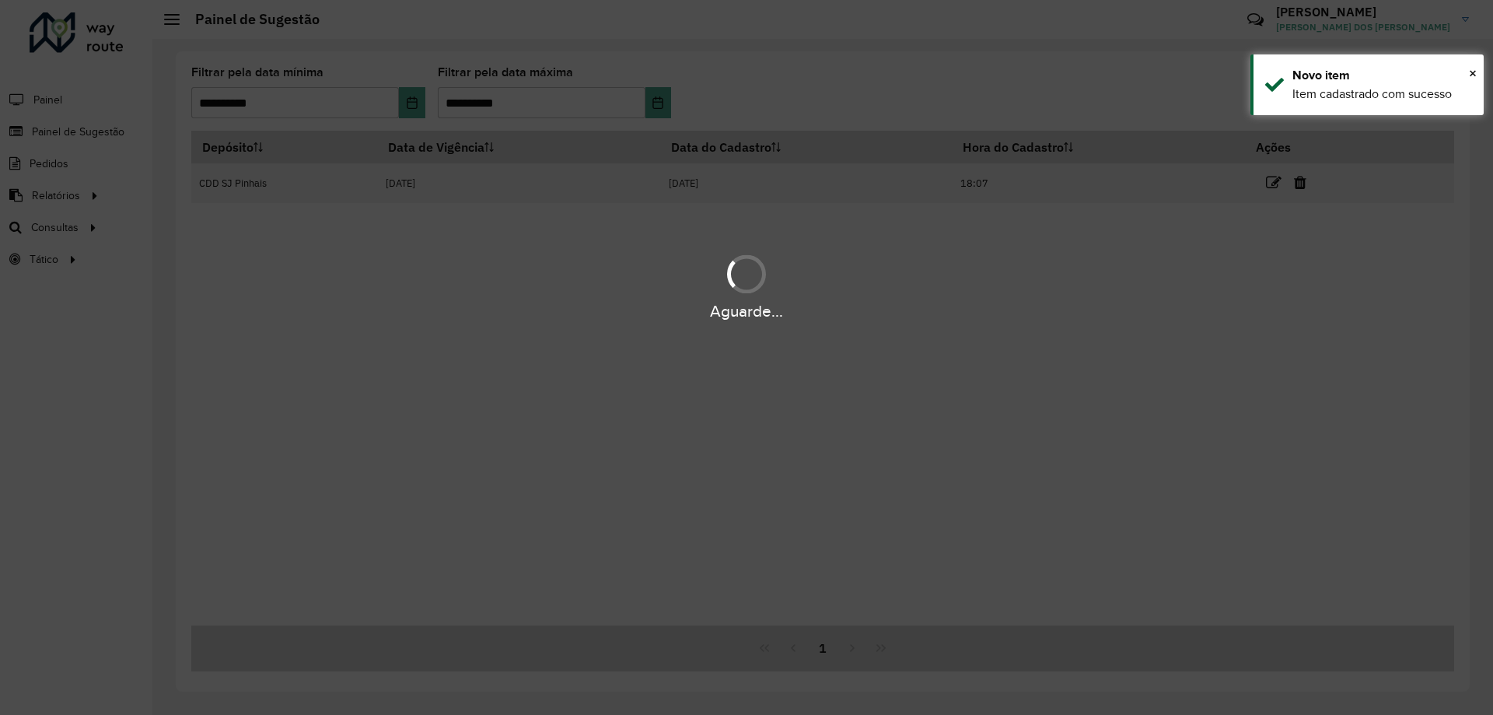
click at [576, 367] on div "Depósito Data de Vigência Data do Cadastro Hora do Cadastro Ações CDD SJ Pinhai…" at bounding box center [822, 378] width 1263 height 495
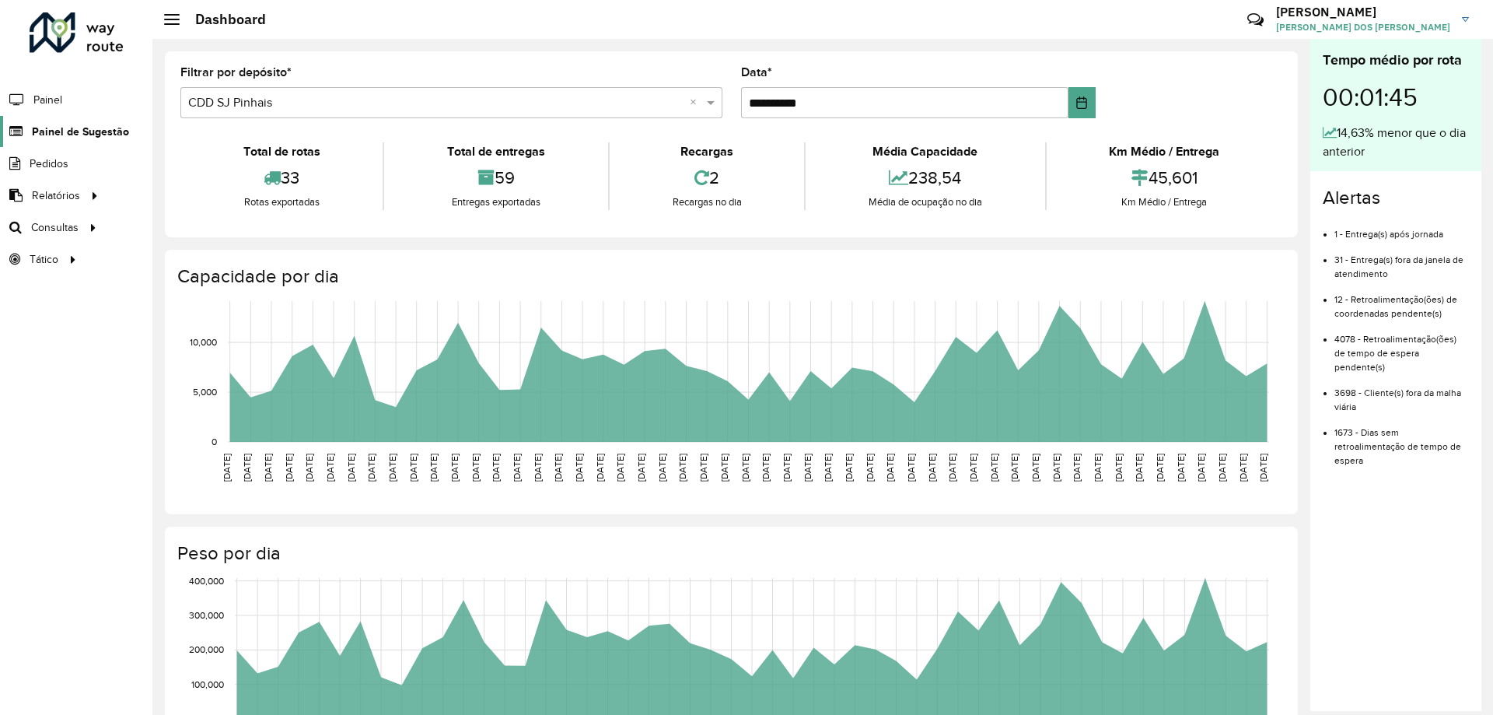
click at [77, 135] on span "Painel de Sugestão" at bounding box center [80, 132] width 97 height 16
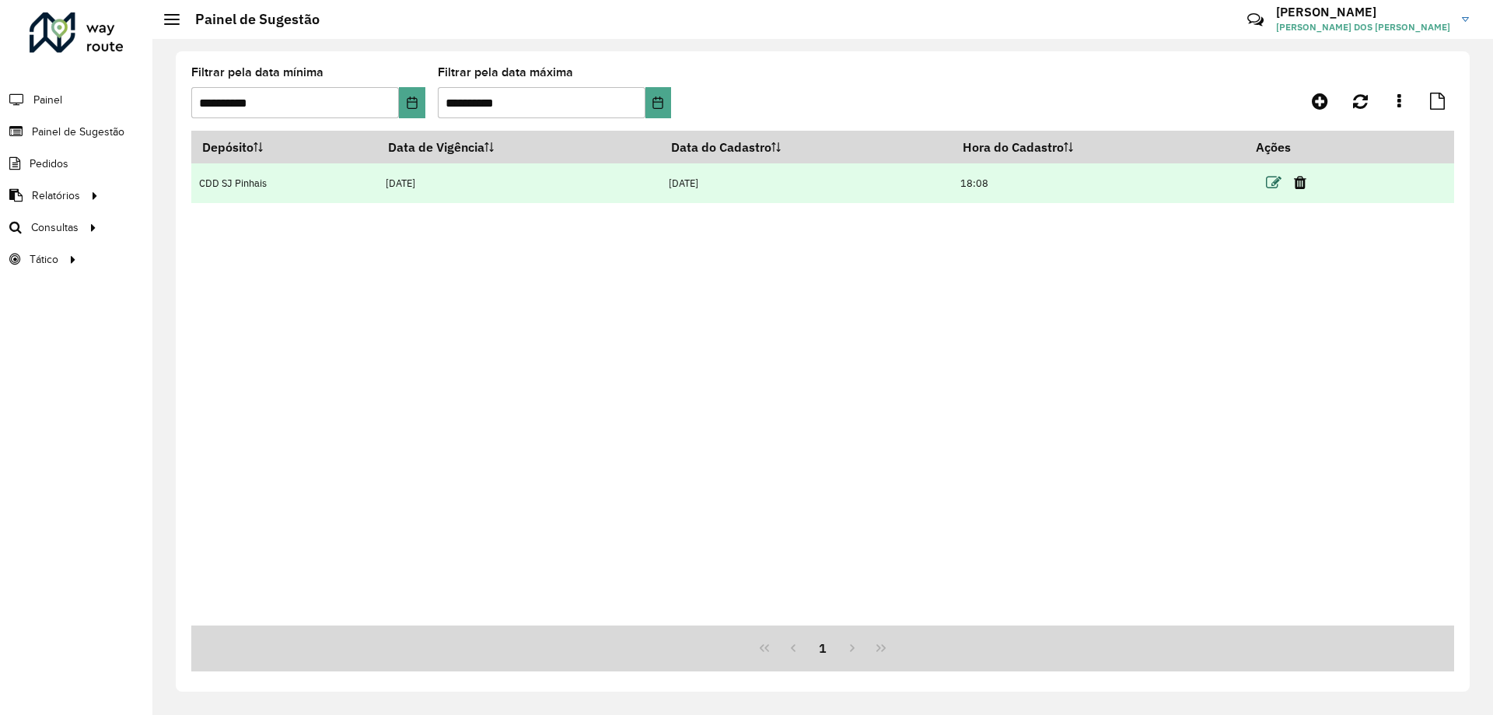
click at [1270, 179] on icon at bounding box center [1274, 183] width 16 height 16
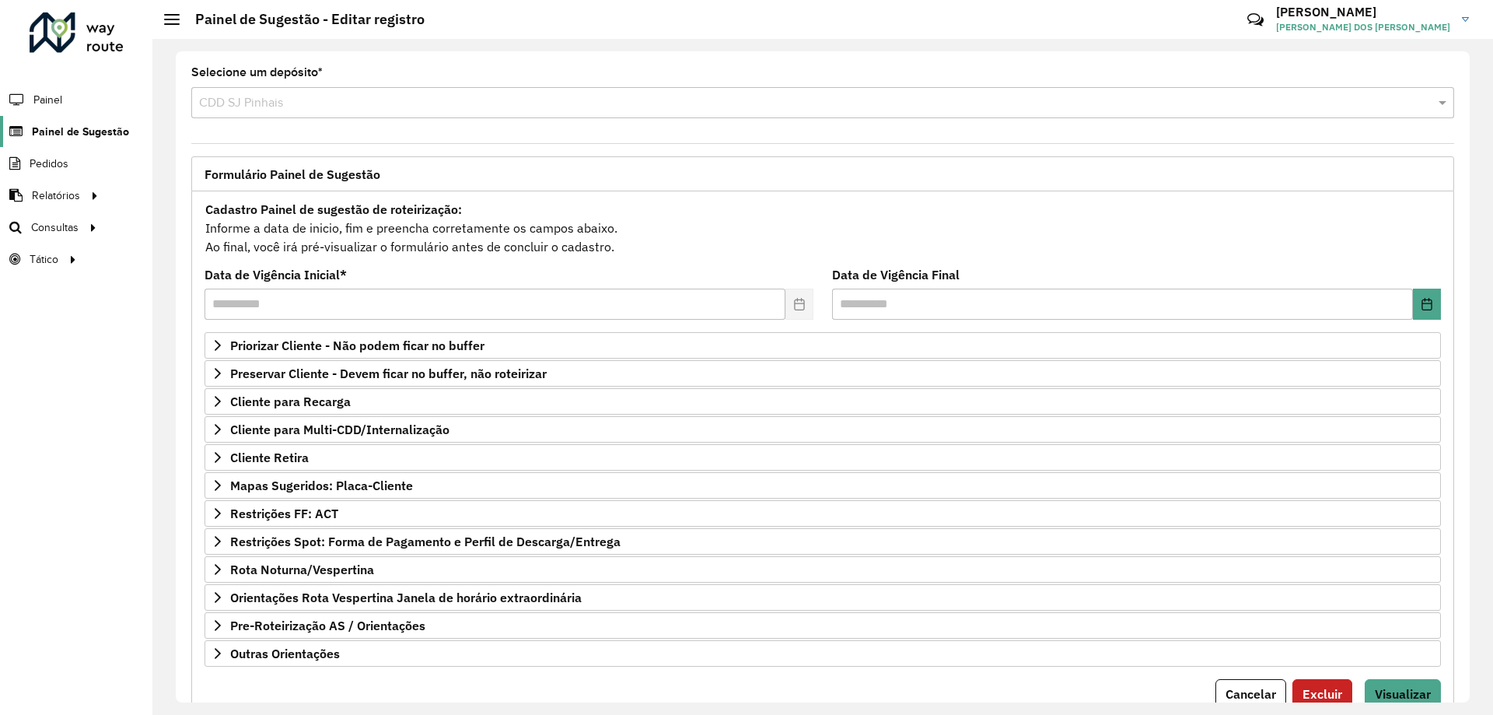
click at [113, 134] on span "Painel de Sugestão" at bounding box center [80, 132] width 97 height 16
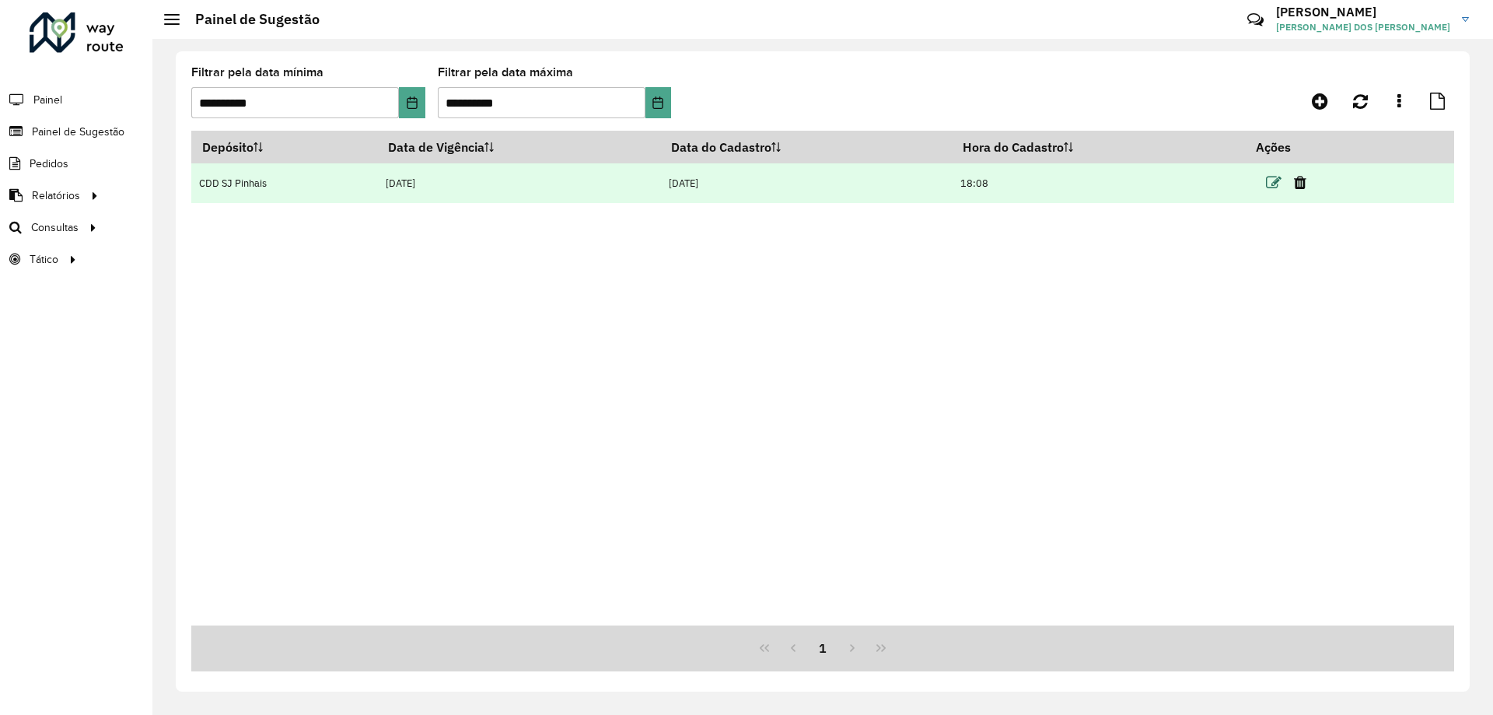
click at [1269, 187] on icon at bounding box center [1274, 183] width 16 height 16
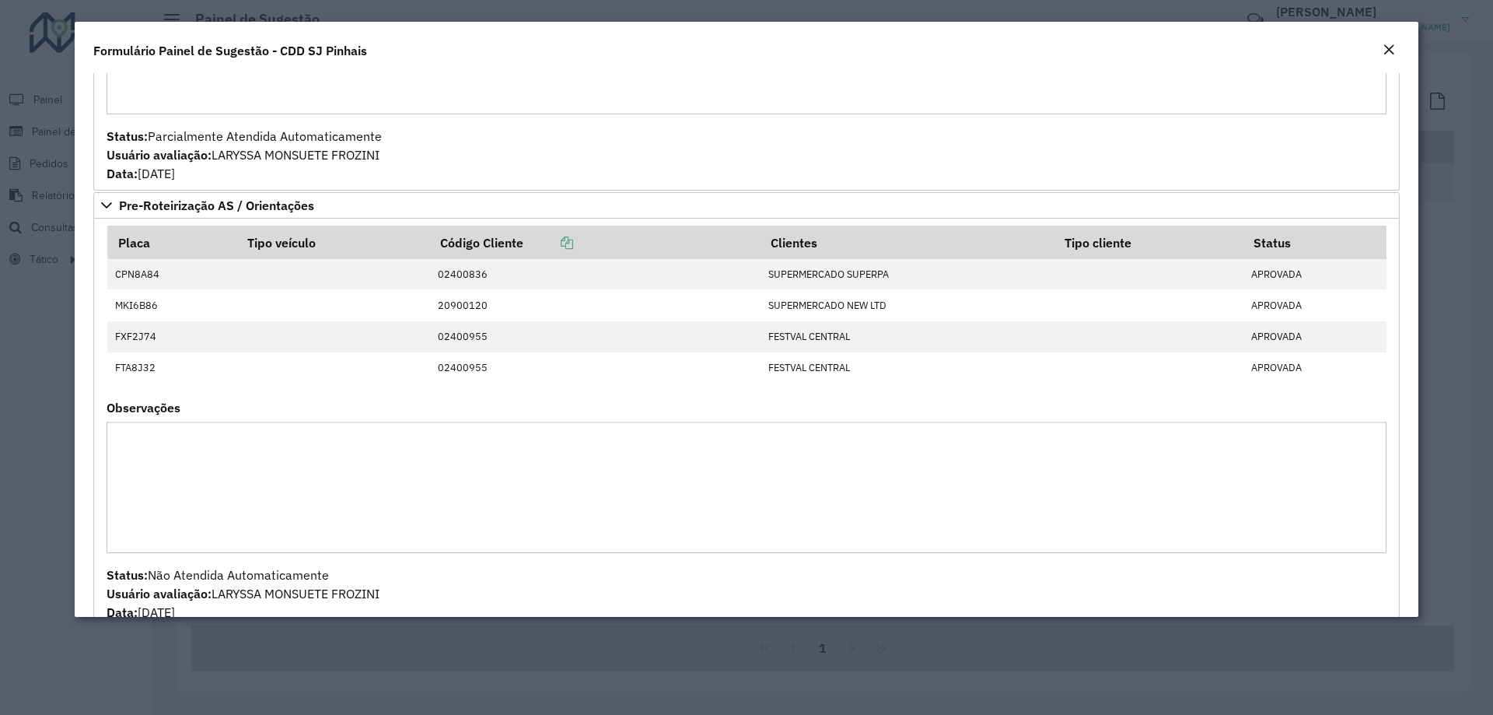
scroll to position [422, 0]
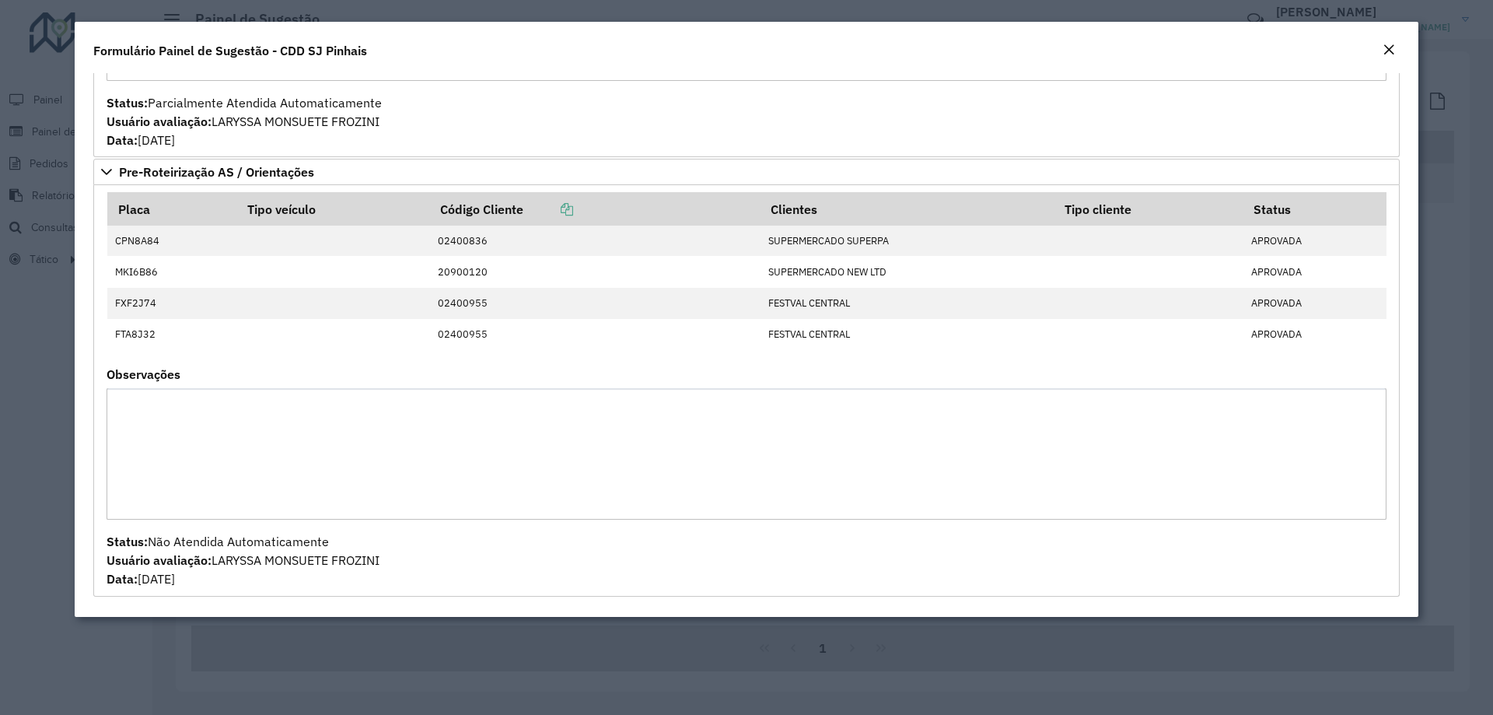
click at [1388, 43] on div "Close" at bounding box center [1389, 50] width 12 height 19
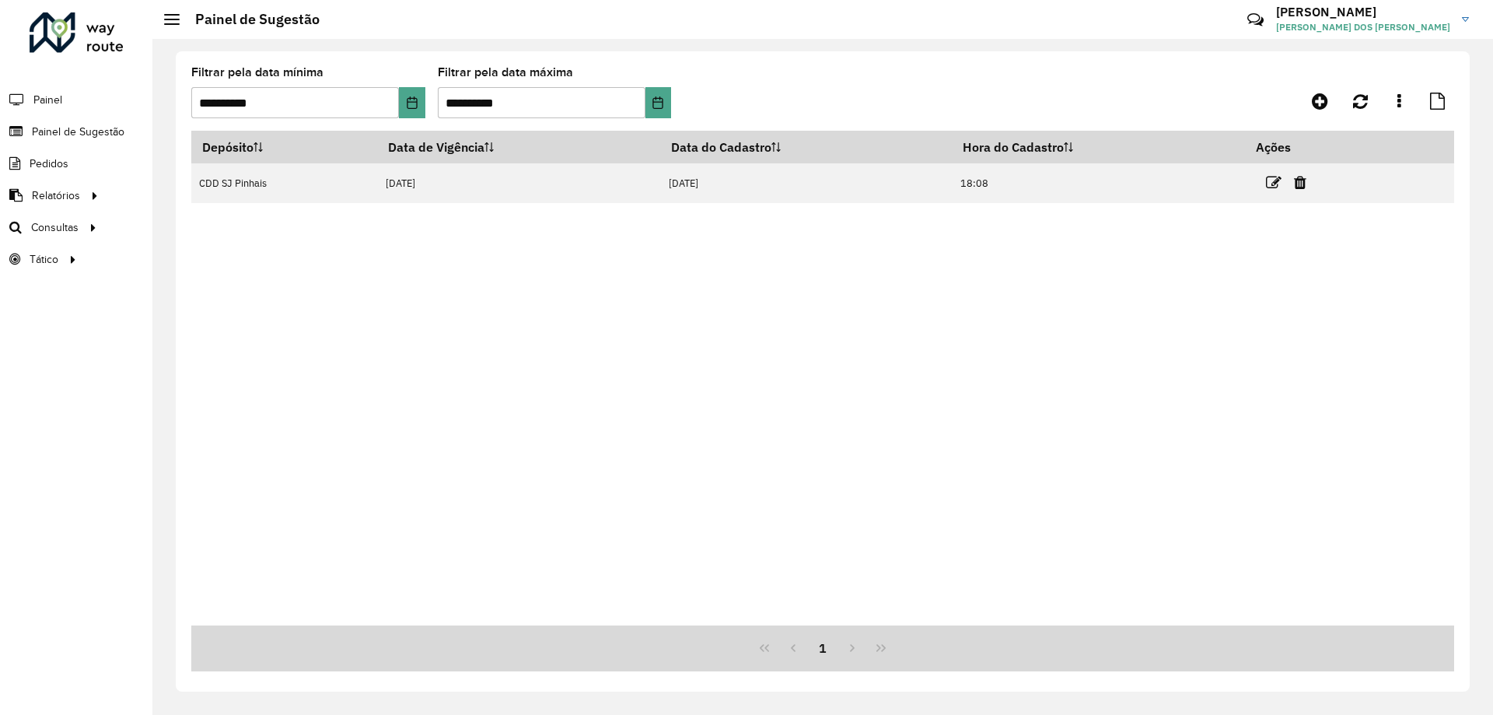
click at [876, 96] on formly-group "**********" at bounding box center [658, 99] width 935 height 64
